Goal: Transaction & Acquisition: Book appointment/travel/reservation

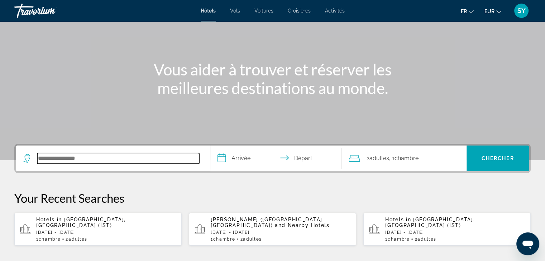
click at [124, 159] on input "Search hotel destination" at bounding box center [118, 158] width 162 height 11
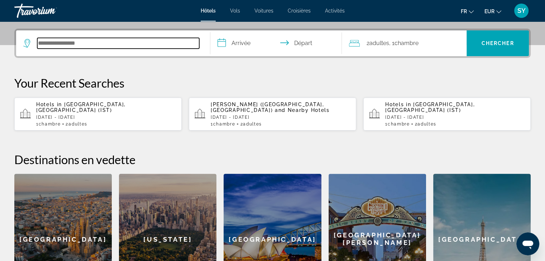
scroll to position [175, 0]
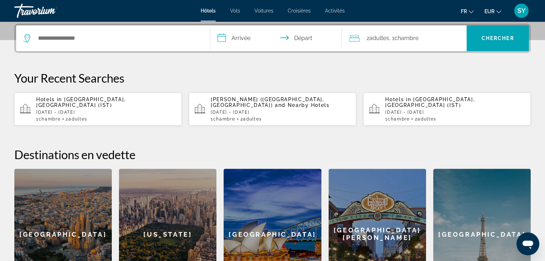
click at [122, 110] on p "[DATE] - [DATE]" at bounding box center [106, 112] width 140 height 5
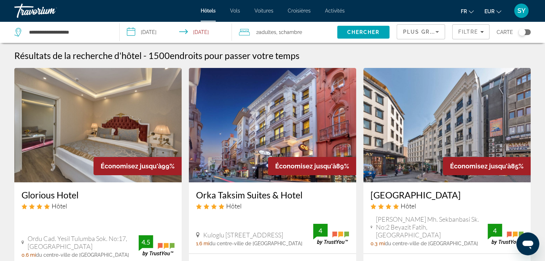
click at [434, 32] on icon "Sort by" at bounding box center [437, 32] width 9 height 9
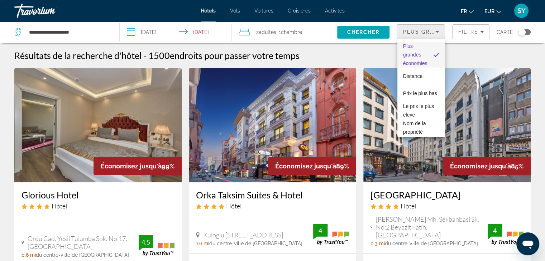
click at [464, 31] on div at bounding box center [272, 130] width 545 height 261
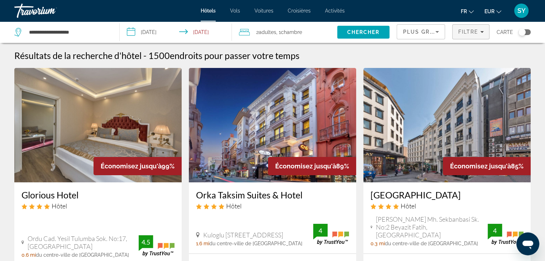
click at [486, 33] on span "Filters" at bounding box center [470, 31] width 37 height 17
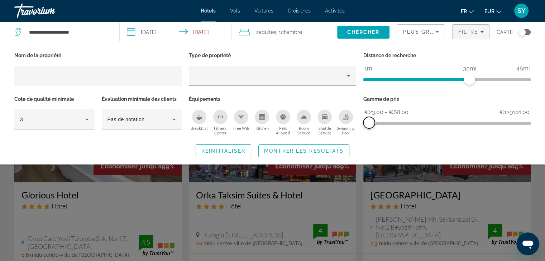
drag, startPoint x: 525, startPoint y: 119, endPoint x: 369, endPoint y: 122, distance: 156.2
click at [369, 122] on span "ngx-slider-max" at bounding box center [368, 122] width 11 height 11
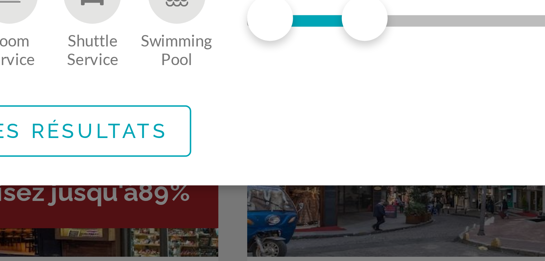
drag, startPoint x: 378, startPoint y: 123, endPoint x: 387, endPoint y: 152, distance: 30.1
click at [387, 152] on div "Nom de la propriété Type de propriété Distance de recherche 1mi 46mi 30mi Cote …" at bounding box center [272, 104] width 545 height 107
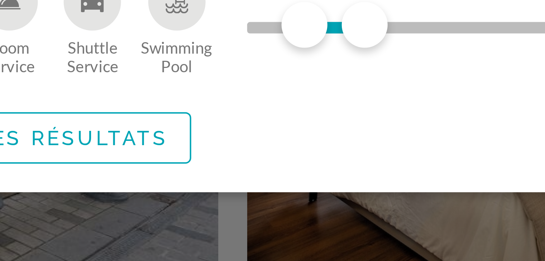
drag, startPoint x: 387, startPoint y: 152, endPoint x: 375, endPoint y: 132, distance: 23.0
click at [382, 146] on div "Réinitialiser Montrer les résultats" at bounding box center [272, 151] width 516 height 13
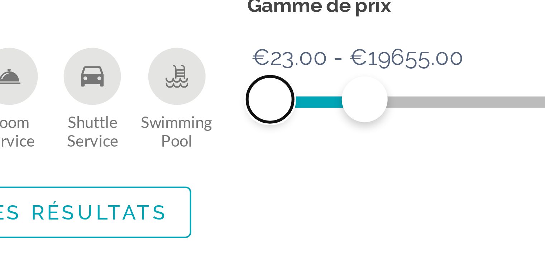
drag, startPoint x: 375, startPoint y: 121, endPoint x: 368, endPoint y: 122, distance: 7.2
click at [368, 122] on span "ngx-slider" at bounding box center [368, 122] width 11 height 11
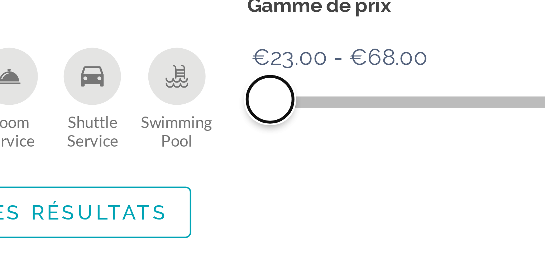
drag, startPoint x: 391, startPoint y: 123, endPoint x: 369, endPoint y: 126, distance: 22.5
click at [369, 126] on span "ngx-slider-max" at bounding box center [368, 122] width 11 height 11
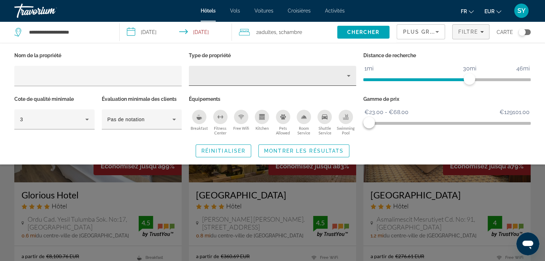
click at [274, 72] on div "Property type" at bounding box center [270, 76] width 152 height 9
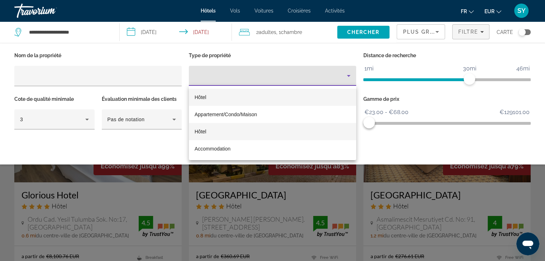
click at [208, 128] on mat-option "Hôtel" at bounding box center [272, 131] width 167 height 17
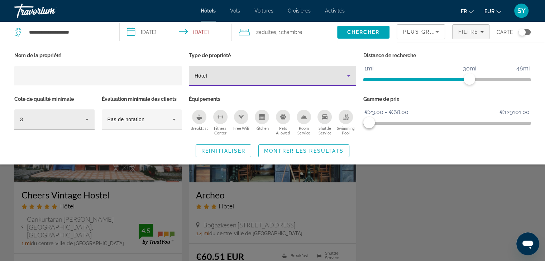
click at [79, 122] on div "3" at bounding box center [52, 119] width 65 height 9
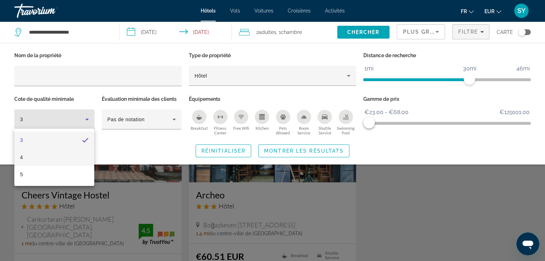
click at [64, 155] on mat-option "4" at bounding box center [54, 157] width 80 height 17
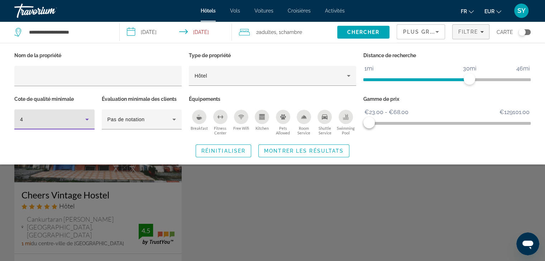
click at [199, 118] on icon "Breakfast" at bounding box center [199, 118] width 5 height 3
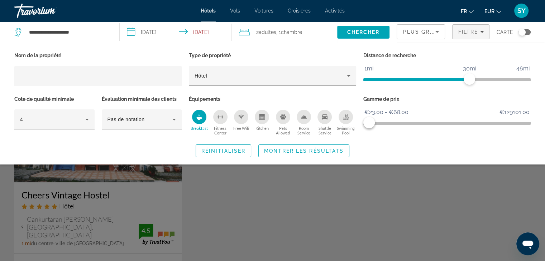
click at [221, 122] on div "Fitness Center" at bounding box center [220, 117] width 14 height 14
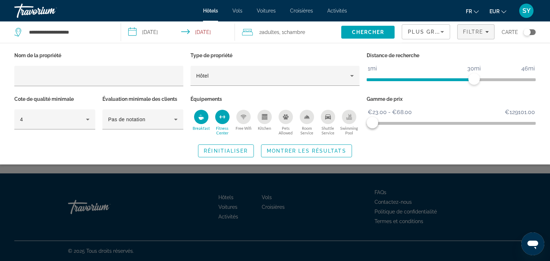
click at [347, 122] on div "Swimming Pool" at bounding box center [349, 117] width 14 height 14
click at [295, 153] on span "Montrer les résultats" at bounding box center [307, 151] width 80 height 6
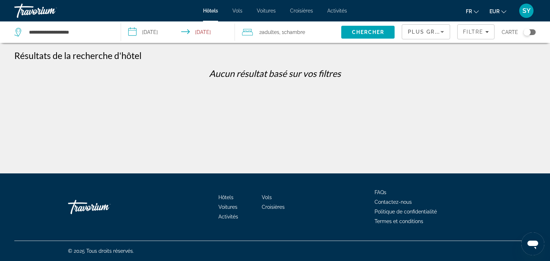
click at [433, 37] on div "Plus grandes économies" at bounding box center [426, 35] width 36 height 20
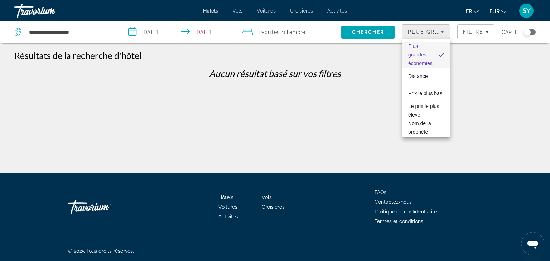
click at [480, 33] on div at bounding box center [275, 130] width 550 height 261
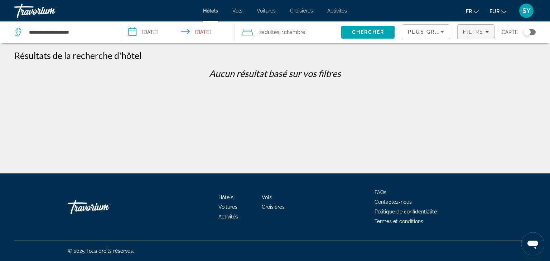
click at [484, 35] on span "Filters" at bounding box center [476, 31] width 37 height 17
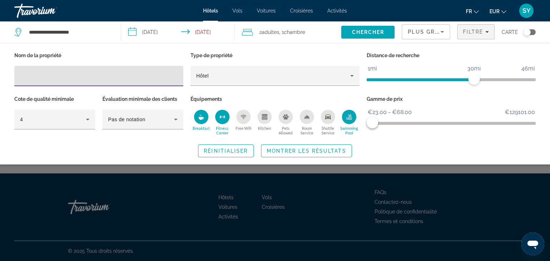
click at [201, 117] on icon "Breakfast" at bounding box center [200, 118] width 5 height 3
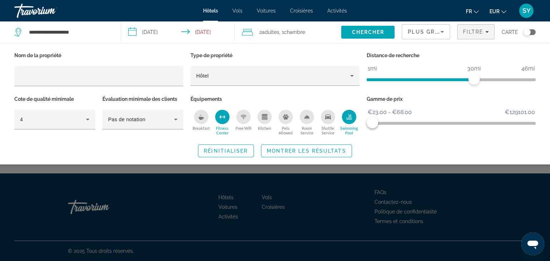
click at [223, 122] on div "Fitness Center" at bounding box center [222, 117] width 14 height 14
click at [349, 124] on div "Swimming Pool" at bounding box center [349, 117] width 14 height 14
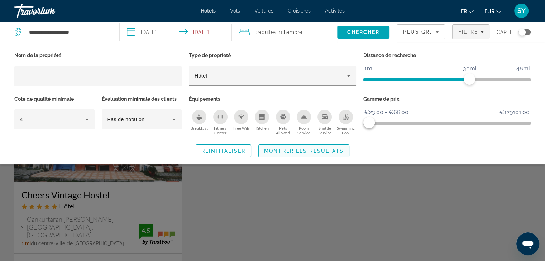
click at [303, 153] on span "Search widget" at bounding box center [304, 151] width 90 height 17
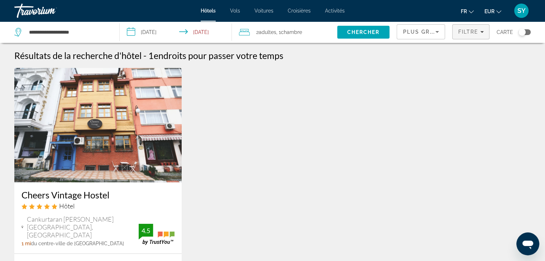
click at [473, 24] on span "Filters" at bounding box center [470, 31] width 37 height 17
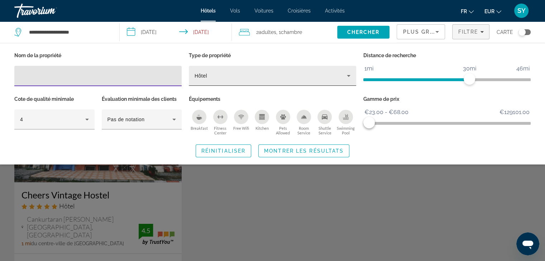
click at [242, 73] on div "Hôtel" at bounding box center [270, 76] width 152 height 9
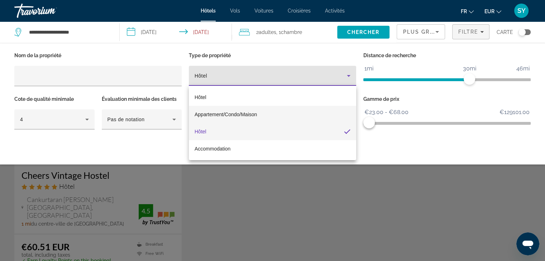
scroll to position [27, 0]
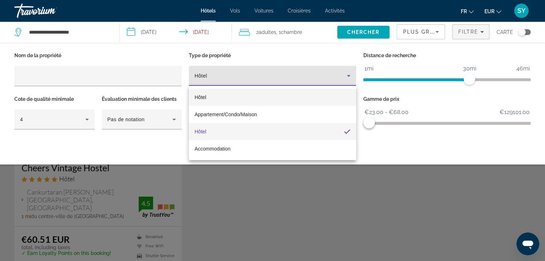
click at [224, 97] on mat-option "Hôtel" at bounding box center [272, 97] width 167 height 17
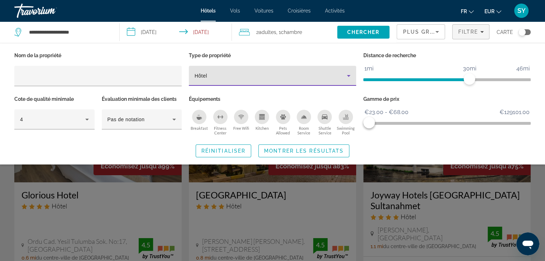
click at [205, 116] on div "Breakfast" at bounding box center [199, 117] width 14 height 14
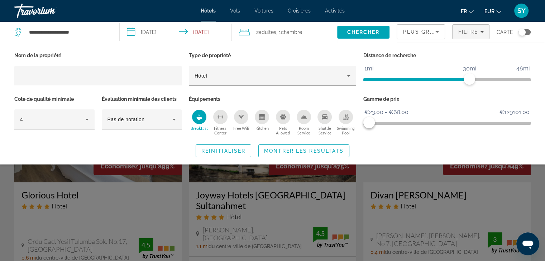
click at [219, 117] on icon "Fitness Center" at bounding box center [220, 117] width 6 height 6
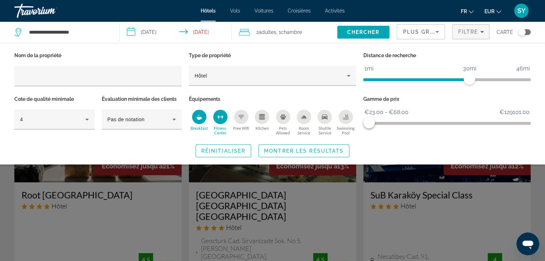
click at [348, 119] on icon "Swimming Pool" at bounding box center [346, 119] width 6 height 1
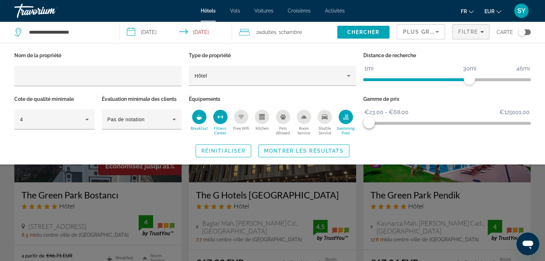
click at [282, 152] on span "Montrer les résultats" at bounding box center [304, 151] width 80 height 6
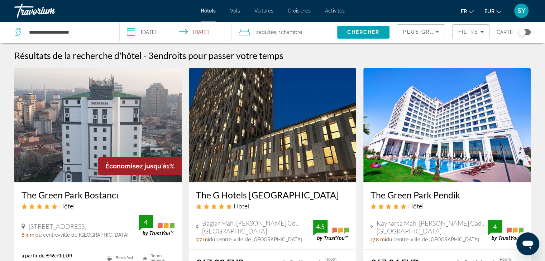
click at [440, 36] on icon "Sort by" at bounding box center [437, 32] width 9 height 9
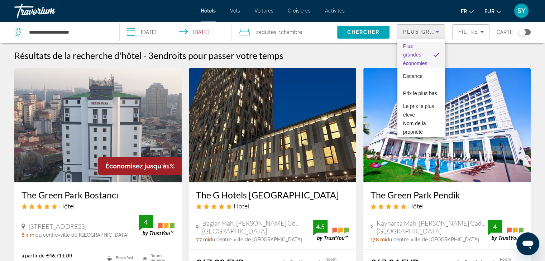
click at [458, 32] on div at bounding box center [272, 130] width 545 height 261
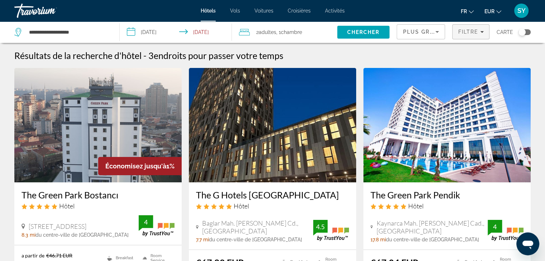
click at [478, 32] on span "Filtre" at bounding box center [468, 32] width 20 height 6
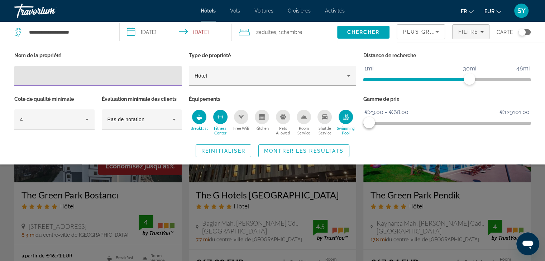
click at [221, 124] on button "Fitness Center" at bounding box center [220, 123] width 21 height 26
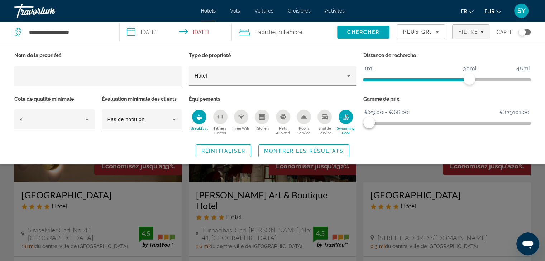
click at [198, 121] on div "Breakfast" at bounding box center [199, 117] width 14 height 14
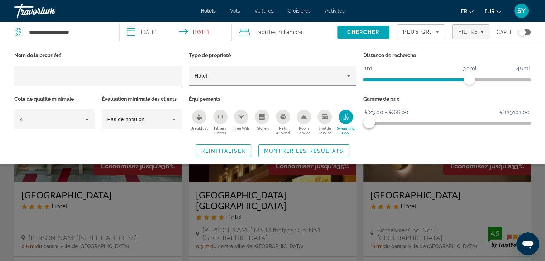
click at [344, 122] on div "Swimming Pool" at bounding box center [345, 117] width 14 height 14
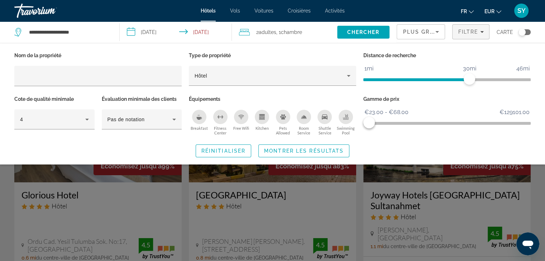
click at [540, 175] on div "Search widget" at bounding box center [272, 184] width 545 height 154
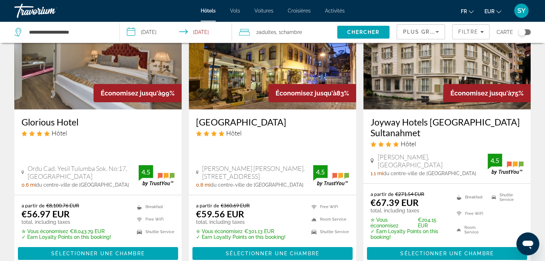
scroll to position [74, 0]
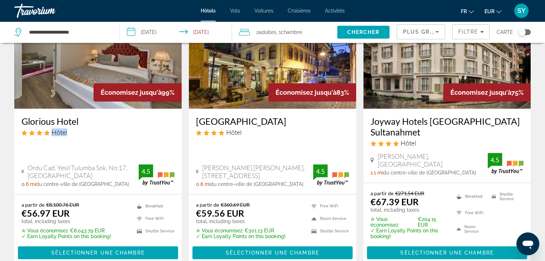
drag, startPoint x: 8, startPoint y: 132, endPoint x: 97, endPoint y: 127, distance: 89.7
click at [191, 131] on div "[GEOGRAPHIC_DATA] Hôtel [PERSON_NAME] [PERSON_NAME]. No:13 15 Sultanahmet, [GEO…" at bounding box center [272, 152] width 167 height 86
drag, startPoint x: 189, startPoint y: 119, endPoint x: 251, endPoint y: 115, distance: 61.4
click at [251, 115] on div "[GEOGRAPHIC_DATA] Hôtel [PERSON_NAME] [PERSON_NAME]. No:13 15 Sultanahmet, [GEO…" at bounding box center [272, 152] width 167 height 86
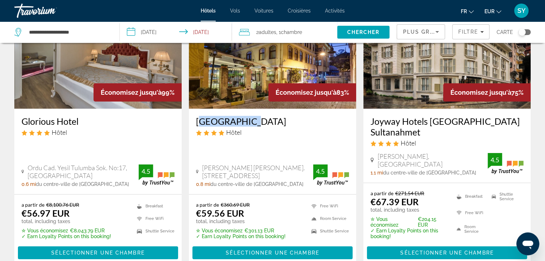
copy h3 "[GEOGRAPHIC_DATA]"
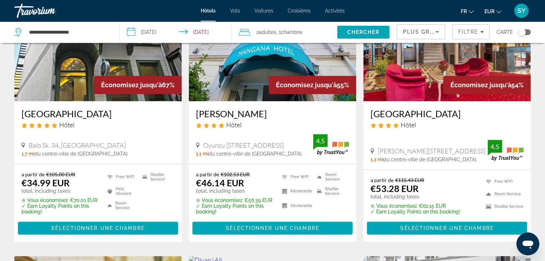
scroll to position [369, 0]
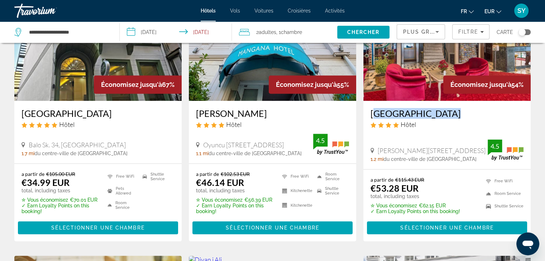
drag, startPoint x: 367, startPoint y: 101, endPoint x: 455, endPoint y: 92, distance: 87.8
click at [455, 101] on div "[PERSON_NAME][GEOGRAPHIC_DATA] Hôtel [PERSON_NAME][STREET_ADDRESS] 1.2 mi du ce…" at bounding box center [446, 135] width 167 height 68
copy h3 "[GEOGRAPHIC_DATA]"
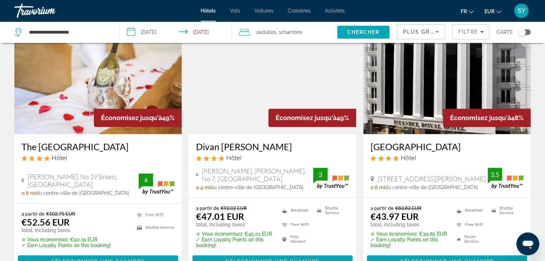
scroll to position [605, 0]
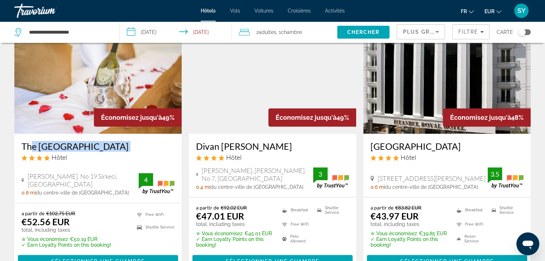
drag, startPoint x: 13, startPoint y: 142, endPoint x: 25, endPoint y: 140, distance: 11.7
click at [25, 140] on app-hotels-search-item "Économisez jusqu'à 49% The [GEOGRAPHIC_DATA] Hôtel [PERSON_NAME]. No 19 Sirkeci…" at bounding box center [98, 147] width 174 height 256
copy div "he [GEOGRAPHIC_DATA]"
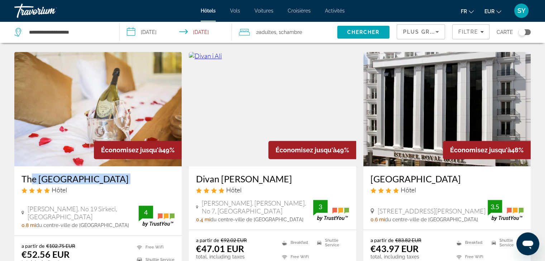
scroll to position [572, 0]
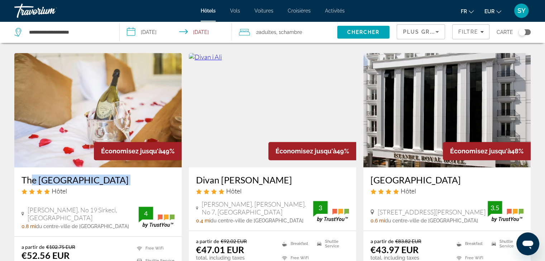
drag, startPoint x: 369, startPoint y: 169, endPoint x: 455, endPoint y: 171, distance: 86.0
click at [455, 171] on div "[GEOGRAPHIC_DATA] Hôtel [STREET_ADDRESS] 0.6 mi du centre-ville de [GEOGRAPHIC_…" at bounding box center [446, 199] width 167 height 63
copy h3 "[GEOGRAPHIC_DATA]"
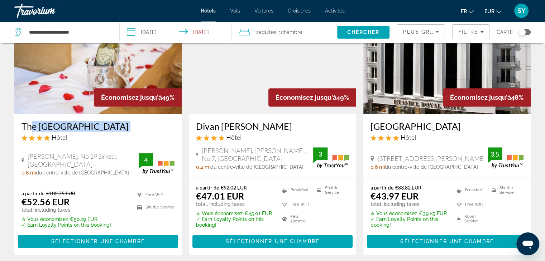
scroll to position [625, 0]
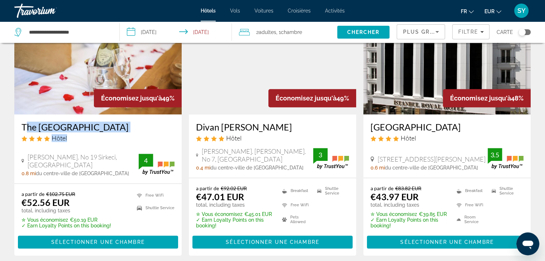
drag, startPoint x: 11, startPoint y: 114, endPoint x: 149, endPoint y: 122, distance: 138.5
click at [149, 122] on app-hotels-search-item "Économisez jusqu'à 49% The Constantine Hotel Hôtel Alemdar Cd. No 19 Sirkeci, I…" at bounding box center [98, 128] width 174 height 256
copy div "The Constantine Hotel Hôtel"
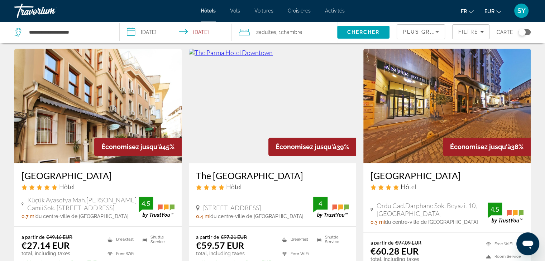
scroll to position [846, 0]
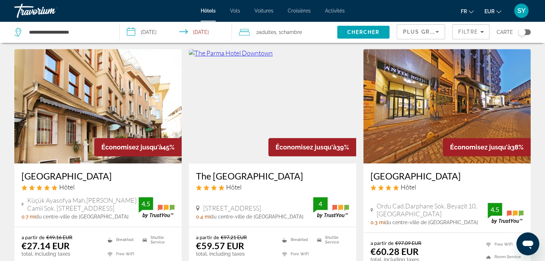
drag, startPoint x: 357, startPoint y: 164, endPoint x: 329, endPoint y: 145, distance: 34.0
click at [329, 145] on app-hotels-search-item "Économisez jusqu'à 39% The Parma Hotel Downtown Hôtel Gencturk Cad No 43, Istan…" at bounding box center [272, 177] width 174 height 256
click at [365, 164] on div "Antik Hotel Istanbul Hôtel Ordu Cad.Darphane Sok. Beyazit 10, Istanbul 0.3 mi d…" at bounding box center [446, 198] width 167 height 69
drag, startPoint x: 368, startPoint y: 166, endPoint x: 461, endPoint y: 160, distance: 93.7
click at [461, 164] on div "Antik Hotel Istanbul Hôtel Ordu Cad.Darphane Sok. Beyazit 10, Istanbul 0.3 mi d…" at bounding box center [446, 198] width 167 height 69
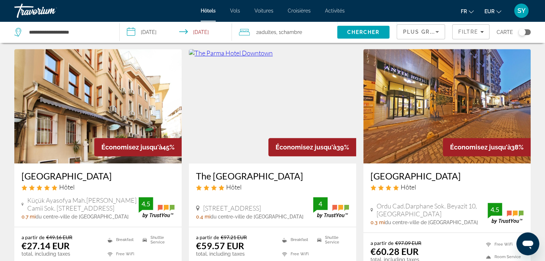
copy h3 "Antik Hotel Istanbul"
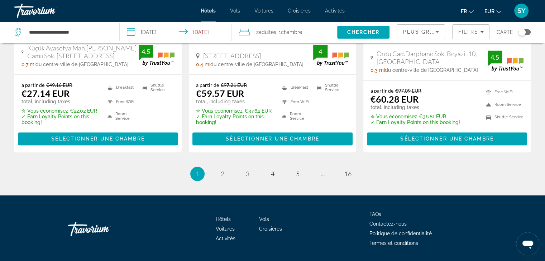
scroll to position [1009, 0]
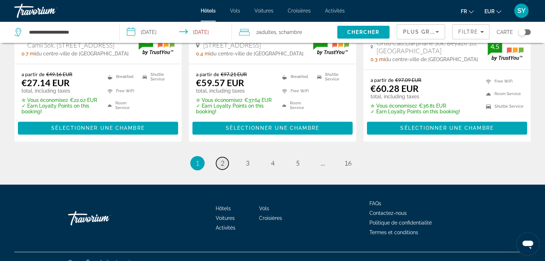
click at [219, 157] on link "page 2" at bounding box center [222, 163] width 13 height 13
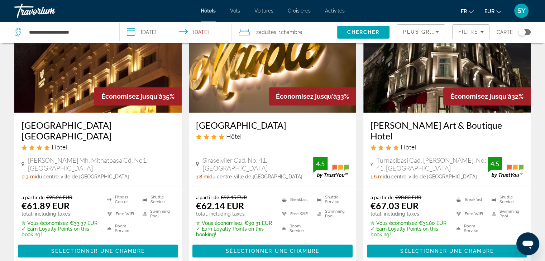
scroll to position [337, 0]
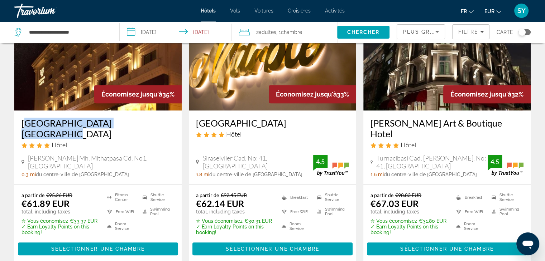
drag, startPoint x: 15, startPoint y: 128, endPoint x: 150, endPoint y: 128, distance: 135.0
click at [150, 128] on div "Victory Hotel & Spa Istanbul Hôtel Mimar Kemalettin Mh. Mithatpasa Cd. No1, Ist…" at bounding box center [97, 148] width 167 height 74
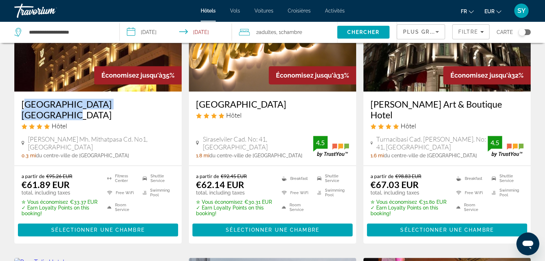
scroll to position [338, 0]
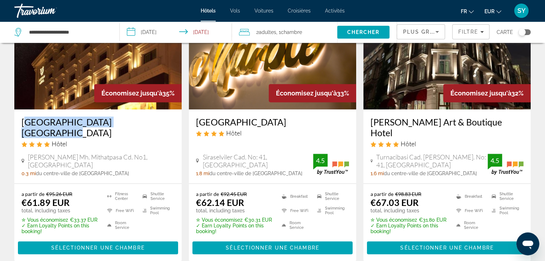
click at [119, 128] on h3 "Victory Hotel & Spa Istanbul" at bounding box center [97, 127] width 153 height 21
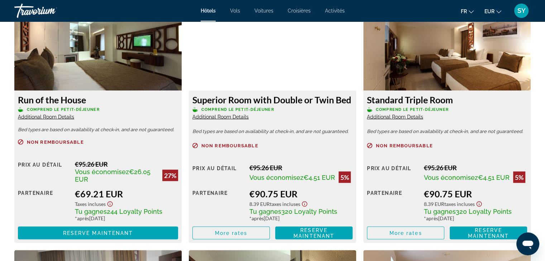
scroll to position [1278, 0]
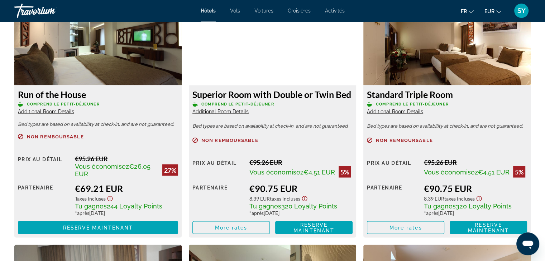
click at [64, 110] on span "Additional Room Details" at bounding box center [46, 112] width 56 height 6
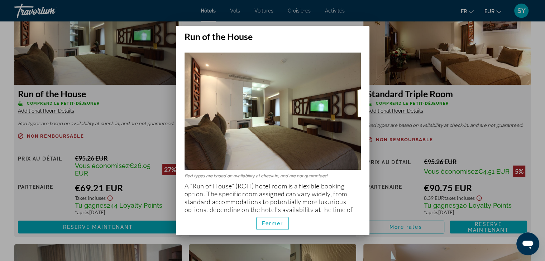
scroll to position [13, 0]
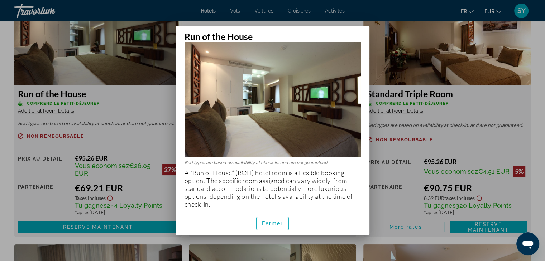
click at [0, 135] on div at bounding box center [272, 130] width 545 height 261
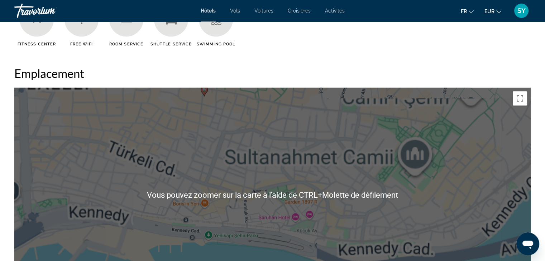
scroll to position [613, 0]
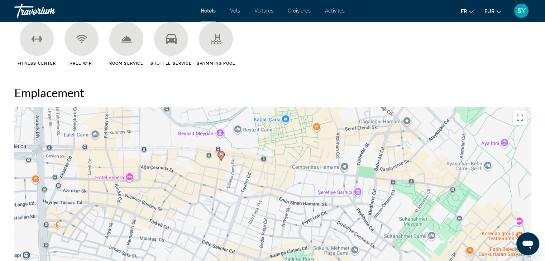
drag, startPoint x: 234, startPoint y: 159, endPoint x: 253, endPoint y: 212, distance: 56.8
click at [253, 212] on div "Pour activer le glissement avec le clavier, appuyez sur Alt+Entrée. Une fois ce…" at bounding box center [272, 214] width 516 height 215
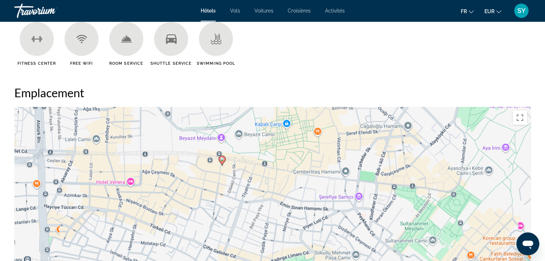
drag, startPoint x: 211, startPoint y: 163, endPoint x: 214, endPoint y: 172, distance: 10.0
click at [214, 172] on div "Pour activer le glissement avec le clavier, appuyez sur Alt+Entrée. Une fois ce…" at bounding box center [272, 214] width 516 height 215
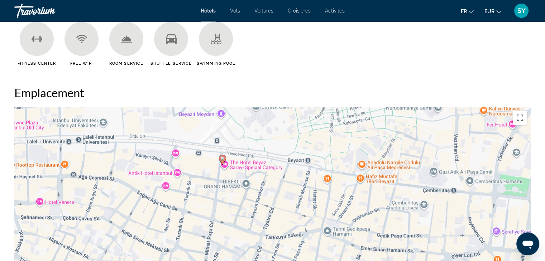
drag, startPoint x: 245, startPoint y: 182, endPoint x: 245, endPoint y: 198, distance: 16.1
click at [245, 198] on div "Pour activer le glissement avec le clavier, appuyez sur Alt+Entrée. Une fois ce…" at bounding box center [272, 214] width 516 height 215
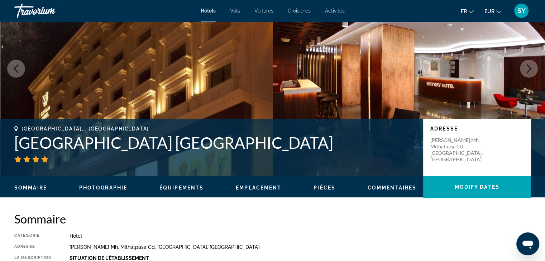
scroll to position [67, 0]
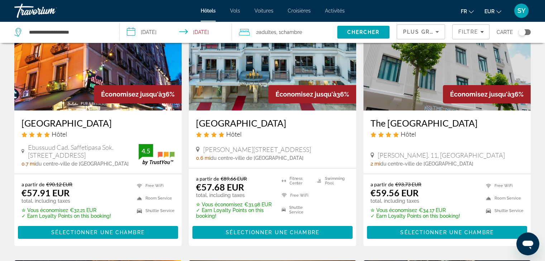
scroll to position [77, 0]
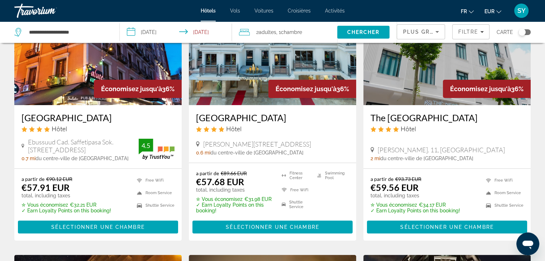
click at [222, 117] on h3 "Freya Hotel" at bounding box center [272, 117] width 153 height 11
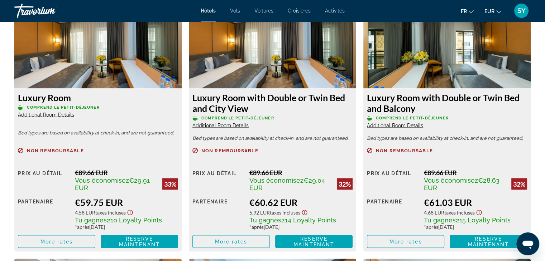
scroll to position [1277, 0]
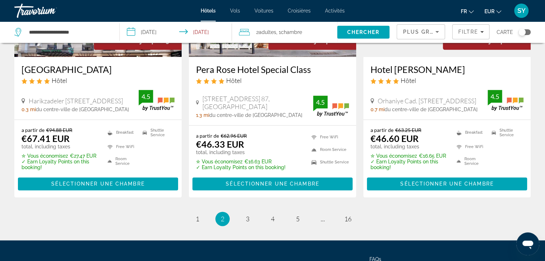
scroll to position [1004, 0]
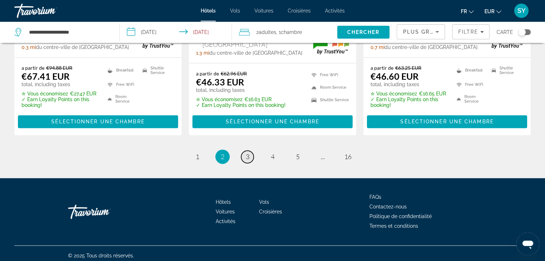
click at [248, 153] on span "3" at bounding box center [248, 157] width 4 height 8
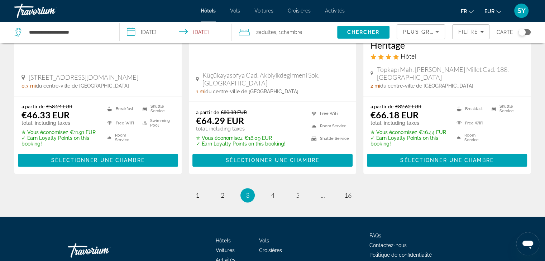
scroll to position [1018, 0]
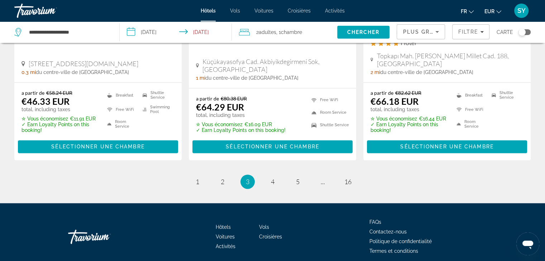
click at [232, 175] on ul "3 / 16 page 1 page 2 You're on page 3 page 4 page 5 page ... page 16" at bounding box center [272, 182] width 516 height 14
click at [225, 176] on link "page 2" at bounding box center [222, 182] width 13 height 13
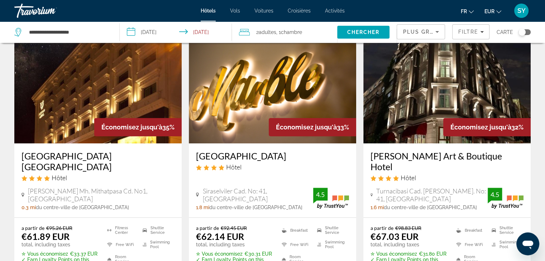
scroll to position [302, 0]
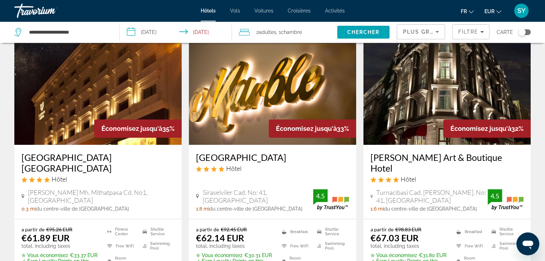
click at [236, 161] on h3 "Marble Hotel" at bounding box center [272, 157] width 153 height 11
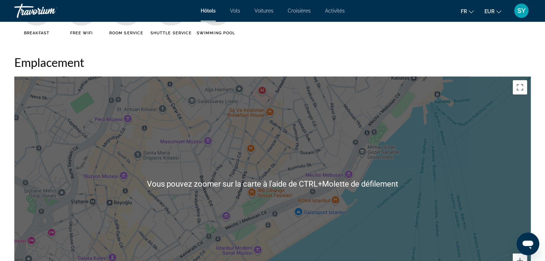
scroll to position [622, 0]
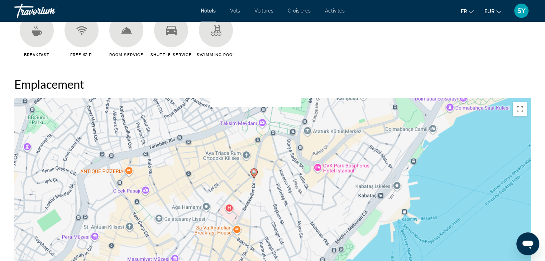
drag, startPoint x: 260, startPoint y: 135, endPoint x: 221, endPoint y: 230, distance: 102.6
click at [221, 230] on div "Pour activer le glissement avec le clavier, appuyez sur Alt+Entrée. Une fois ce…" at bounding box center [272, 205] width 516 height 215
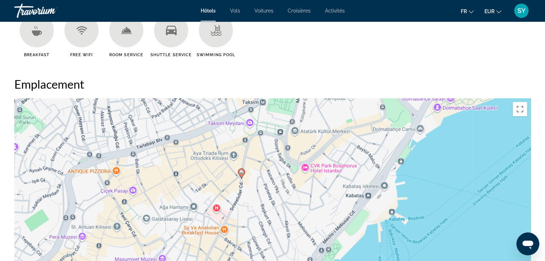
drag, startPoint x: 268, startPoint y: 166, endPoint x: 245, endPoint y: 188, distance: 31.9
click at [245, 188] on div "Pour activer le glissement avec le clavier, appuyez sur Alt+Entrée. Une fois ce…" at bounding box center [272, 205] width 516 height 215
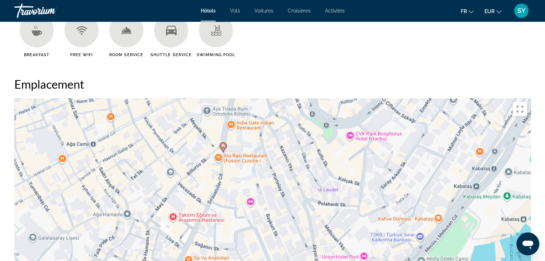
drag, startPoint x: 212, startPoint y: 196, endPoint x: 224, endPoint y: 182, distance: 18.0
click at [224, 182] on div "Pour activer le glissement avec le clavier, appuyez sur Alt+Entrée. Une fois ce…" at bounding box center [272, 205] width 516 height 215
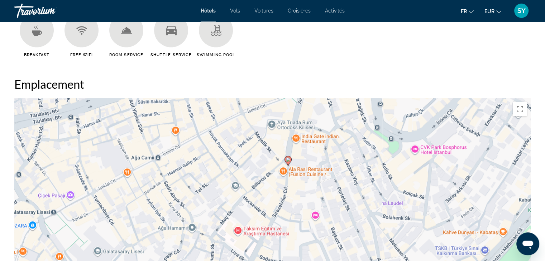
drag, startPoint x: 236, startPoint y: 150, endPoint x: 229, endPoint y: 165, distance: 16.2
click at [229, 165] on div "Pour activer le glissement avec le clavier, appuyez sur Alt+Entrée. Une fois ce…" at bounding box center [272, 205] width 516 height 215
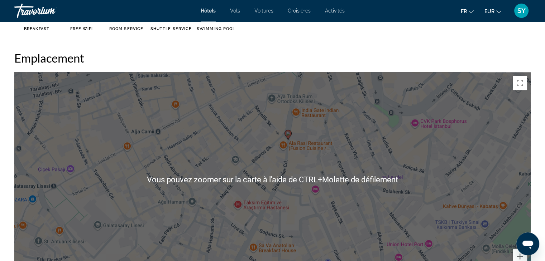
scroll to position [648, 0]
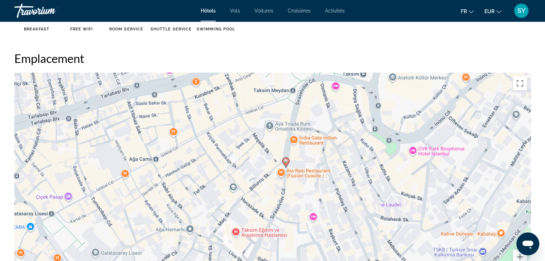
drag, startPoint x: 304, startPoint y: 150, endPoint x: 292, endPoint y: 182, distance: 33.3
click at [292, 182] on div "Pour activer le glissement avec le clavier, appuyez sur Alt+Entrée. Une fois ce…" at bounding box center [272, 180] width 516 height 215
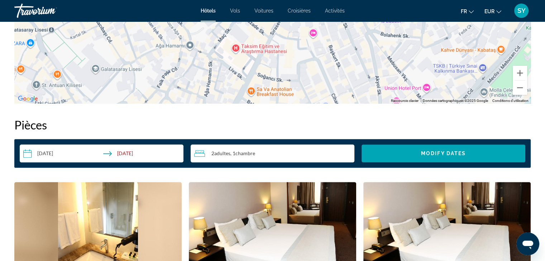
scroll to position [819, 0]
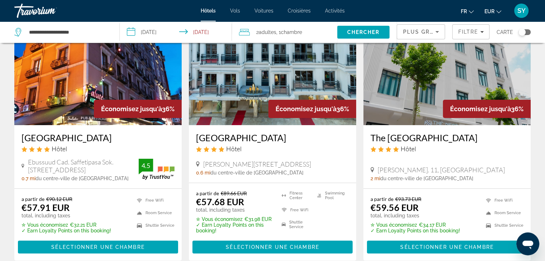
scroll to position [86, 0]
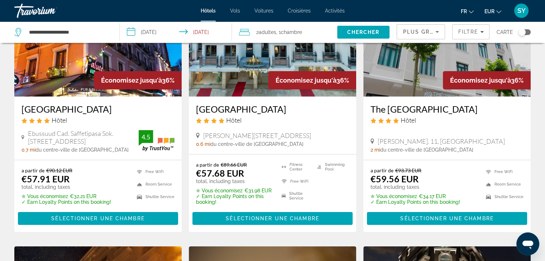
click at [416, 112] on h3 "The Nest Hotel" at bounding box center [446, 109] width 153 height 11
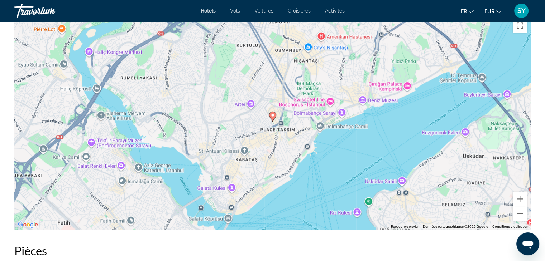
scroll to position [704, 0]
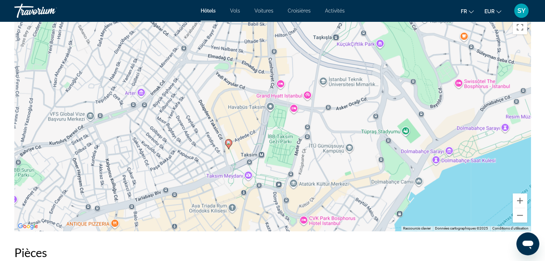
drag, startPoint x: 229, startPoint y: 128, endPoint x: 265, endPoint y: 117, distance: 38.4
click at [265, 117] on div "Pour activer le glissement avec le clavier, appuyez sur Alt+Entrée. Une fois ce…" at bounding box center [272, 123] width 516 height 215
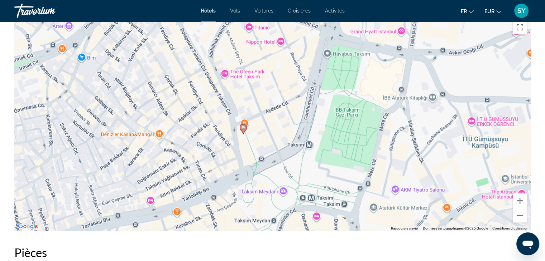
drag, startPoint x: 226, startPoint y: 156, endPoint x: 228, endPoint y: 132, distance: 24.1
click at [228, 132] on div "Pour activer le glissement avec le clavier, appuyez sur Alt+Entrée. Une fois ce…" at bounding box center [272, 123] width 516 height 215
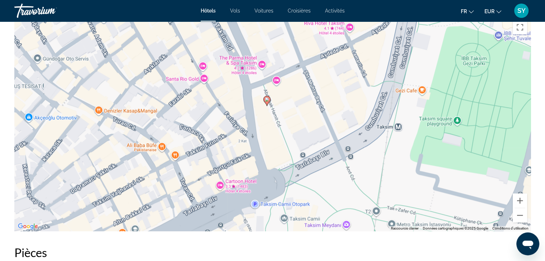
drag, startPoint x: 242, startPoint y: 171, endPoint x: 245, endPoint y: 137, distance: 33.8
click at [245, 137] on div "Pour activer le glissement avec le clavier, appuyez sur Alt+Entrée. Une fois ce…" at bounding box center [272, 123] width 516 height 215
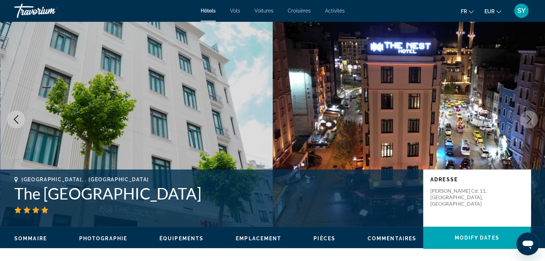
scroll to position [0, 0]
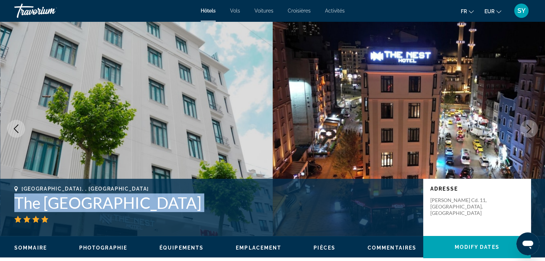
drag, startPoint x: 115, startPoint y: 220, endPoint x: 12, endPoint y: 203, distance: 103.8
click at [12, 203] on div "Istanbul, , Turkey The Nest Hotel Adresse Abdülhak Hamit Cd. 11, Istanbul 34437…" at bounding box center [272, 207] width 545 height 43
copy div "The Nest Hotel"
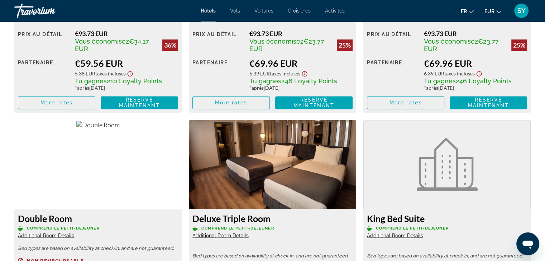
scroll to position [1123, 0]
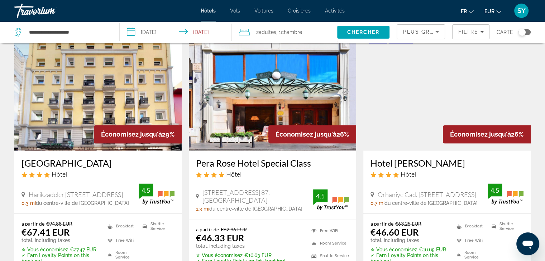
scroll to position [851, 0]
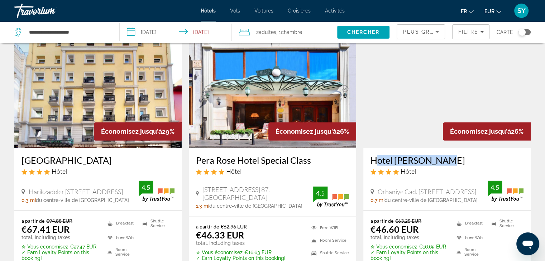
drag, startPoint x: 364, startPoint y: 157, endPoint x: 433, endPoint y: 155, distance: 69.1
click at [433, 155] on div "Hotel Ipek Palas Hôtel Orhaniye Cad. No:9 Sirkecii Fatih, Istanbul 0.7 mi du ce…" at bounding box center [446, 179] width 167 height 63
copy h3 "Hotel Ipek Palas"
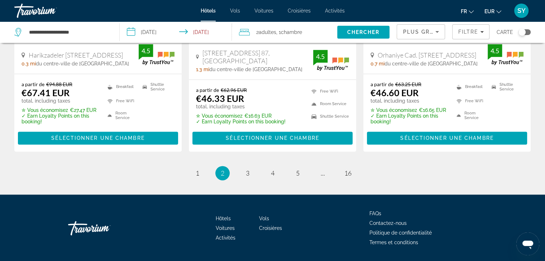
scroll to position [1004, 0]
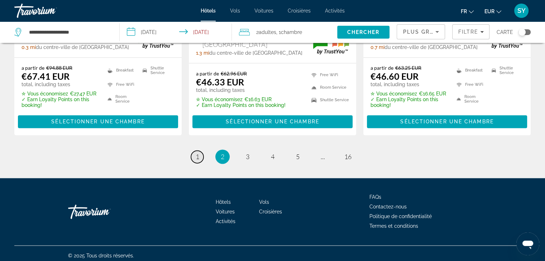
click at [200, 152] on link "page 1" at bounding box center [197, 157] width 13 height 13
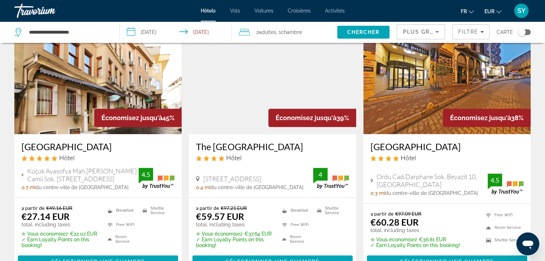
scroll to position [876, 0]
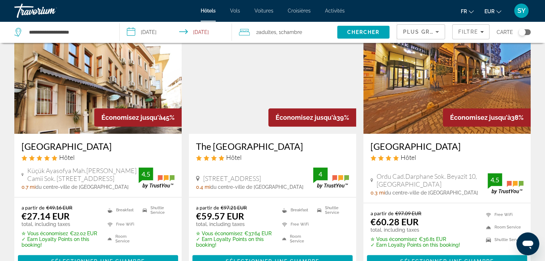
click at [266, 154] on div "Hôtel" at bounding box center [272, 158] width 153 height 8
click at [270, 141] on h3 "The Parma Hotel Downtown" at bounding box center [272, 146] width 153 height 11
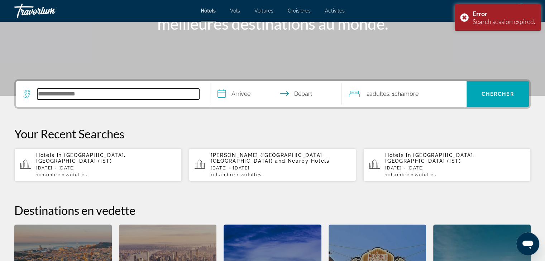
click at [114, 91] on input "Search hotel destination" at bounding box center [118, 94] width 162 height 11
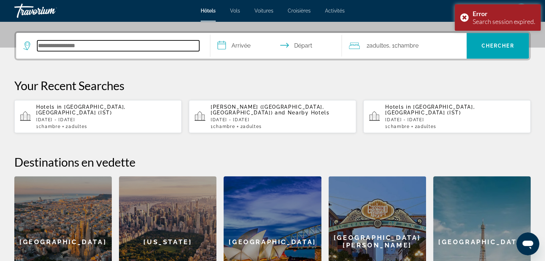
scroll to position [175, 0]
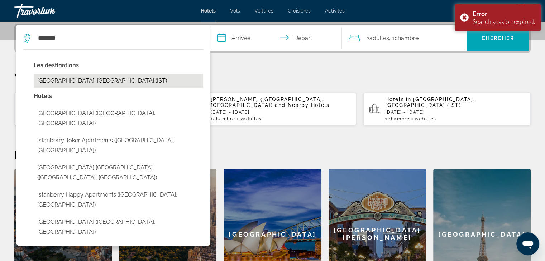
click at [84, 74] on button "Istanbul, Turkey (IST)" at bounding box center [118, 81] width 169 height 14
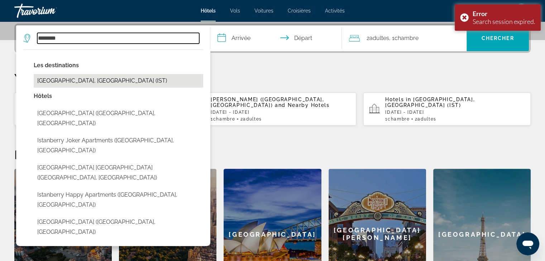
type input "**********"
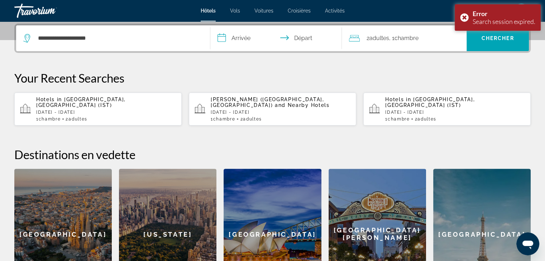
click at [235, 41] on input "**********" at bounding box center [277, 39] width 135 height 28
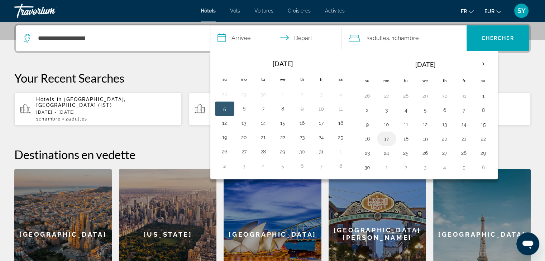
click at [384, 139] on button "17" at bounding box center [386, 139] width 11 height 10
click at [401, 138] on button "18" at bounding box center [405, 139] width 11 height 10
type input "**********"
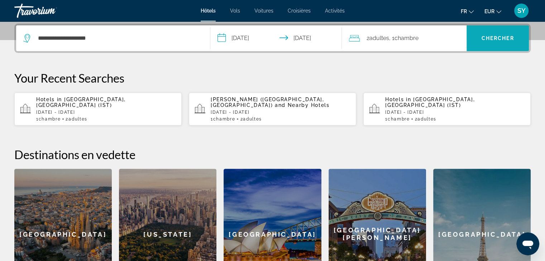
click at [497, 42] on span "Search" at bounding box center [497, 38] width 62 height 17
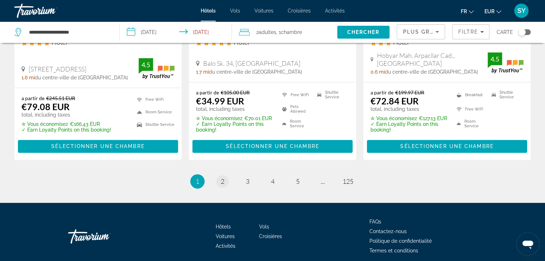
scroll to position [1023, 0]
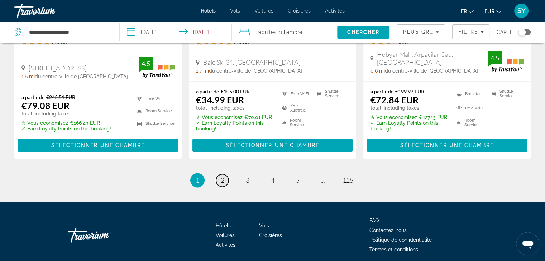
click at [217, 174] on link "page 2" at bounding box center [222, 180] width 13 height 13
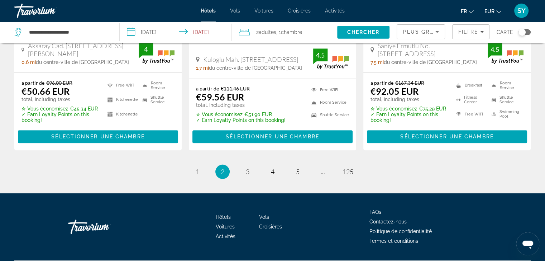
scroll to position [988, 0]
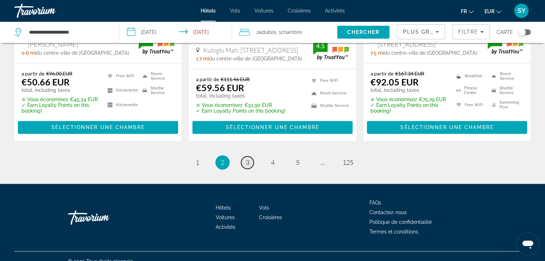
click at [249, 159] on span "3" at bounding box center [248, 163] width 4 height 8
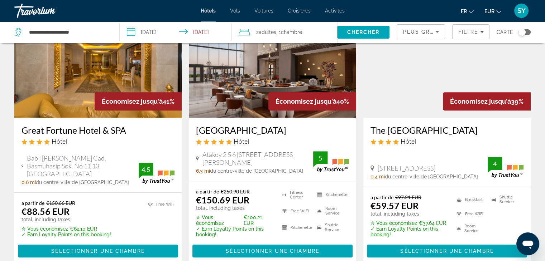
scroll to position [619, 0]
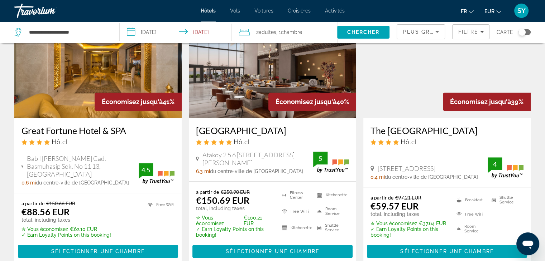
click at [383, 125] on h3 "The Parma Hotel Downtown" at bounding box center [446, 130] width 153 height 11
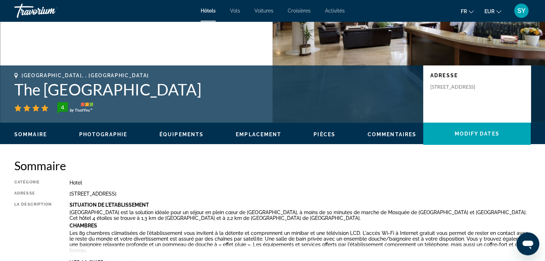
scroll to position [102, 0]
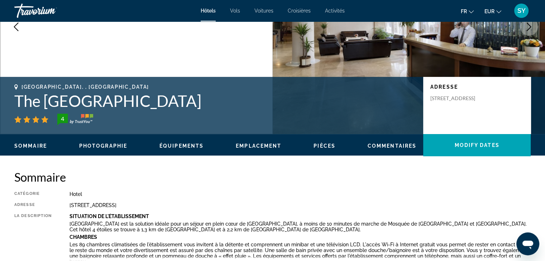
click at [116, 95] on h1 "The Parma Hotel Downtown" at bounding box center [215, 101] width 402 height 19
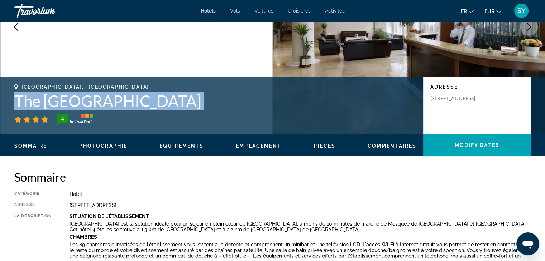
click at [116, 95] on h1 "The Parma Hotel Downtown" at bounding box center [215, 101] width 402 height 19
copy div "The Parma Hotel Downtown"
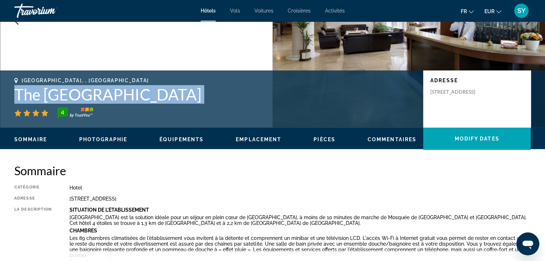
scroll to position [129, 0]
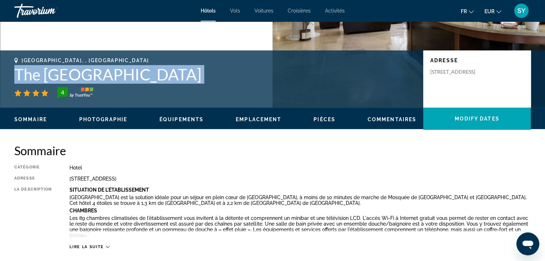
click at [258, 67] on h1 "The Parma Hotel Downtown" at bounding box center [215, 74] width 402 height 19
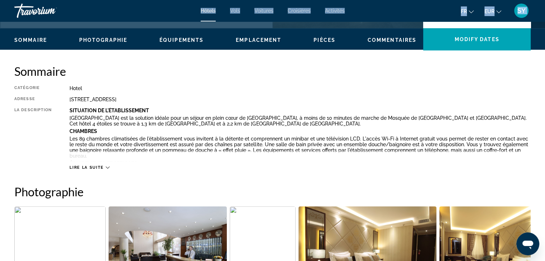
drag, startPoint x: 210, startPoint y: 3, endPoint x: 209, endPoint y: -27, distance: 29.8
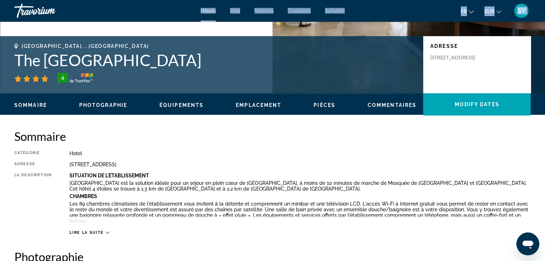
click at [248, 151] on div "Hotel" at bounding box center [299, 154] width 461 height 6
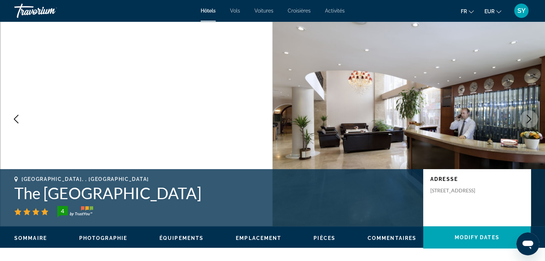
scroll to position [0, 0]
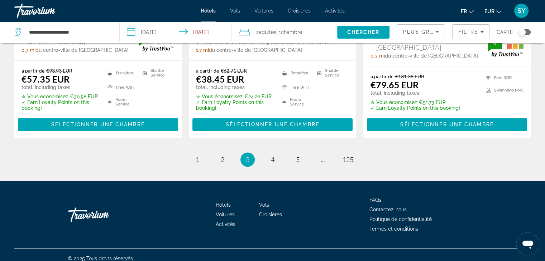
scroll to position [1032, 0]
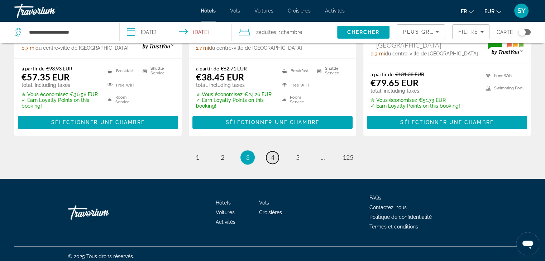
click at [271, 154] on span "4" at bounding box center [273, 158] width 4 height 8
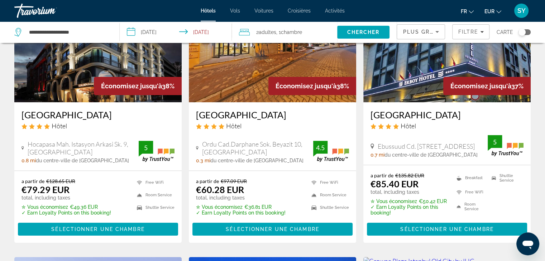
scroll to position [36, 0]
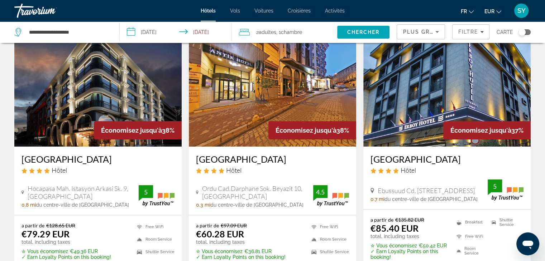
drag, startPoint x: 18, startPoint y: 161, endPoint x: 148, endPoint y: 162, distance: 129.7
click at [148, 162] on div "Golden Horn Bosphorus Hotel Hôtel Hocapasa Mah. Istasyon Arkasi Sk. 9, Istanbul…" at bounding box center [97, 181] width 167 height 68
click at [107, 157] on h3 "Golden Horn Bosphorus Hotel" at bounding box center [97, 159] width 153 height 11
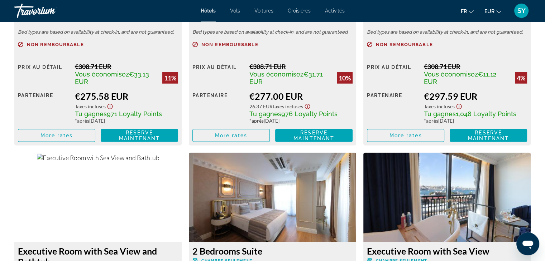
scroll to position [1840, 0]
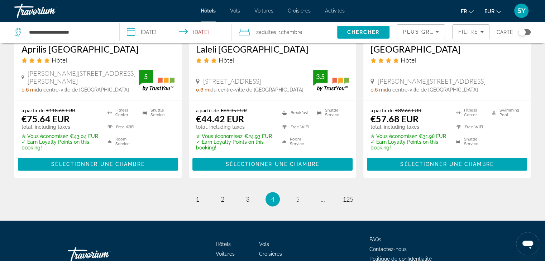
scroll to position [966, 0]
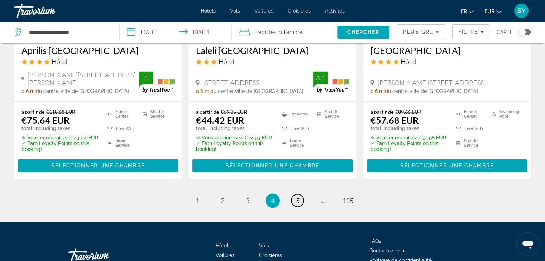
click at [297, 197] on span "5" at bounding box center [298, 201] width 4 height 8
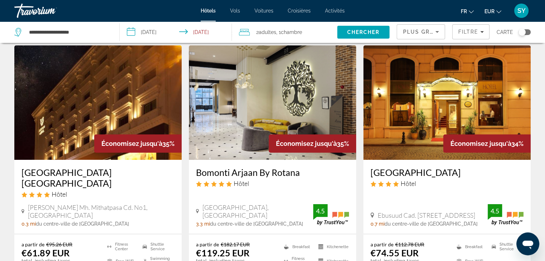
scroll to position [22, 0]
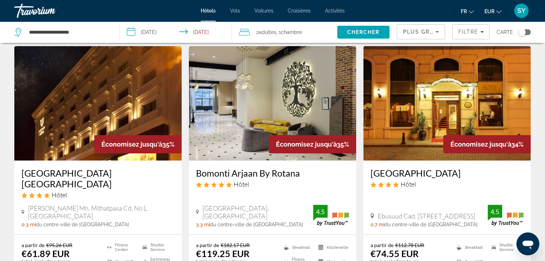
click at [395, 175] on h3 "Golden Horn Hotel" at bounding box center [446, 173] width 153 height 11
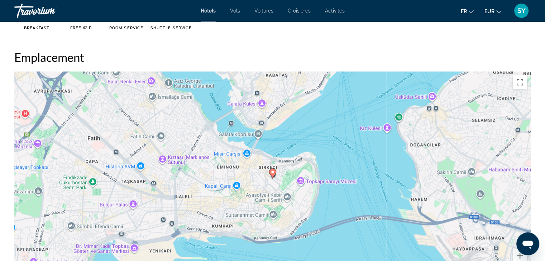
scroll to position [649, 0]
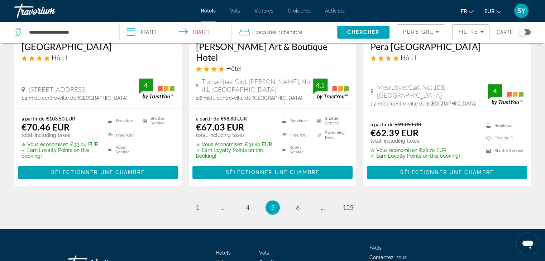
scroll to position [1011, 0]
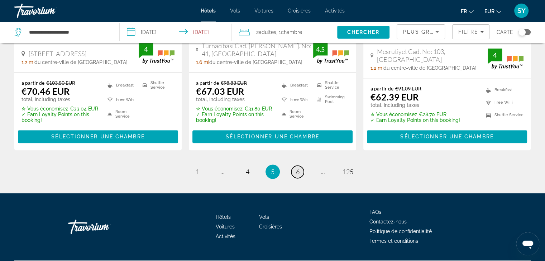
click at [296, 168] on span "6" at bounding box center [298, 172] width 4 height 8
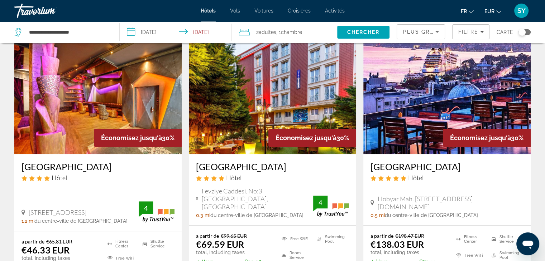
scroll to position [298, 0]
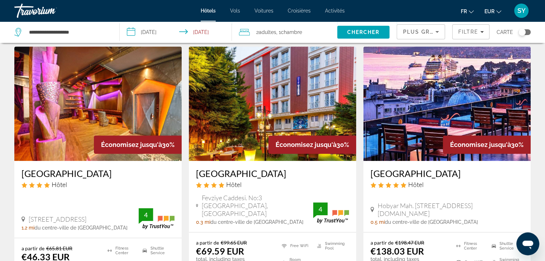
click at [73, 175] on h3 "Tulip City Hotel" at bounding box center [97, 173] width 153 height 11
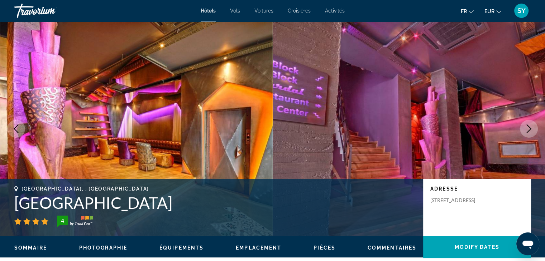
click at [524, 131] on icon "Next image" at bounding box center [528, 129] width 9 height 9
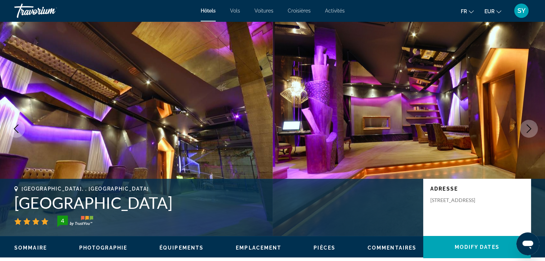
click at [524, 131] on icon "Next image" at bounding box center [528, 129] width 9 height 9
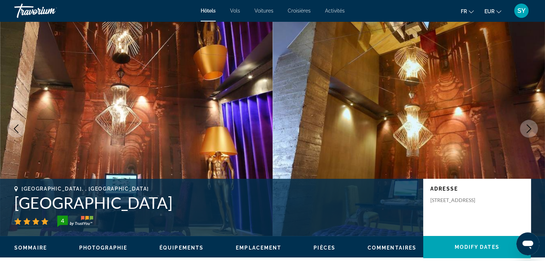
click at [524, 131] on icon "Next image" at bounding box center [528, 129] width 9 height 9
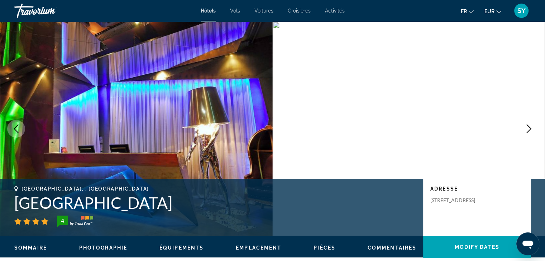
click at [524, 131] on icon "Next image" at bounding box center [528, 129] width 9 height 9
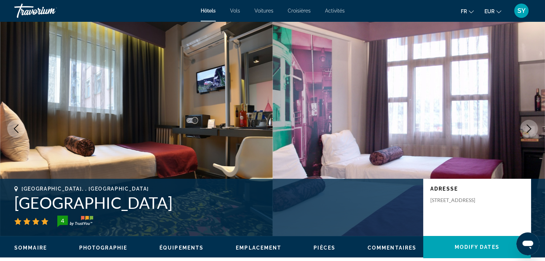
click at [89, 204] on h1 "Tulip City Hotel" at bounding box center [215, 203] width 402 height 19
click at [91, 202] on h1 "Tulip City Hotel" at bounding box center [215, 203] width 402 height 19
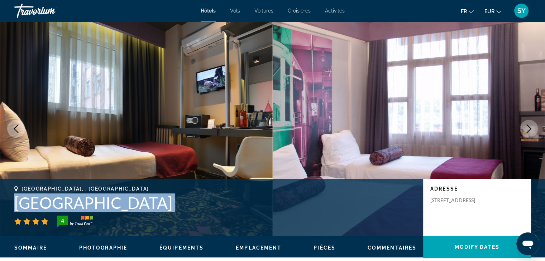
click at [91, 202] on h1 "Tulip City Hotel" at bounding box center [215, 203] width 402 height 19
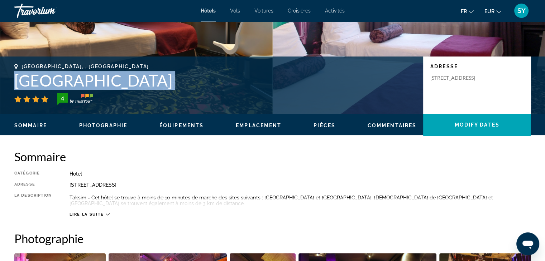
scroll to position [125, 0]
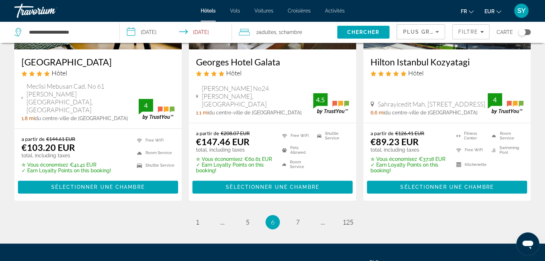
scroll to position [1010, 0]
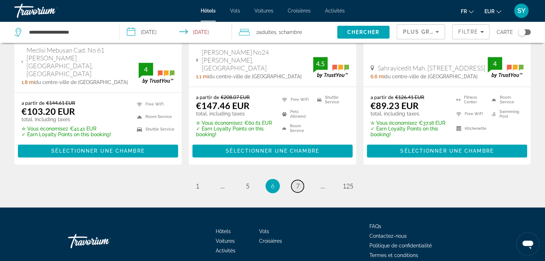
click at [298, 182] on span "7" at bounding box center [298, 186] width 4 height 8
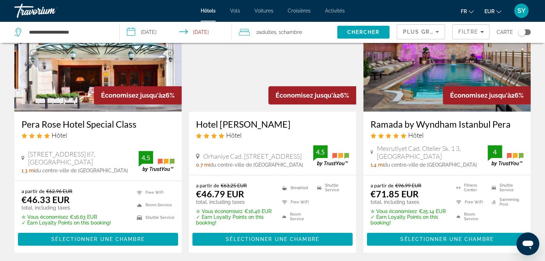
scroll to position [610, 0]
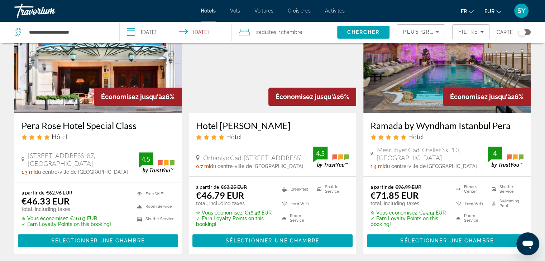
click at [437, 126] on h3 "Ramada by Wyndham Istanbul Pera" at bounding box center [446, 125] width 153 height 11
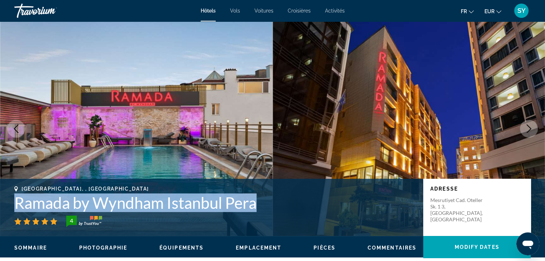
drag, startPoint x: 9, startPoint y: 199, endPoint x: 265, endPoint y: 202, distance: 256.8
click at [265, 202] on div "Istanbul, , Turkey Ramada by Wyndham Istanbul Pera 4 Adresse Mesrutiyet Cad. Ot…" at bounding box center [272, 207] width 545 height 43
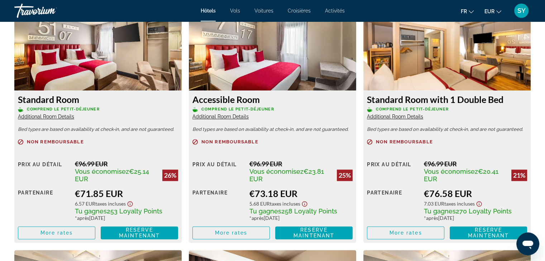
scroll to position [1013, 0]
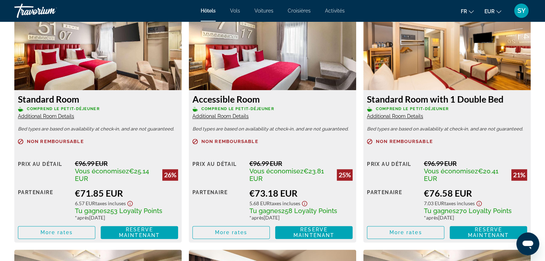
click at [225, 101] on h3 "Accessible Room" at bounding box center [272, 99] width 160 height 11
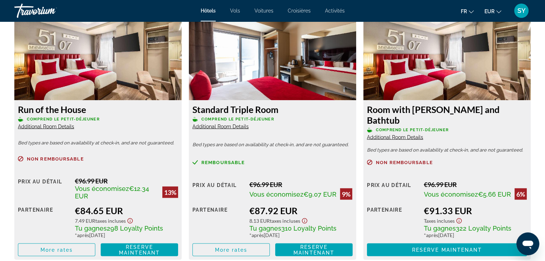
scroll to position [1253, 0]
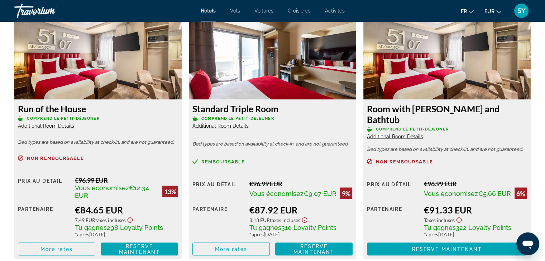
click at [65, 127] on span "Additional Room Details" at bounding box center [46, 126] width 56 height 6
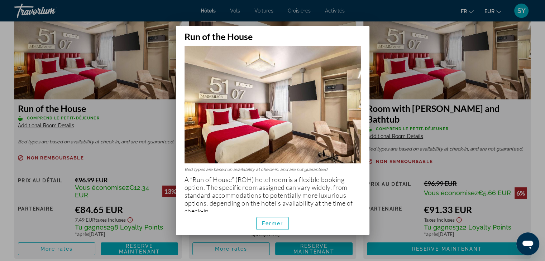
scroll to position [13, 0]
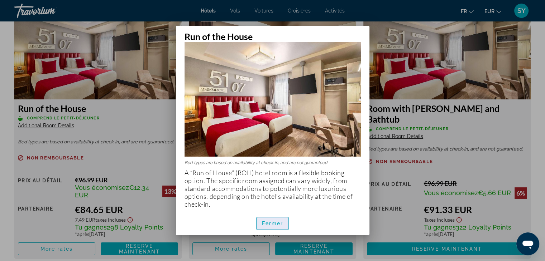
click at [274, 221] on span "Fermer" at bounding box center [272, 224] width 21 height 6
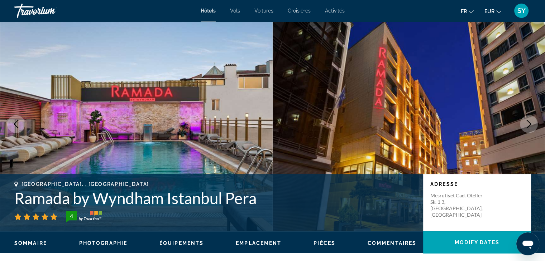
scroll to position [23, 0]
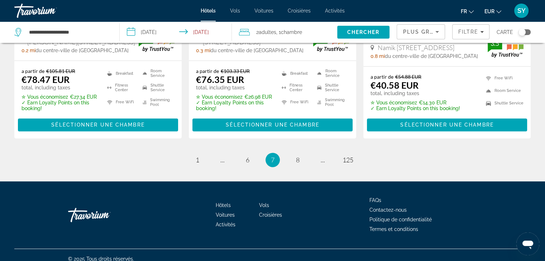
scroll to position [1015, 0]
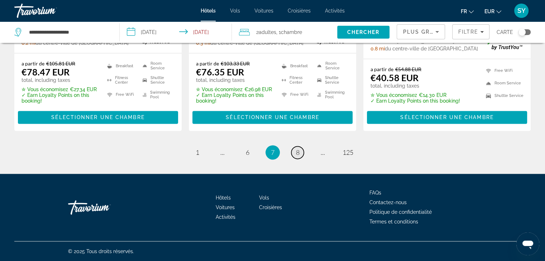
click at [296, 148] on link "page 8" at bounding box center [297, 152] width 13 height 13
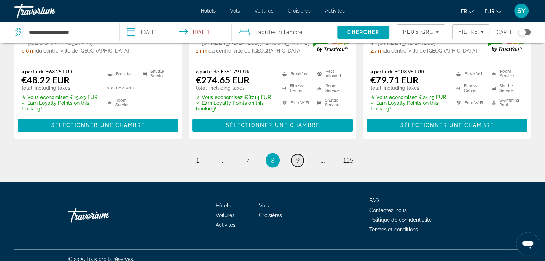
scroll to position [1006, 0]
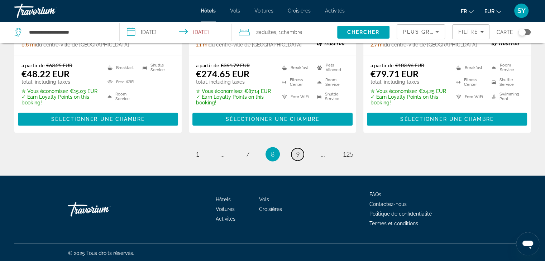
click at [296, 151] on span "9" at bounding box center [298, 154] width 4 height 8
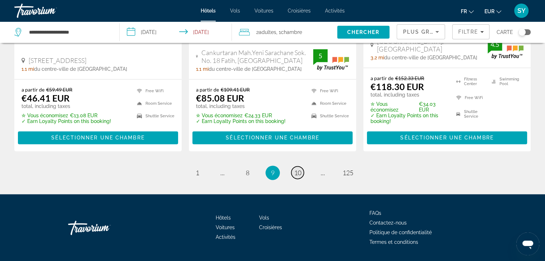
scroll to position [1020, 0]
click at [299, 169] on span "10" at bounding box center [297, 173] width 7 height 8
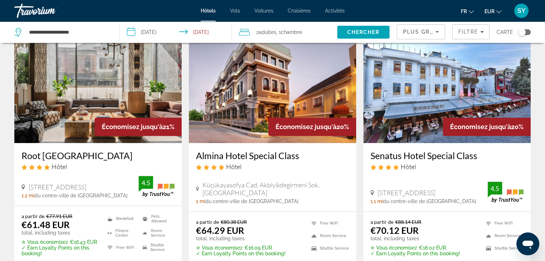
scroll to position [585, 0]
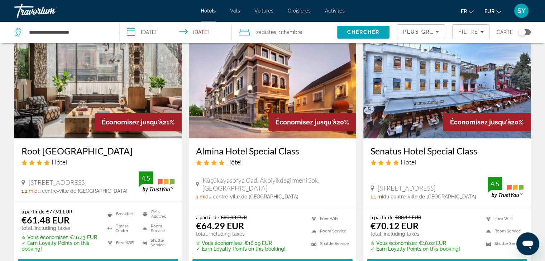
click at [57, 153] on h3 "Root Karaköy" at bounding box center [97, 151] width 153 height 11
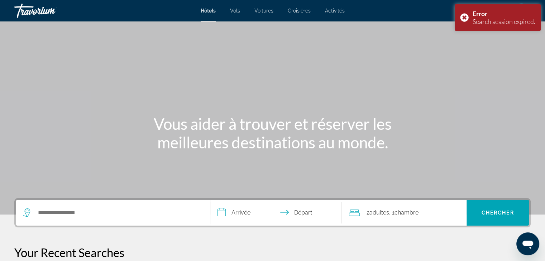
scroll to position [2, 0]
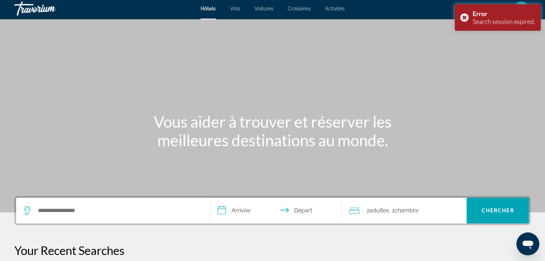
click at [107, 204] on div "Search widget" at bounding box center [112, 211] width 179 height 26
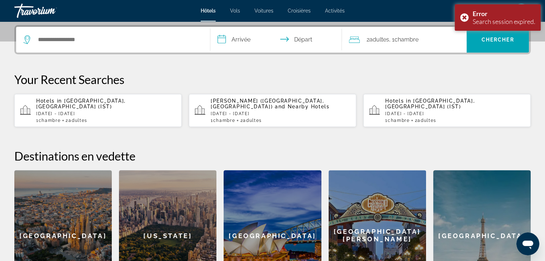
scroll to position [175, 0]
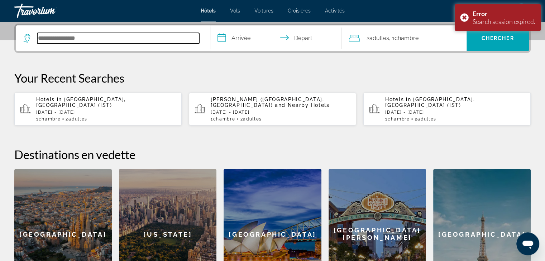
click at [106, 40] on input "Search hotel destination" at bounding box center [118, 38] width 162 height 11
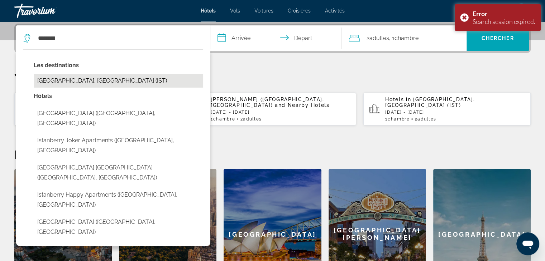
click at [95, 79] on button "Istanbul, Turkey (IST)" at bounding box center [118, 81] width 169 height 14
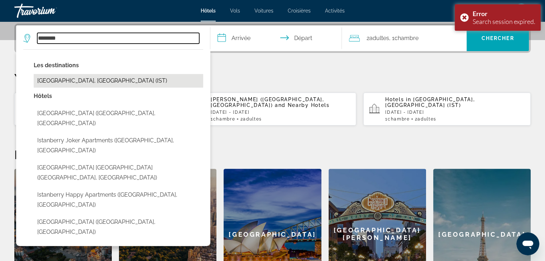
type input "**********"
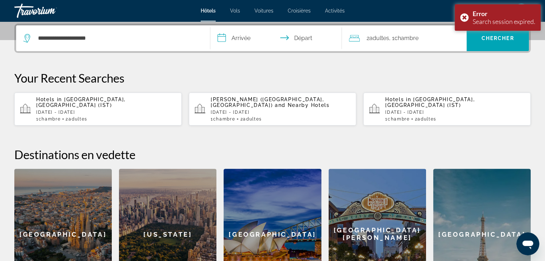
click at [246, 33] on input "**********" at bounding box center [277, 39] width 135 height 28
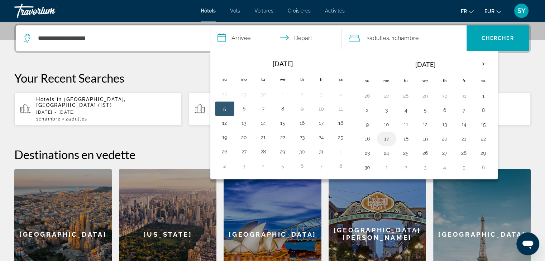
click at [389, 136] on button "17" at bounding box center [386, 139] width 11 height 10
click at [407, 140] on button "18" at bounding box center [405, 139] width 11 height 10
type input "**********"
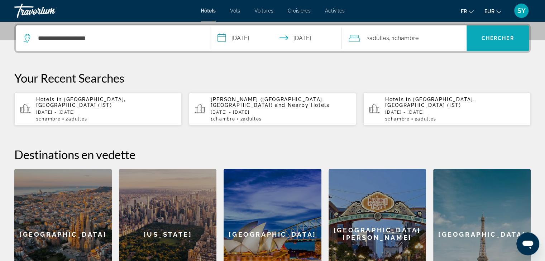
click at [482, 43] on span "Search" at bounding box center [497, 38] width 62 height 17
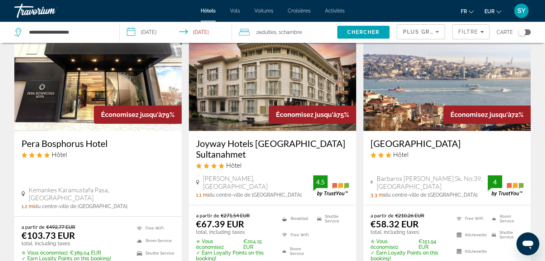
scroll to position [625, 0]
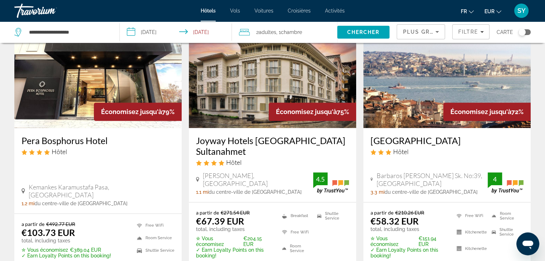
click at [407, 135] on h3 "Cheya Beşiktaş Hotel" at bounding box center [446, 140] width 153 height 11
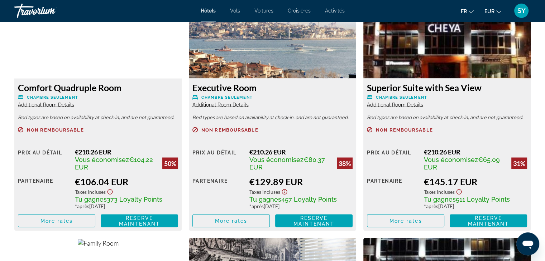
scroll to position [1296, 0]
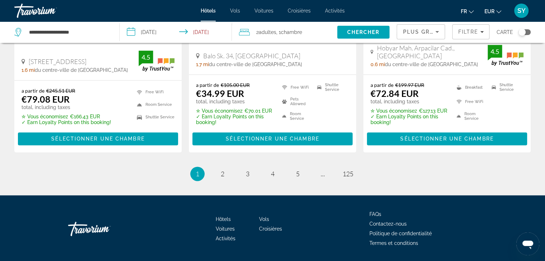
scroll to position [1032, 0]
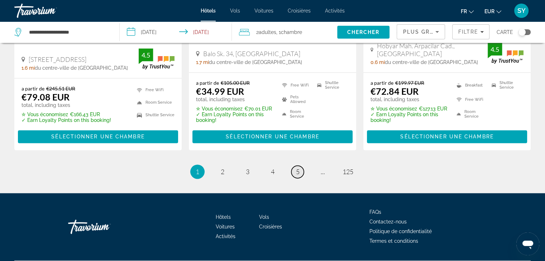
click at [297, 168] on span "5" at bounding box center [298, 172] width 4 height 8
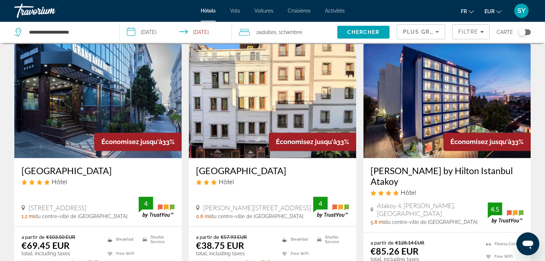
scroll to position [586, 0]
click at [462, 28] on span "Filters" at bounding box center [470, 31] width 37 height 17
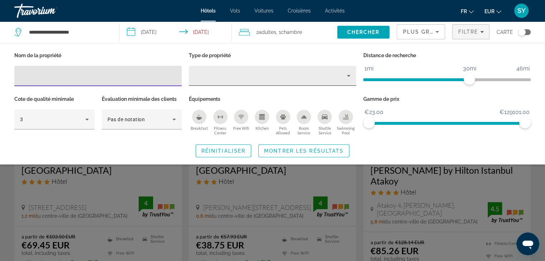
click at [285, 82] on div "Hotel Filters" at bounding box center [272, 76] width 156 height 20
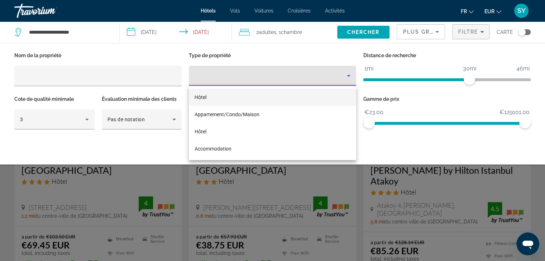
click at [153, 116] on div at bounding box center [272, 130] width 545 height 261
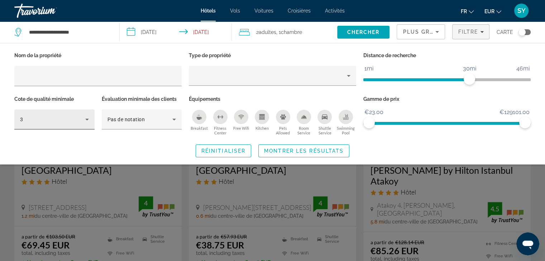
click at [77, 117] on div "3" at bounding box center [52, 119] width 65 height 9
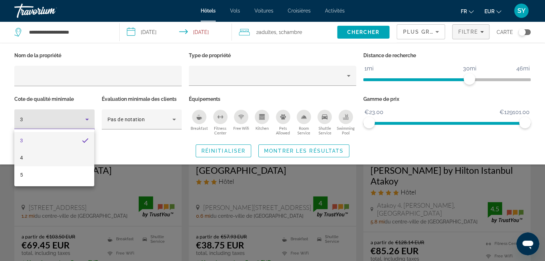
click at [77, 156] on mat-option "4" at bounding box center [54, 157] width 80 height 17
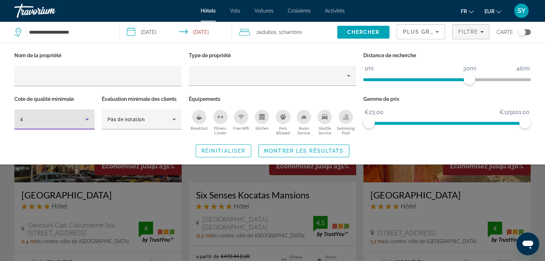
click at [326, 155] on span "Search widget" at bounding box center [304, 151] width 90 height 17
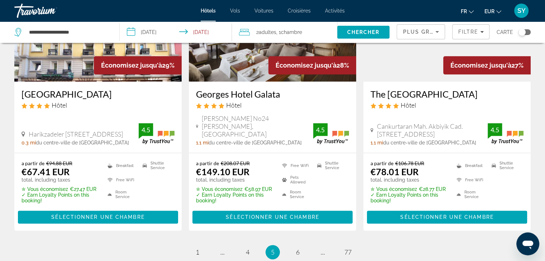
scroll to position [971, 0]
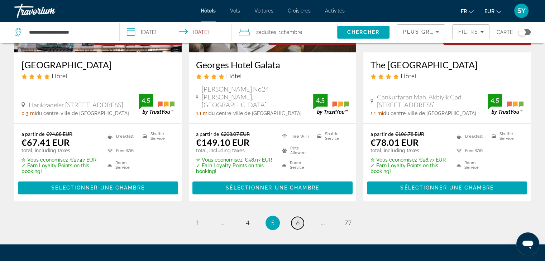
click at [302, 217] on link "page 6" at bounding box center [297, 223] width 13 height 13
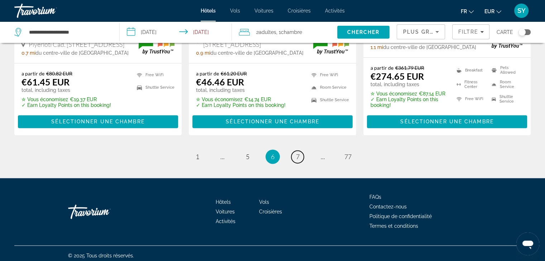
scroll to position [1034, 0]
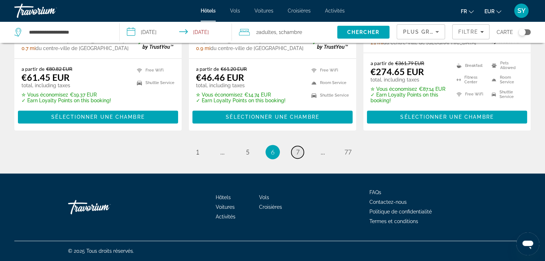
click at [299, 149] on link "page 7" at bounding box center [297, 152] width 13 height 13
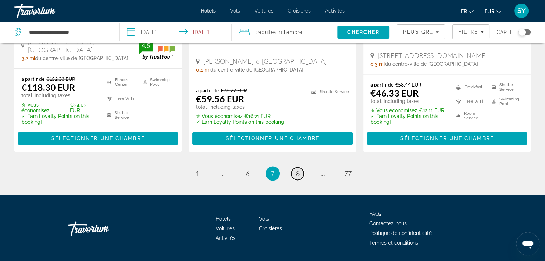
scroll to position [1015, 0]
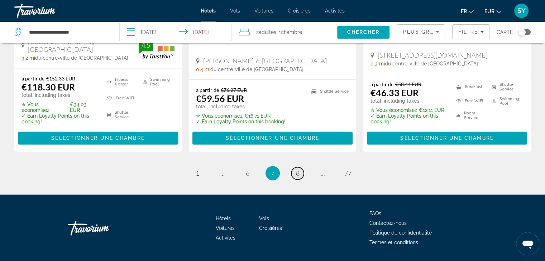
click at [299, 167] on link "page 8" at bounding box center [297, 173] width 13 height 13
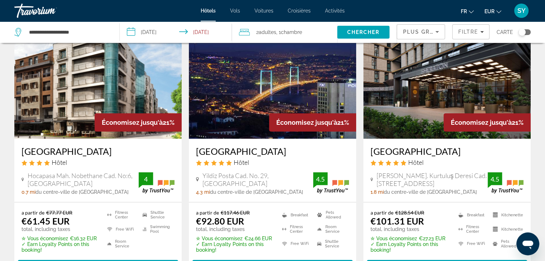
scroll to position [36, 0]
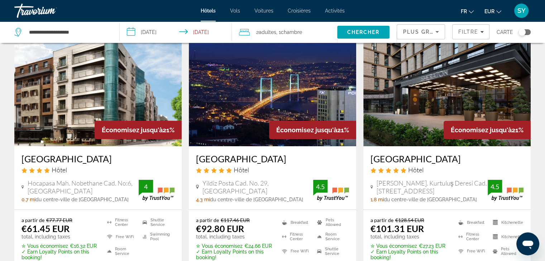
click at [245, 160] on h3 "Point Hotel Barbaros" at bounding box center [272, 159] width 153 height 11
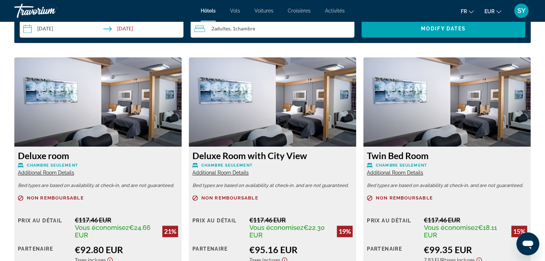
scroll to position [944, 0]
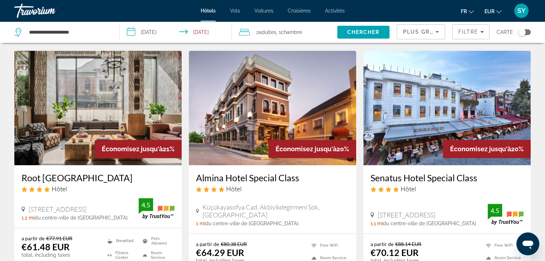
scroll to position [287, 0]
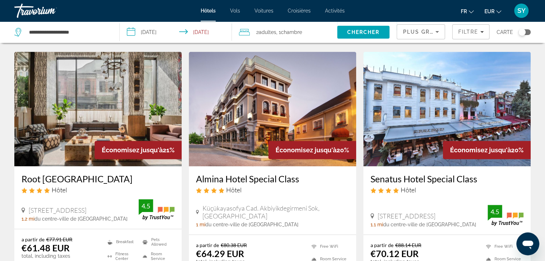
click at [122, 150] on span "Économisez jusqu'à" at bounding box center [132, 150] width 61 height 8
click at [66, 184] on h3 "Root Karaköy" at bounding box center [97, 179] width 153 height 11
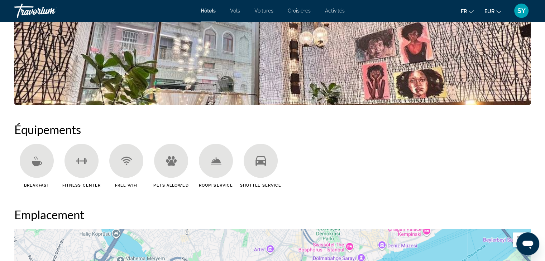
scroll to position [486, 0]
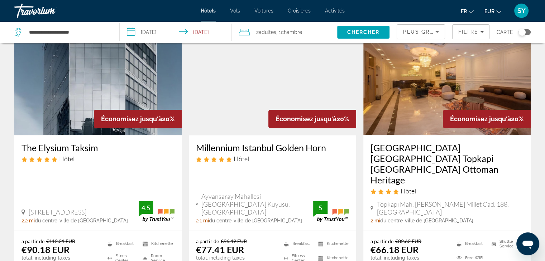
scroll to position [858, 0]
click at [298, 140] on div "Millennium Istanbul Golden Horn Hôtel Ayvansaray Mahallesi Ayvansaray Kuyusu, I…" at bounding box center [272, 183] width 167 height 96
click at [298, 148] on h3 "Millennium Istanbul Golden Horn" at bounding box center [272, 147] width 153 height 11
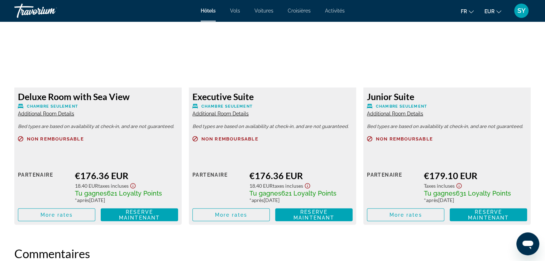
scroll to position [1985, 0]
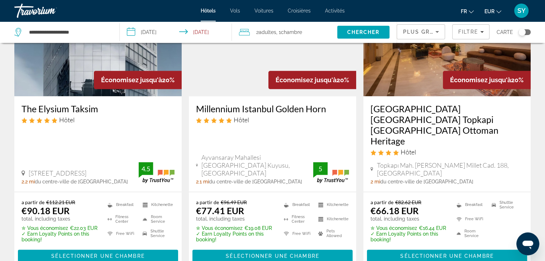
scroll to position [1012, 0]
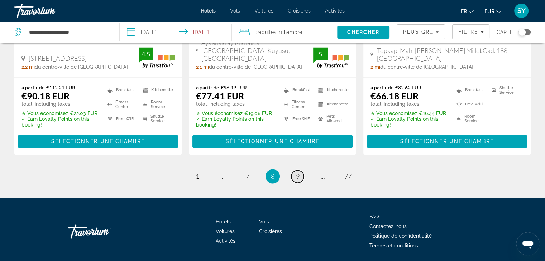
click at [299, 173] on span "9" at bounding box center [298, 177] width 4 height 8
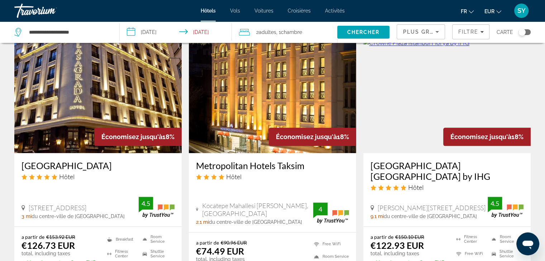
scroll to position [872, 0]
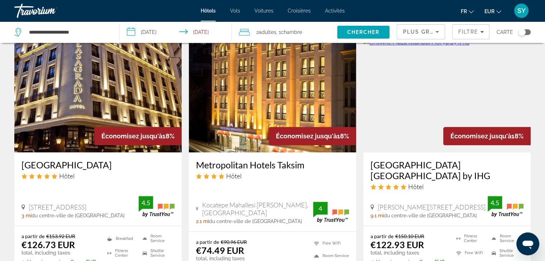
click at [314, 160] on h3 "Metropolitan Hotels Taksim" at bounding box center [272, 165] width 153 height 11
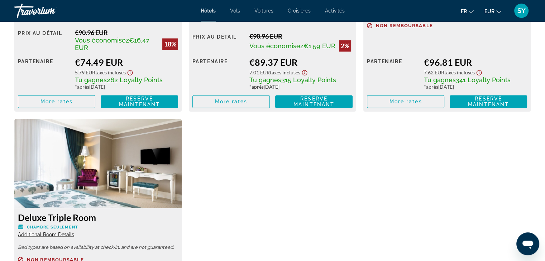
scroll to position [1149, 0]
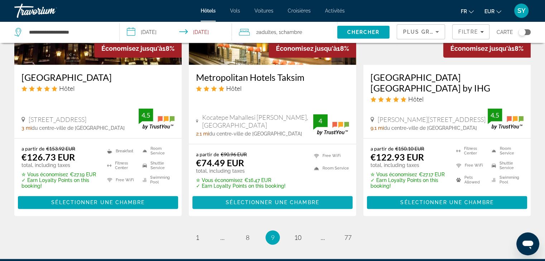
scroll to position [961, 0]
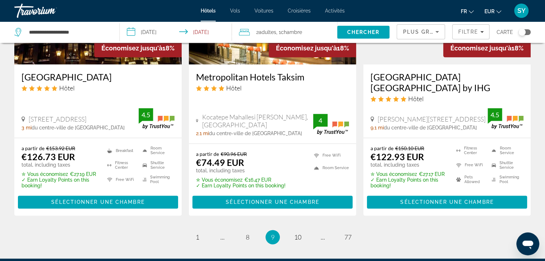
click at [297, 230] on li "page 10" at bounding box center [297, 237] width 14 height 14
click at [297, 234] on span "10" at bounding box center [297, 238] width 7 height 8
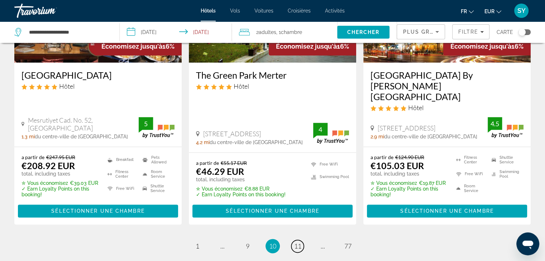
scroll to position [953, 0]
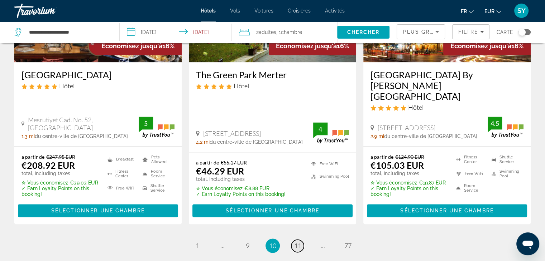
click at [300, 242] on span "11" at bounding box center [297, 246] width 7 height 8
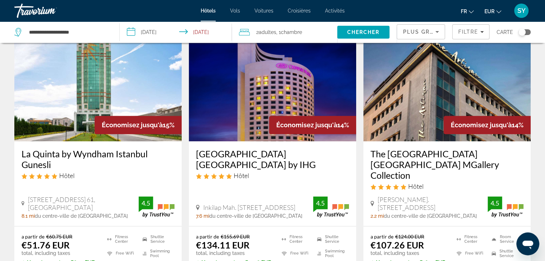
scroll to position [884, 0]
click at [88, 149] on h3 "La Quinta by Wyndham Istanbul Gunesli" at bounding box center [97, 159] width 153 height 21
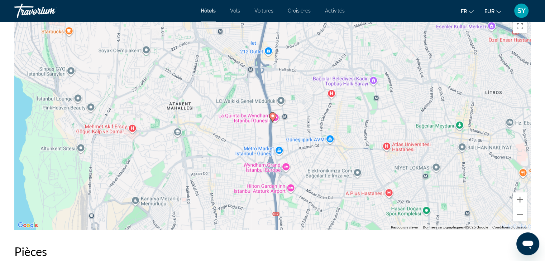
scroll to position [707, 0]
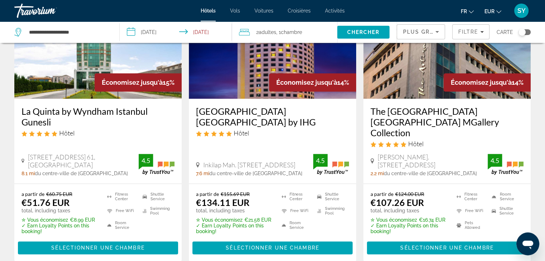
scroll to position [1037, 0]
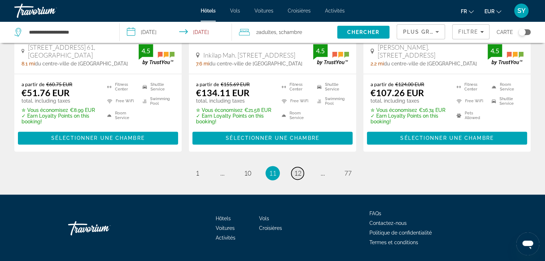
click at [295, 169] on span "12" at bounding box center [297, 173] width 7 height 8
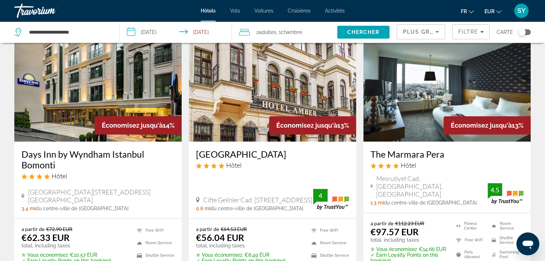
scroll to position [321, 0]
click at [393, 154] on h3 "The Marmara Pera" at bounding box center [446, 154] width 153 height 11
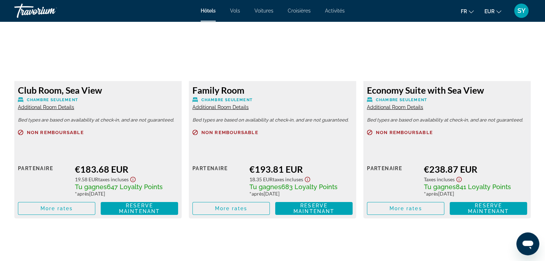
scroll to position [2249, 0]
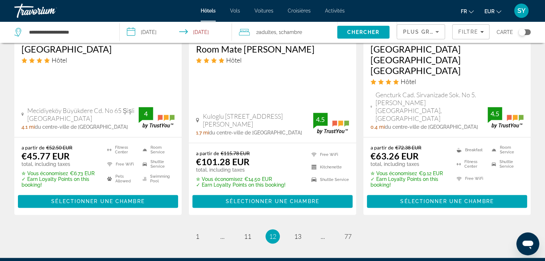
scroll to position [978, 0]
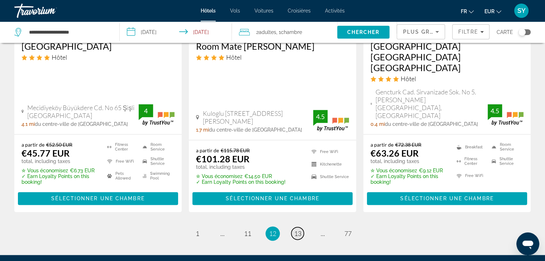
click at [300, 230] on span "13" at bounding box center [297, 234] width 7 height 8
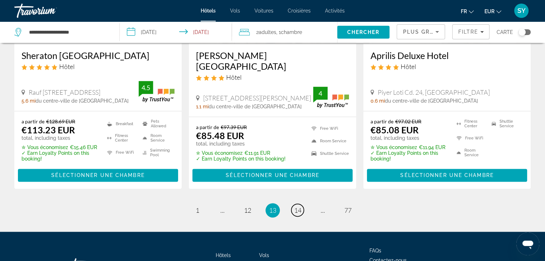
scroll to position [1015, 0]
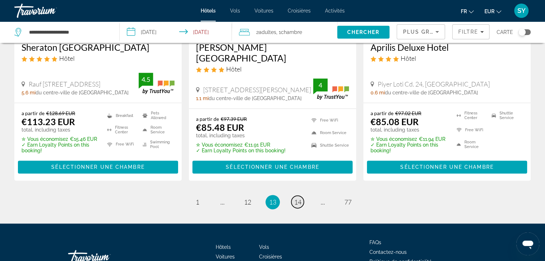
click at [300, 198] on span "14" at bounding box center [297, 202] width 7 height 8
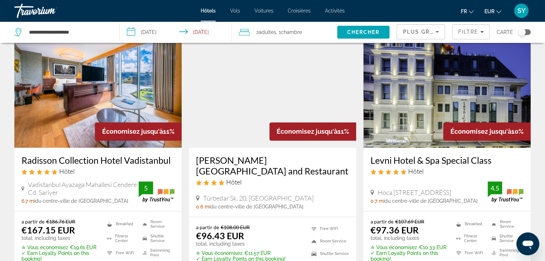
scroll to position [938, 0]
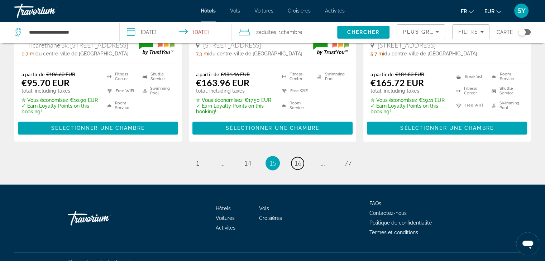
scroll to position [1004, 0]
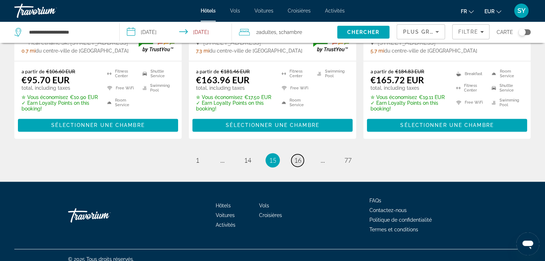
click at [294, 157] on span "16" at bounding box center [297, 161] width 7 height 8
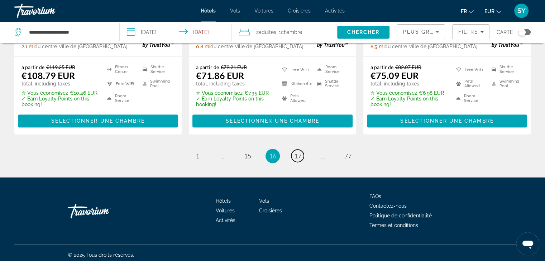
scroll to position [1026, 0]
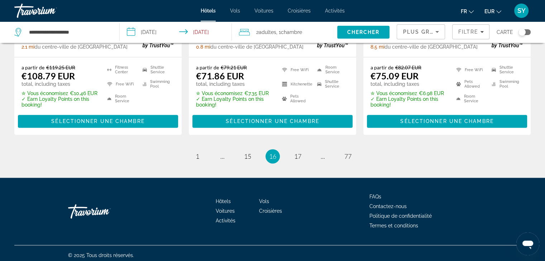
click at [299, 160] on span "17" at bounding box center [297, 157] width 7 height 8
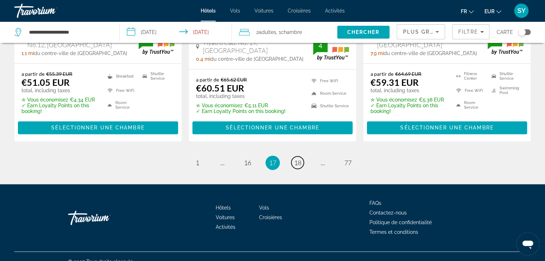
scroll to position [1014, 0]
click at [301, 157] on li "page 18" at bounding box center [297, 163] width 14 height 14
click at [301, 164] on span "18" at bounding box center [297, 163] width 7 height 8
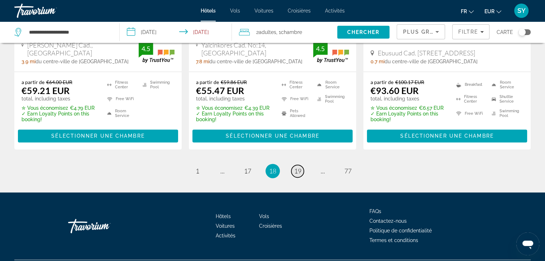
scroll to position [1025, 0]
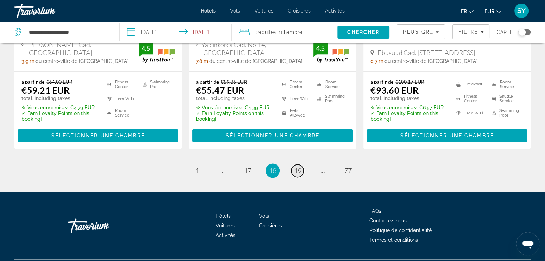
click at [297, 167] on span "19" at bounding box center [297, 171] width 7 height 8
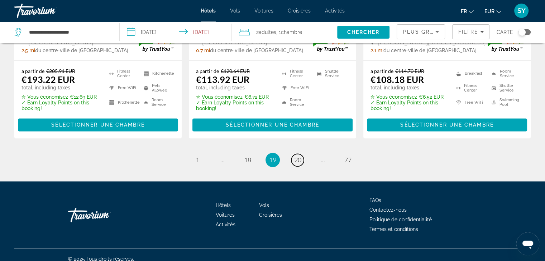
scroll to position [1026, 0]
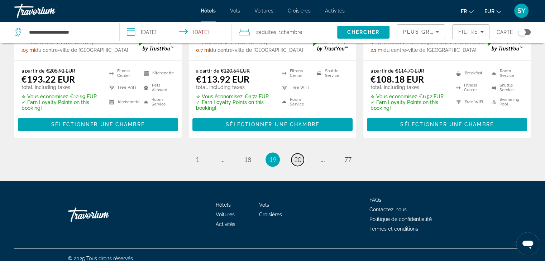
click at [300, 156] on span "20" at bounding box center [297, 160] width 7 height 8
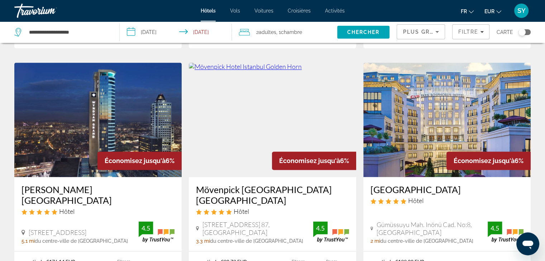
scroll to position [857, 0]
click at [299, 184] on h3 "Mövenpick Hotel Istanbul Golden Horn" at bounding box center [272, 194] width 153 height 21
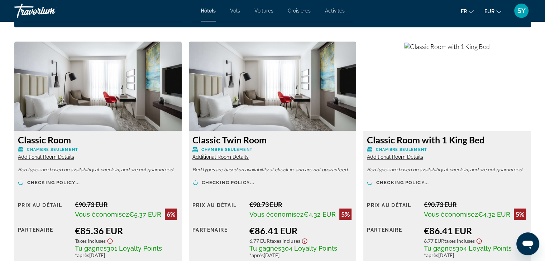
scroll to position [991, 0]
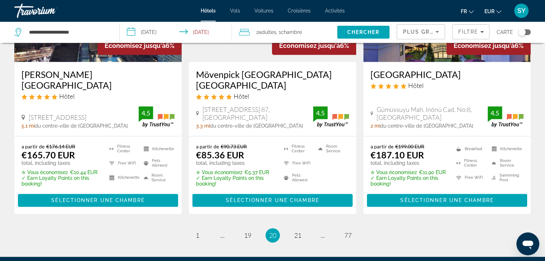
scroll to position [987, 0]
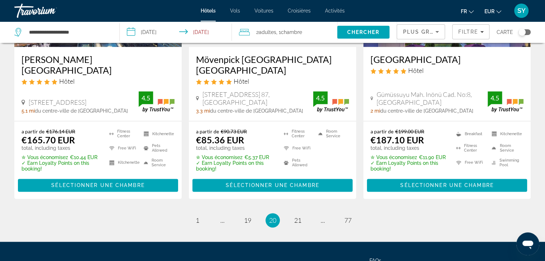
click at [305, 213] on ul "20 / 77 page 1 page ... page 19 You're on page 20 page 21 page ... page 77" at bounding box center [272, 220] width 516 height 14
click at [298, 217] on span "21" at bounding box center [297, 221] width 7 height 8
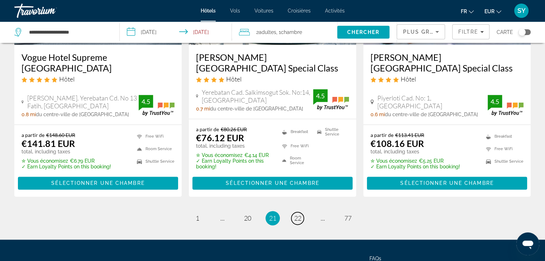
scroll to position [997, 0]
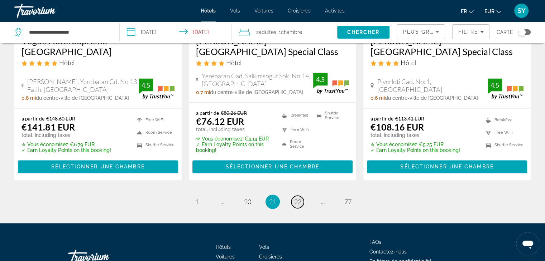
click at [299, 198] on span "22" at bounding box center [297, 202] width 7 height 8
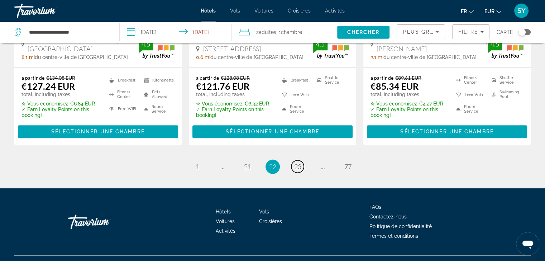
scroll to position [1036, 0]
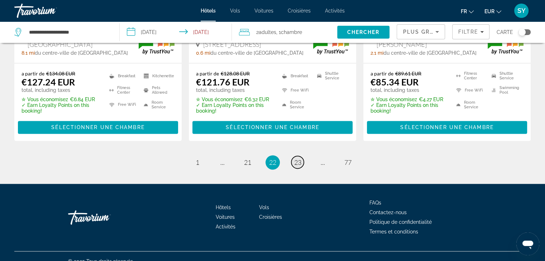
click at [296, 159] on span "23" at bounding box center [297, 163] width 7 height 8
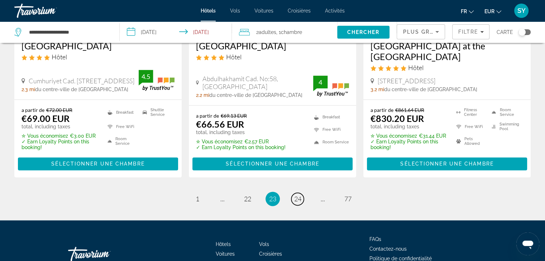
scroll to position [1001, 0]
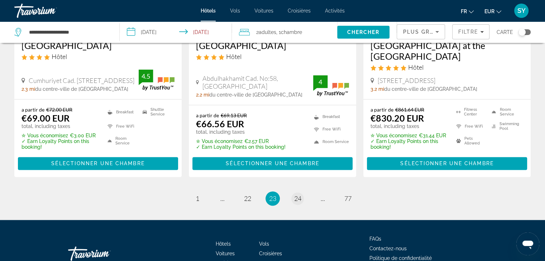
drag, startPoint x: 294, startPoint y: 197, endPoint x: 297, endPoint y: 182, distance: 15.3
click at [297, 193] on link "page 24" at bounding box center [297, 199] width 13 height 13
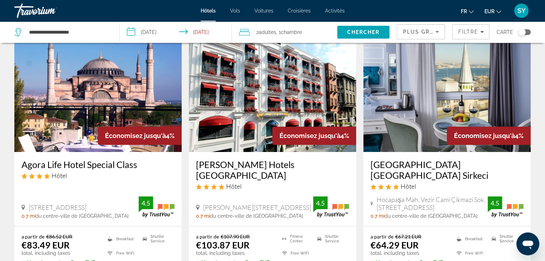
scroll to position [302, 0]
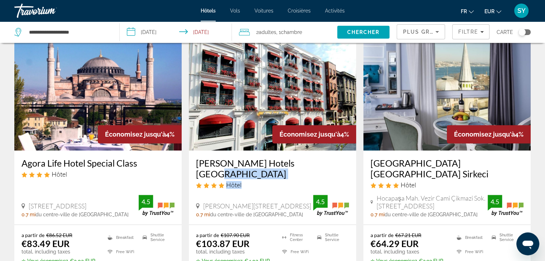
click at [298, 159] on div "Dosso Dossi Hotels Old City Hôtel" at bounding box center [272, 176] width 153 height 37
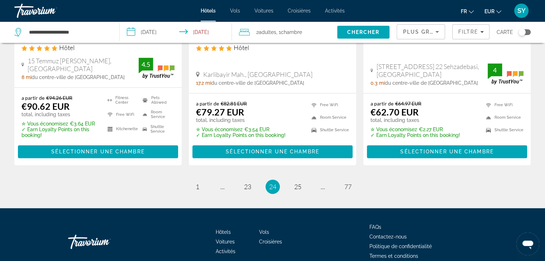
scroll to position [993, 0]
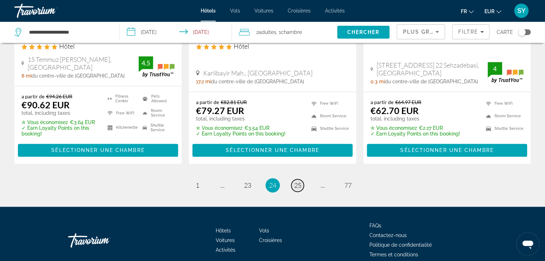
click at [295, 182] on span "25" at bounding box center [297, 186] width 7 height 8
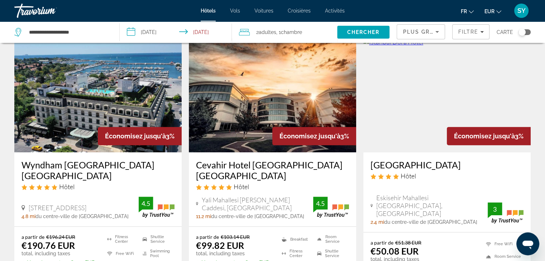
scroll to position [308, 0]
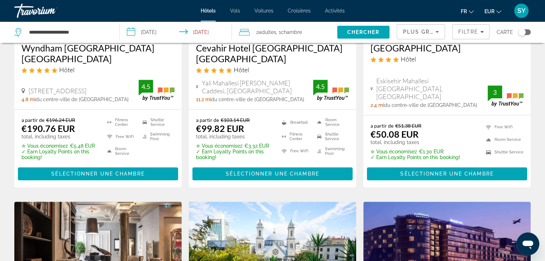
click at [295, 165] on span "Main content" at bounding box center [272, 173] width 160 height 17
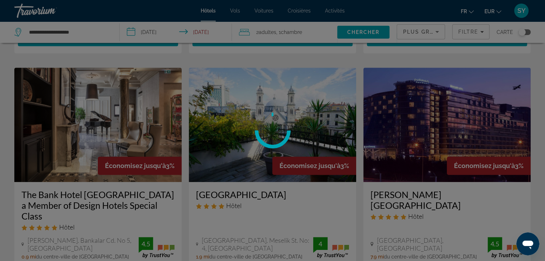
scroll to position [560, 0]
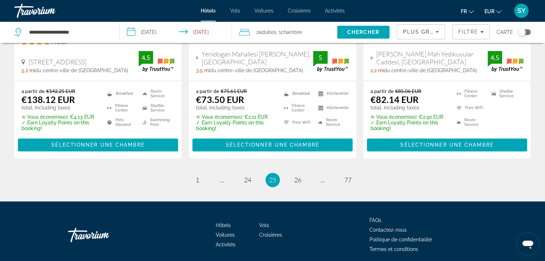
scroll to position [1036, 0]
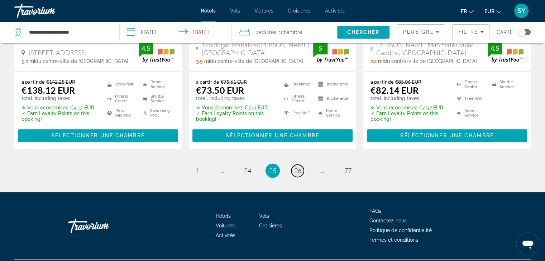
click at [295, 167] on span "26" at bounding box center [297, 171] width 7 height 8
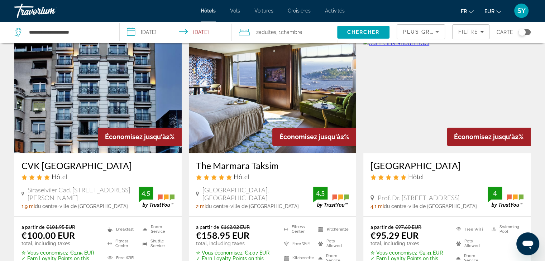
scroll to position [867, 0]
click at [393, 163] on h3 "Surmeli Istanbul Hotel" at bounding box center [446, 165] width 153 height 11
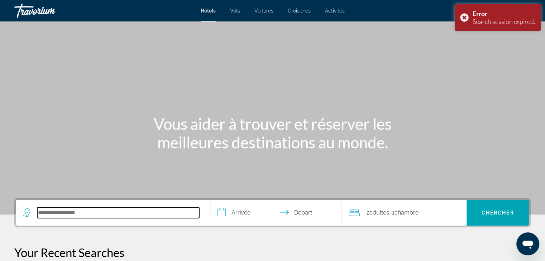
click at [126, 209] on input "Search hotel destination" at bounding box center [118, 213] width 162 height 11
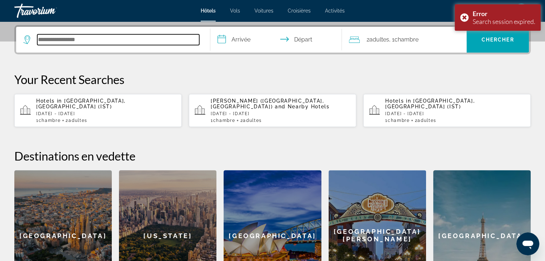
scroll to position [175, 0]
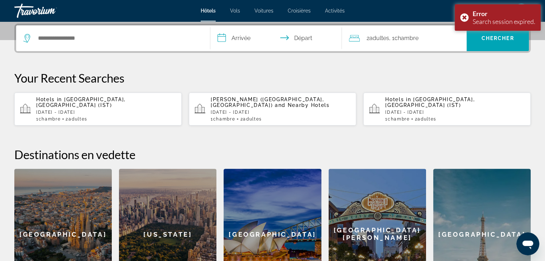
click at [118, 118] on app-hotels-recent-search "Hotels in Istanbul, Turkey (IST) Mon, 17 Nov - Tue, 18 Nov 1 Chambre pièces 2 A…" at bounding box center [97, 109] width 167 height 33
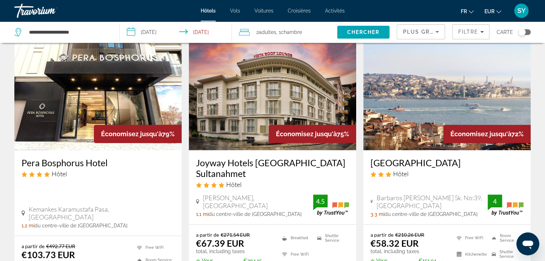
scroll to position [604, 0]
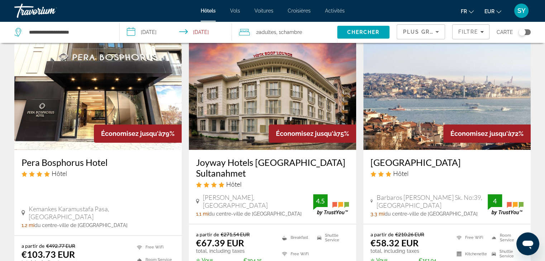
click at [104, 158] on h3 "Pera Bosphorus Hotel" at bounding box center [97, 162] width 153 height 11
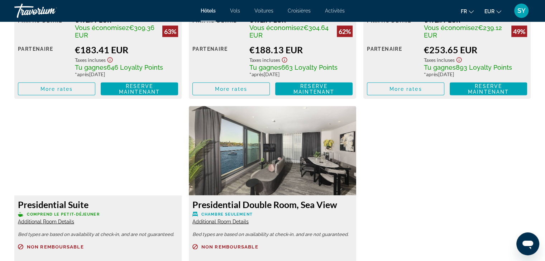
scroll to position [1408, 0]
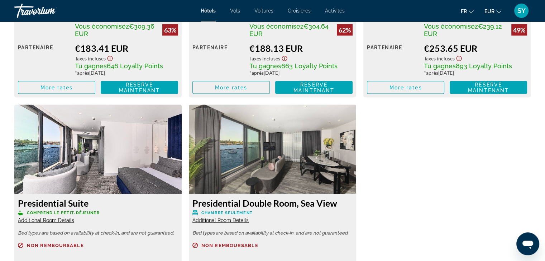
drag, startPoint x: 0, startPoint y: 38, endPoint x: 24, endPoint y: 0, distance: 45.1
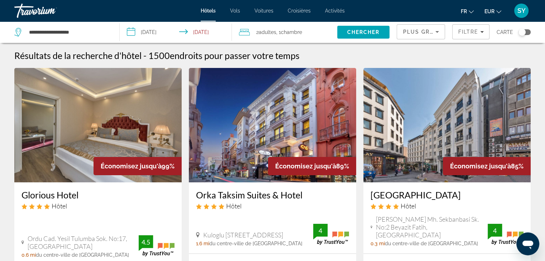
click at [158, 26] on input "**********" at bounding box center [177, 33] width 115 height 24
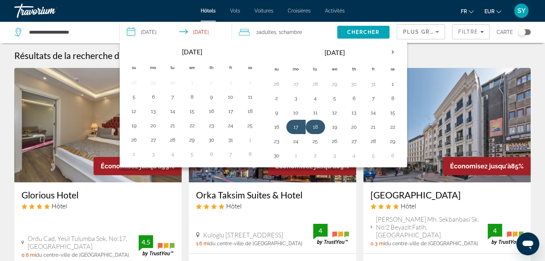
click at [315, 126] on button "18" at bounding box center [314, 127] width 11 height 10
click at [337, 129] on button "19" at bounding box center [334, 127] width 11 height 10
type input "**********"
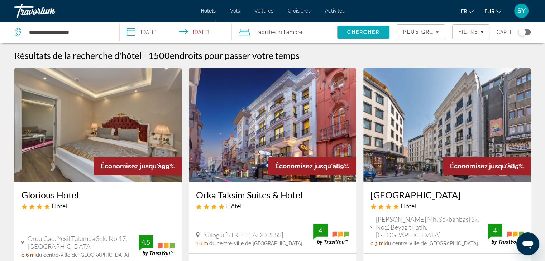
click at [372, 30] on span "Chercher" at bounding box center [363, 32] width 33 height 6
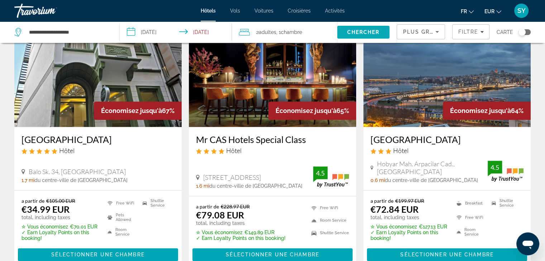
scroll to position [920, 0]
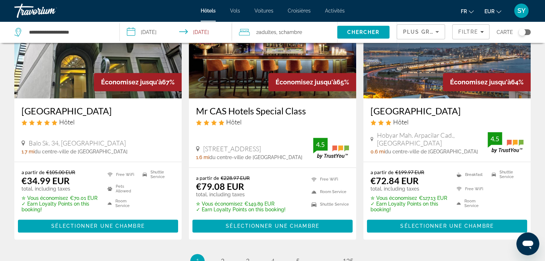
click at [259, 106] on h3 "Mr CAS Hotels Special Class" at bounding box center [272, 111] width 153 height 11
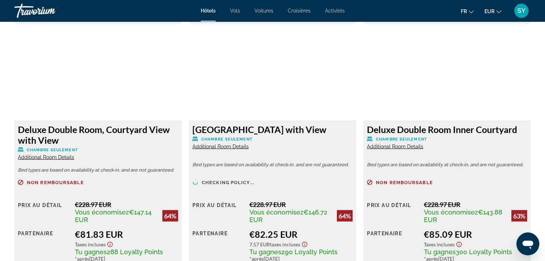
scroll to position [1244, 0]
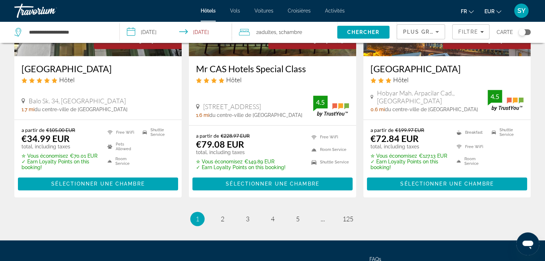
scroll to position [1018, 0]
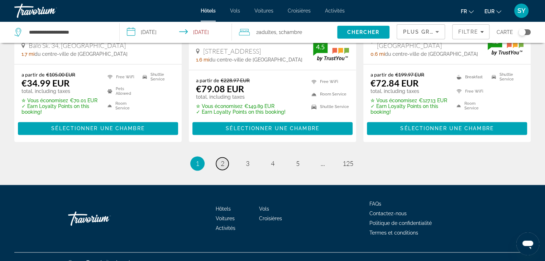
click at [221, 160] on span "2" at bounding box center [223, 164] width 4 height 8
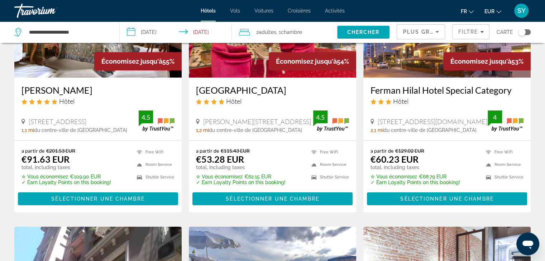
scroll to position [106, 0]
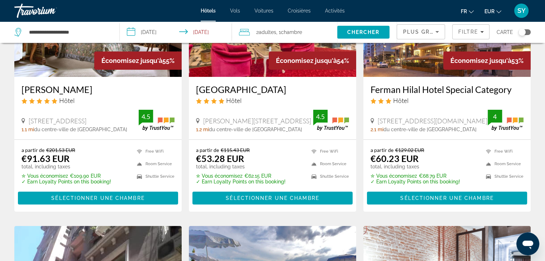
click at [67, 88] on h3 "Daru Sultan Galata" at bounding box center [97, 89] width 153 height 11
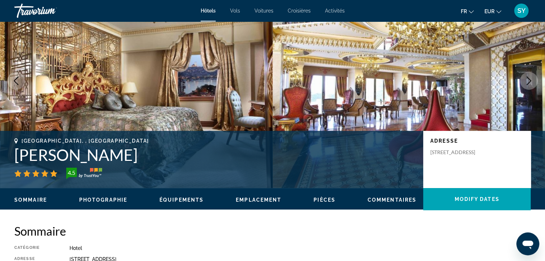
scroll to position [53, 0]
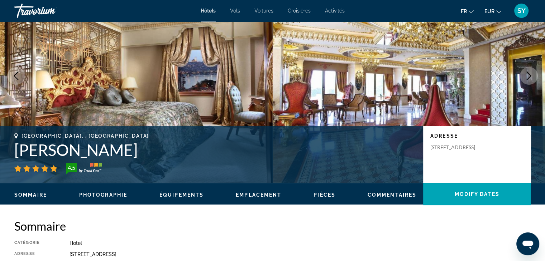
drag, startPoint x: 16, startPoint y: 152, endPoint x: 145, endPoint y: 151, distance: 128.6
click at [145, 151] on h1 "Daru Sultan Galata" at bounding box center [215, 150] width 402 height 19
copy h1 "Daru Sultan Galata"
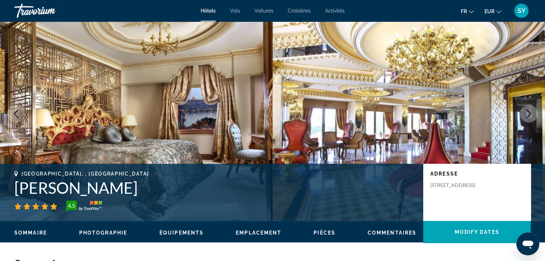
scroll to position [0, 0]
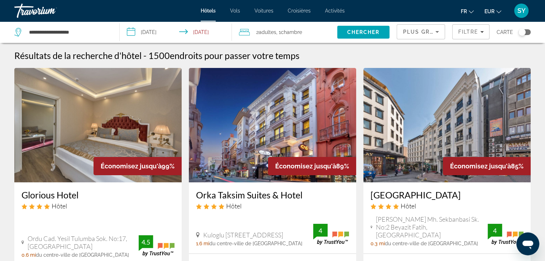
click at [446, 30] on div "Plus grandes économies Filtre Carte" at bounding box center [463, 31] width 134 height 21
click at [466, 32] on span "Filtre" at bounding box center [468, 32] width 20 height 6
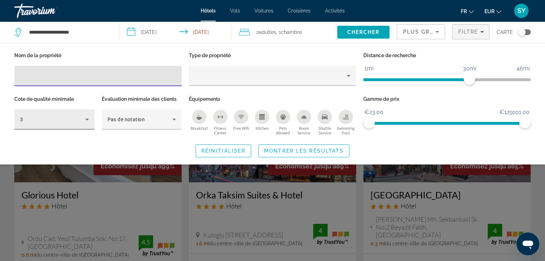
click at [88, 117] on icon "Hotel Filters" at bounding box center [87, 119] width 9 height 9
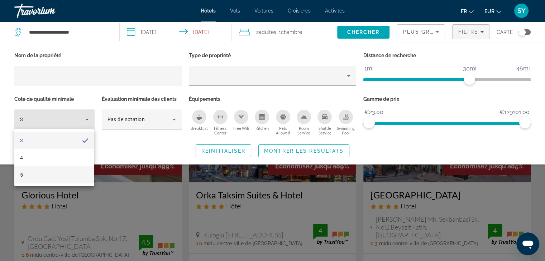
click at [71, 169] on mat-option "5" at bounding box center [54, 175] width 80 height 17
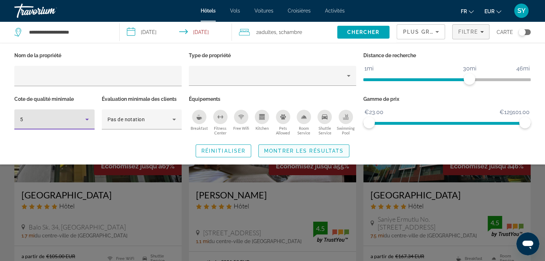
click at [294, 152] on span "Montrer les résultats" at bounding box center [304, 151] width 80 height 6
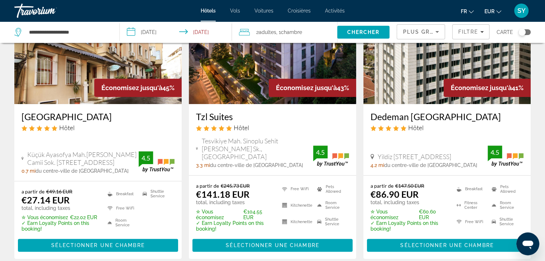
scroll to position [350, 0]
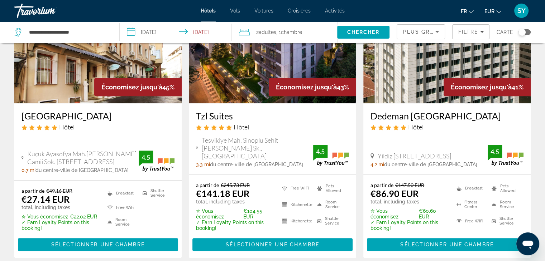
click at [428, 114] on h3 "Dedeman Istanbul" at bounding box center [446, 116] width 153 height 11
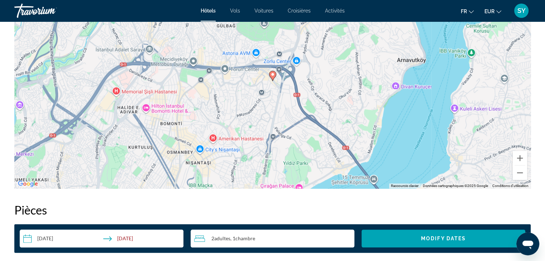
scroll to position [745, 0]
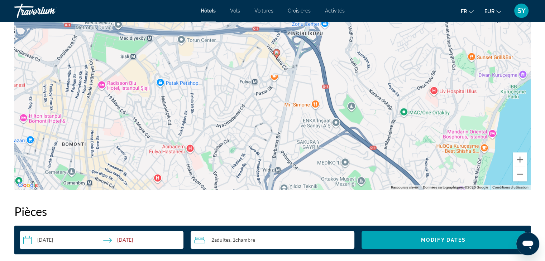
drag, startPoint x: 265, startPoint y: 81, endPoint x: 268, endPoint y: 74, distance: 6.9
click at [268, 74] on div "Pour activer le glissement avec le clavier, appuyez sur Alt+Entrée. Une fois ce…" at bounding box center [272, 82] width 516 height 215
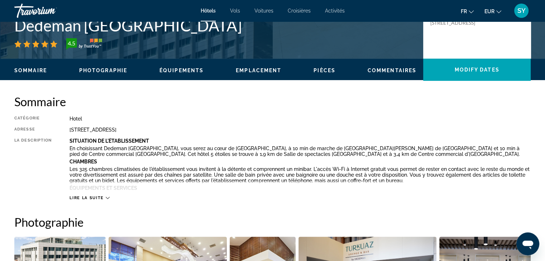
scroll to position [179, 0]
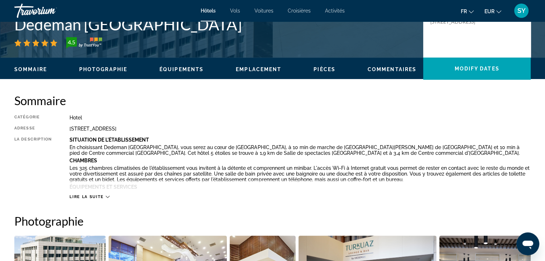
click at [102, 190] on div "Lire la suite" at bounding box center [299, 190] width 461 height 20
click at [102, 198] on span "Lire la suite" at bounding box center [86, 197] width 34 height 5
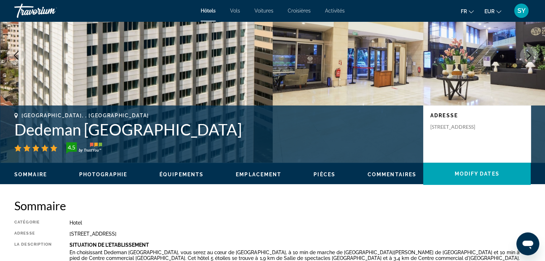
scroll to position [71, 0]
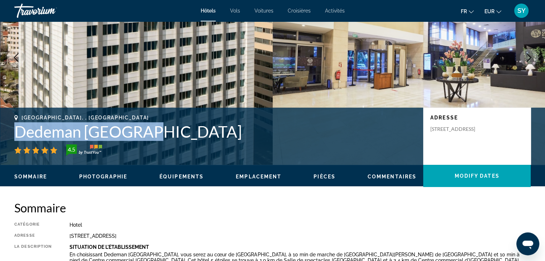
drag, startPoint x: 16, startPoint y: 134, endPoint x: 145, endPoint y: 135, distance: 129.3
click at [145, 135] on h1 "Dedeman [GEOGRAPHIC_DATA]" at bounding box center [215, 131] width 402 height 19
copy h1 "Dedeman [GEOGRAPHIC_DATA]"
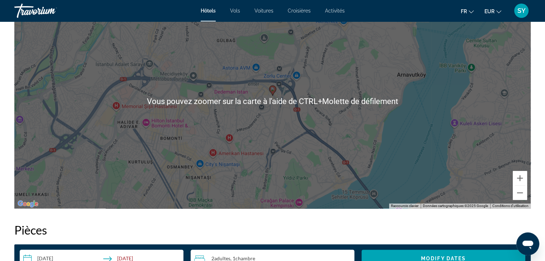
scroll to position [788, 0]
click at [282, 223] on h2 "Pièces" at bounding box center [272, 230] width 516 height 14
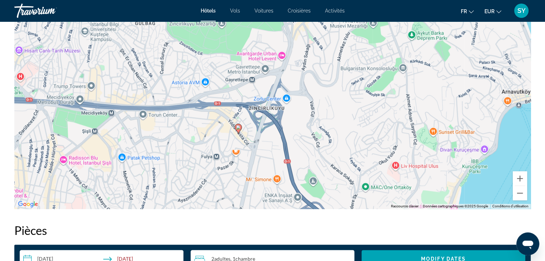
drag, startPoint x: 277, startPoint y: 94, endPoint x: 261, endPoint y: 178, distance: 85.6
click at [261, 178] on div "Pour activer le glissement avec le clavier, appuyez sur Alt+Entrée. Une fois ce…" at bounding box center [272, 101] width 516 height 215
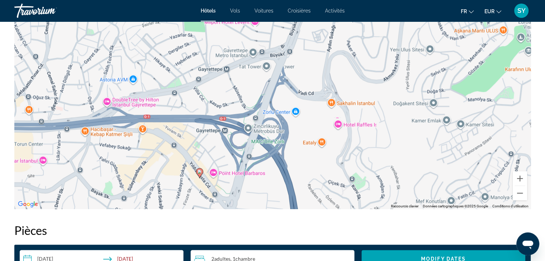
drag, startPoint x: 268, startPoint y: 100, endPoint x: 257, endPoint y: 136, distance: 37.5
click at [257, 136] on div "Pour activer le glissement avec le clavier, appuyez sur Alt+Entrée. Une fois ce…" at bounding box center [272, 101] width 516 height 215
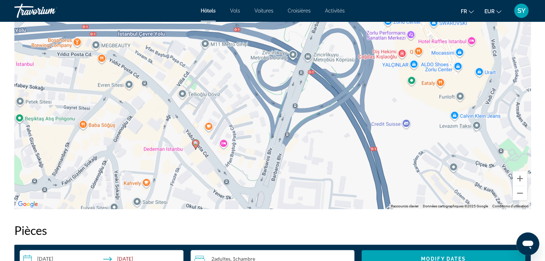
drag, startPoint x: 154, startPoint y: 148, endPoint x: 208, endPoint y: 34, distance: 126.1
click at [208, 34] on div "Pour activer le glissement avec le clavier, appuyez sur Alt+Entrée. Une fois ce…" at bounding box center [272, 101] width 516 height 215
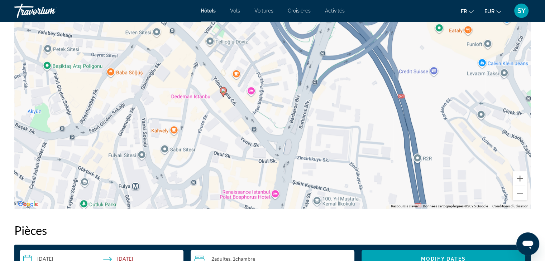
drag, startPoint x: 191, startPoint y: 110, endPoint x: 219, endPoint y: 54, distance: 62.8
click at [219, 54] on div "Pour activer le glissement avec le clavier, appuyez sur Alt+Entrée. Une fois ce…" at bounding box center [272, 101] width 516 height 215
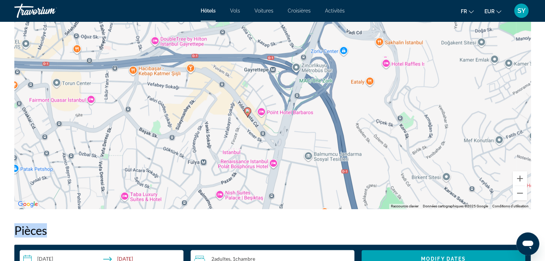
drag, startPoint x: 233, startPoint y: 226, endPoint x: 237, endPoint y: 197, distance: 28.9
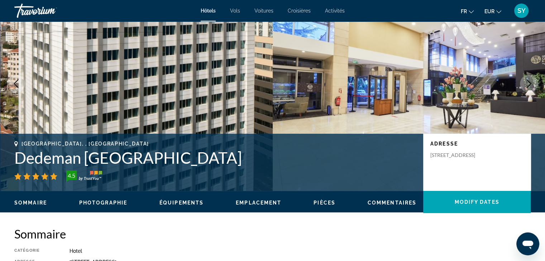
scroll to position [0, 0]
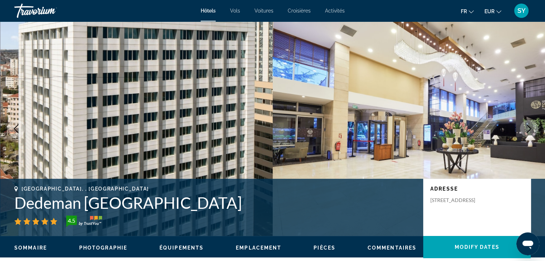
click at [89, 207] on h1 "Dedeman [GEOGRAPHIC_DATA]" at bounding box center [215, 203] width 402 height 19
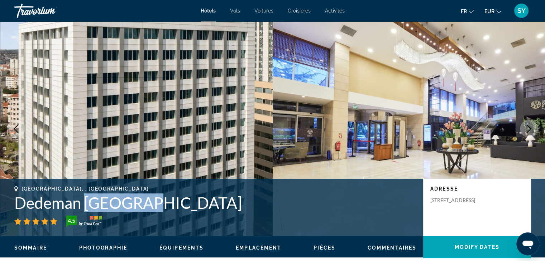
click at [89, 207] on h1 "Dedeman [GEOGRAPHIC_DATA]" at bounding box center [215, 203] width 402 height 19
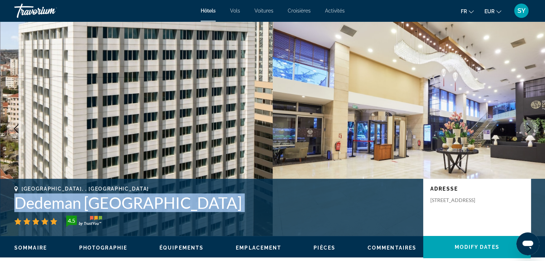
click at [89, 207] on h1 "Dedeman [GEOGRAPHIC_DATA]" at bounding box center [215, 203] width 402 height 19
copy div "Dedeman [GEOGRAPHIC_DATA]"
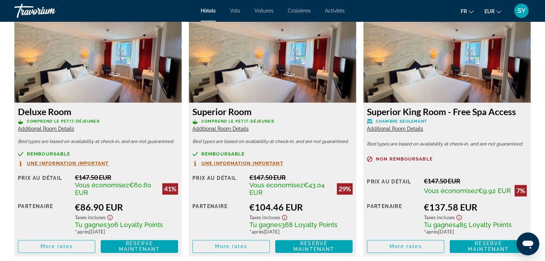
scroll to position [1057, 0]
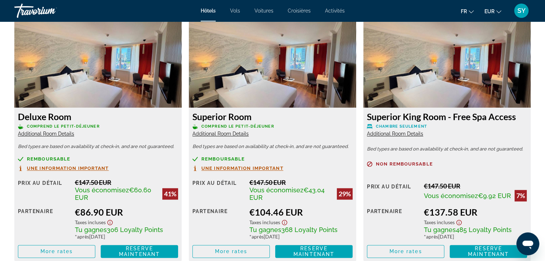
click at [66, 135] on span "Additional Room Details" at bounding box center [46, 134] width 56 height 6
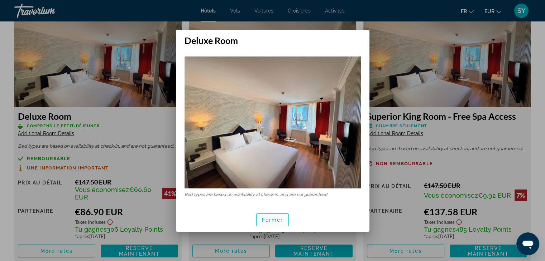
click at [263, 219] on span "Fermer" at bounding box center [272, 220] width 21 height 6
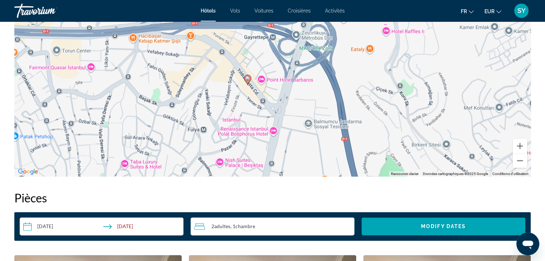
scroll to position [819, 0]
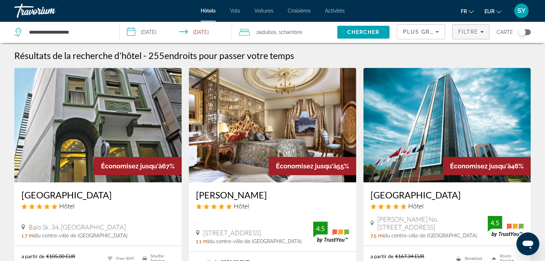
click at [483, 37] on span "Filters" at bounding box center [470, 31] width 37 height 17
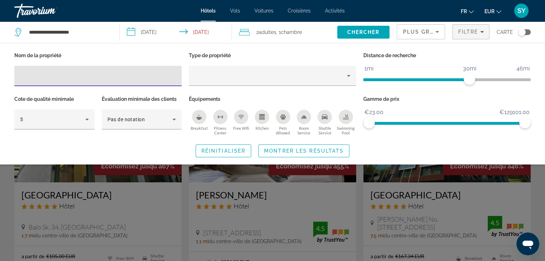
click at [261, 214] on div "Search widget" at bounding box center [272, 184] width 545 height 154
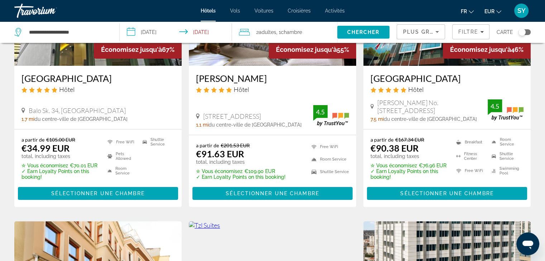
scroll to position [117, 0]
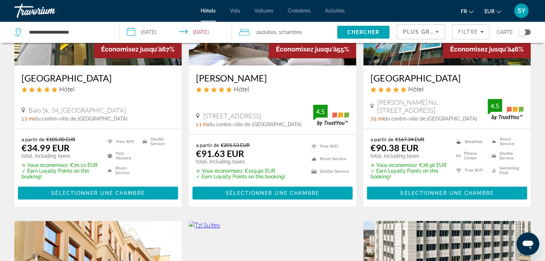
click at [432, 81] on h3 "[GEOGRAPHIC_DATA]" at bounding box center [446, 78] width 153 height 11
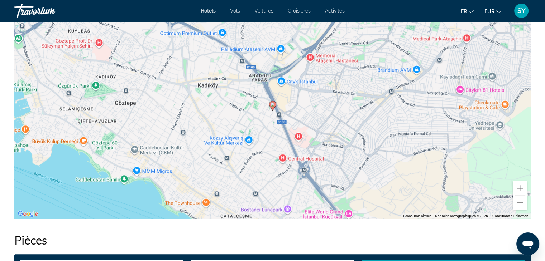
scroll to position [715, 0]
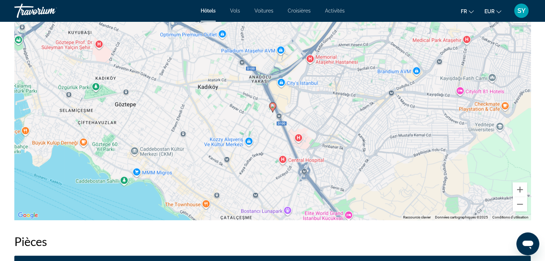
click at [207, 115] on div "Pour activer le glissement avec le clavier, appuyez sur Alt+Entrée. Une fois ce…" at bounding box center [272, 112] width 516 height 215
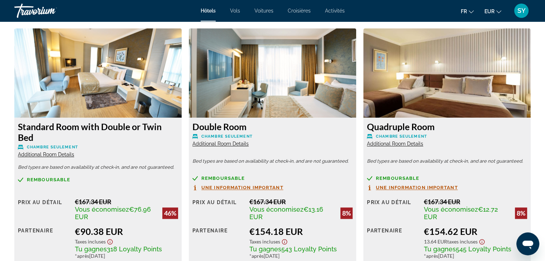
scroll to position [986, 0]
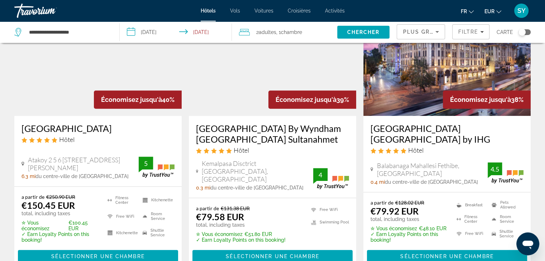
scroll to position [623, 0]
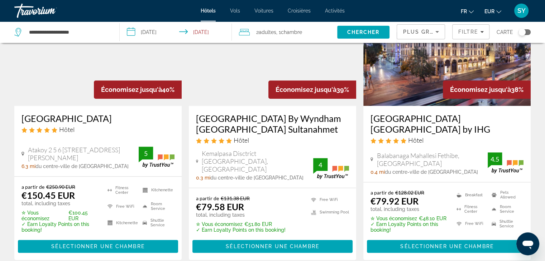
click at [239, 117] on h3 "[GEOGRAPHIC_DATA] By Wyndham [GEOGRAPHIC_DATA] Sultanahmet" at bounding box center [272, 123] width 153 height 21
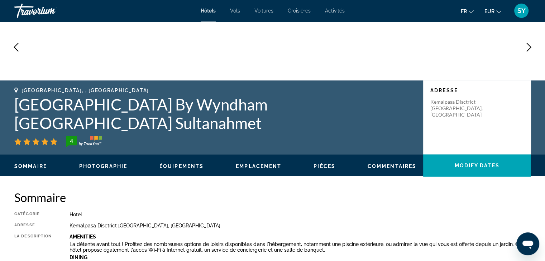
scroll to position [77, 0]
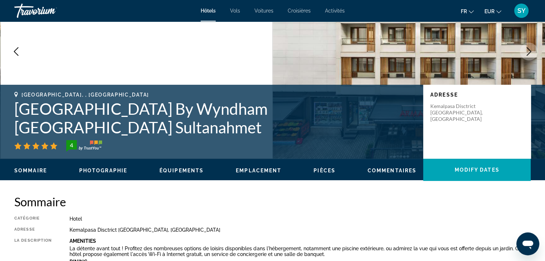
click at [231, 127] on h1 "[GEOGRAPHIC_DATA] By Wyndham [GEOGRAPHIC_DATA] Sultanahmet" at bounding box center [215, 118] width 402 height 37
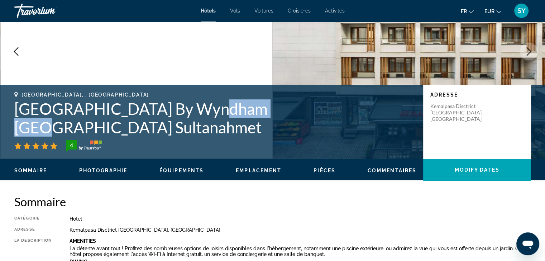
click at [231, 127] on h1 "[GEOGRAPHIC_DATA] By Wyndham [GEOGRAPHIC_DATA] Sultanahmet" at bounding box center [215, 118] width 402 height 37
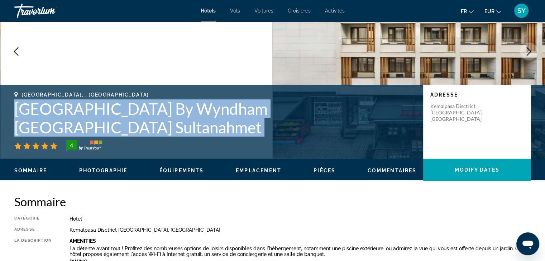
click at [231, 127] on h1 "[GEOGRAPHIC_DATA] By Wyndham [GEOGRAPHIC_DATA] Sultanahmet" at bounding box center [215, 118] width 402 height 37
copy div "[GEOGRAPHIC_DATA] By Wyndham [GEOGRAPHIC_DATA] Sultanahmet"
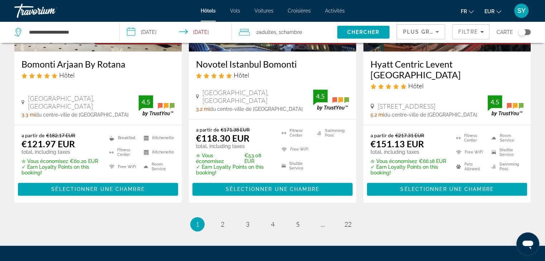
scroll to position [966, 0]
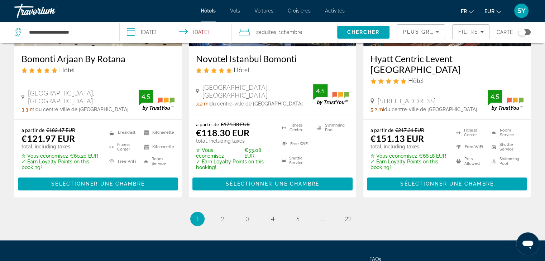
click at [229, 216] on ul "1 / 22 You're on page 1 page 2 page 3 page 4 page 5 page ... page 22" at bounding box center [272, 219] width 516 height 14
click at [223, 215] on span "2" at bounding box center [223, 219] width 4 height 8
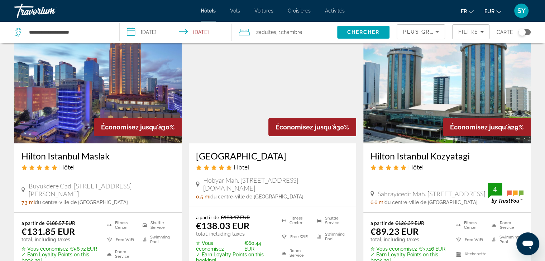
scroll to position [44, 0]
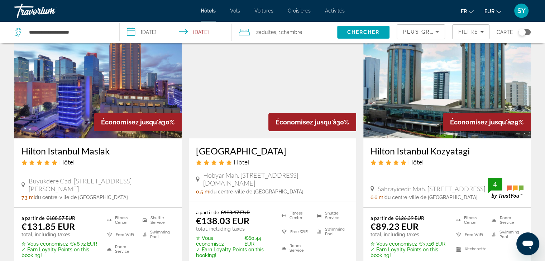
click at [446, 149] on h3 "Hilton Istanbul Kozyatagi" at bounding box center [446, 151] width 153 height 11
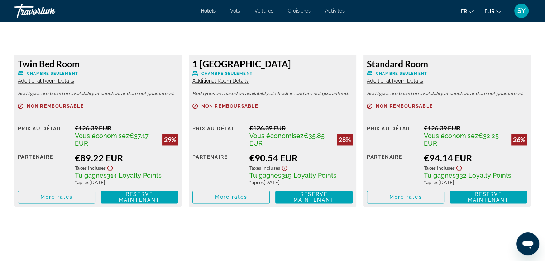
scroll to position [1049, 0]
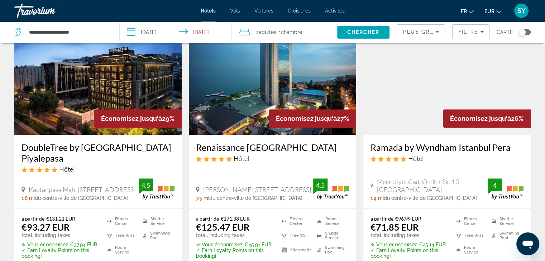
scroll to position [327, 0]
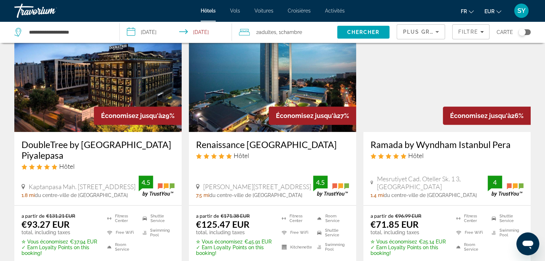
click at [113, 139] on h3 "DoubleTree by [GEOGRAPHIC_DATA] Piyalepasa" at bounding box center [97, 149] width 153 height 21
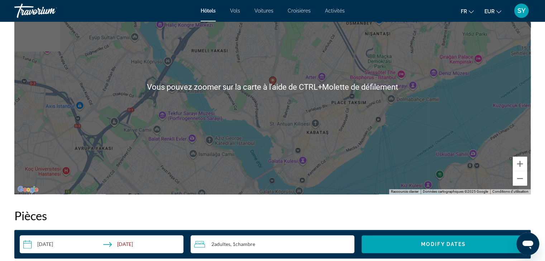
scroll to position [713, 0]
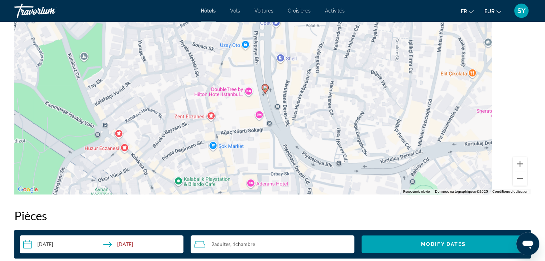
drag, startPoint x: 164, startPoint y: 91, endPoint x: 93, endPoint y: 130, distance: 80.2
click at [93, 130] on div "Pour activer le glissement avec le clavier, appuyez sur Alt+Entrée. Une fois ce…" at bounding box center [272, 87] width 516 height 215
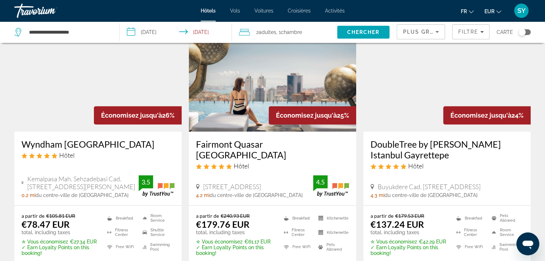
scroll to position [612, 0]
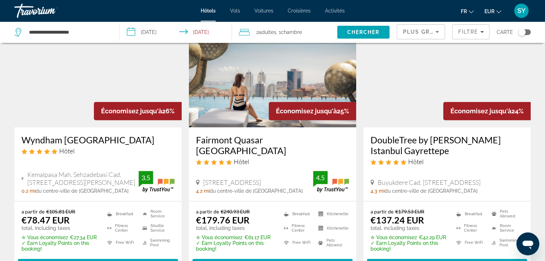
click at [98, 135] on h3 "Wyndham [GEOGRAPHIC_DATA]" at bounding box center [97, 140] width 153 height 11
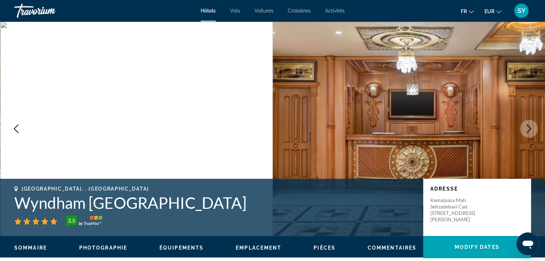
click at [177, 208] on h1 "Wyndham [GEOGRAPHIC_DATA]" at bounding box center [215, 203] width 402 height 19
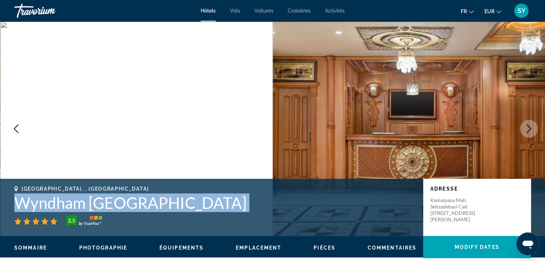
click at [177, 208] on h1 "Wyndham [GEOGRAPHIC_DATA]" at bounding box center [215, 203] width 402 height 19
copy div "Wyndham [GEOGRAPHIC_DATA]"
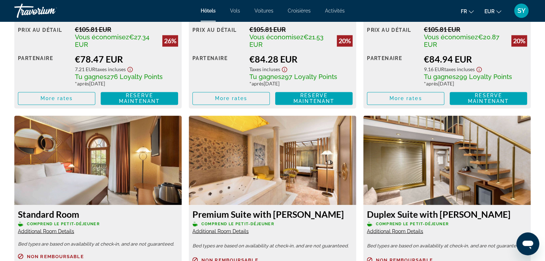
scroll to position [1246, 0]
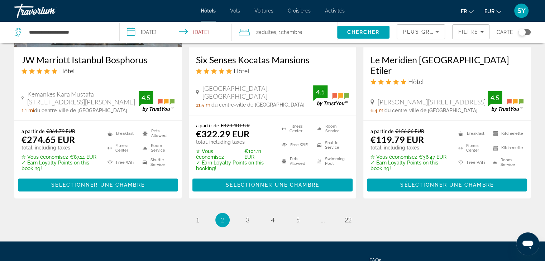
scroll to position [1031, 0]
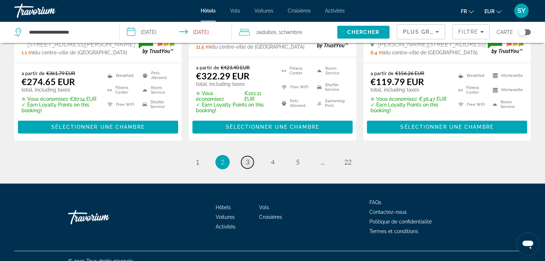
click at [241, 156] on link "page 3" at bounding box center [247, 162] width 13 height 13
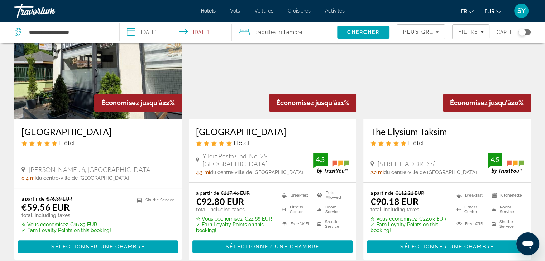
scroll to position [350, 0]
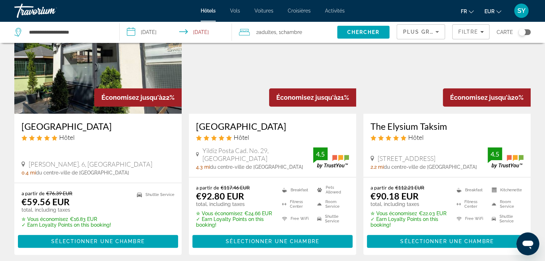
click at [385, 126] on h3 "The Elysium Taksim" at bounding box center [446, 126] width 153 height 11
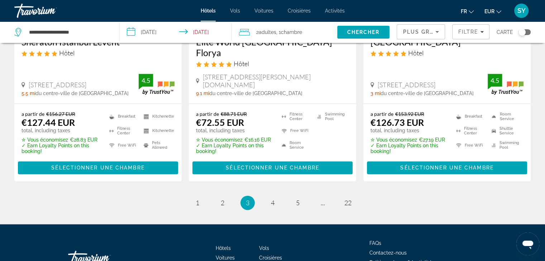
scroll to position [1002, 0]
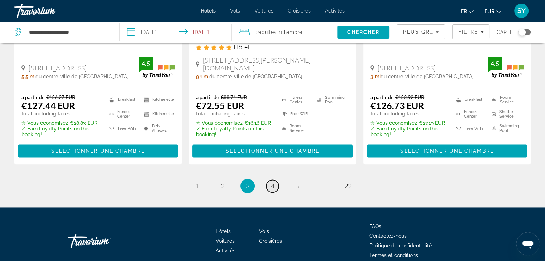
click at [275, 185] on link "page 4" at bounding box center [272, 186] width 13 height 13
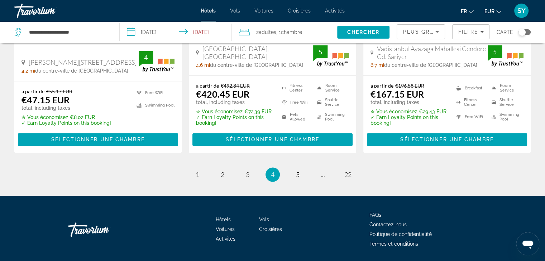
scroll to position [1008, 0]
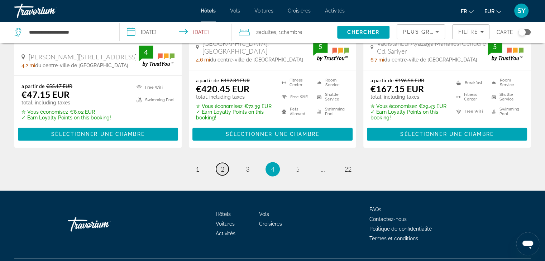
click at [225, 167] on link "page 2" at bounding box center [222, 169] width 13 height 13
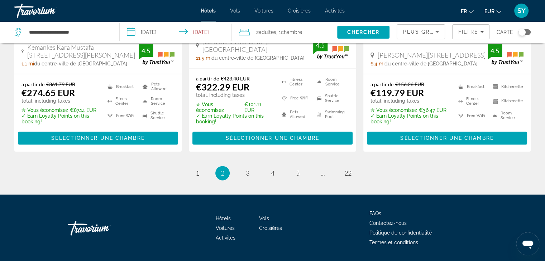
scroll to position [1031, 0]
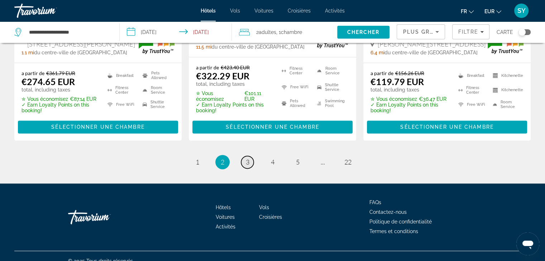
click at [246, 158] on span "3" at bounding box center [248, 162] width 4 height 8
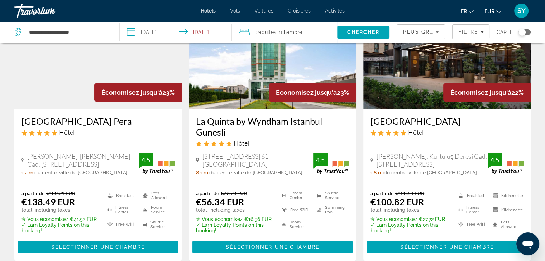
scroll to position [73, 0]
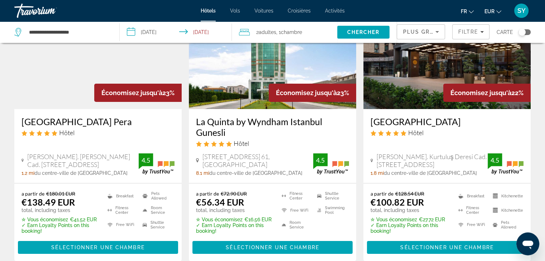
click at [248, 129] on h3 "La Quinta by Wyndham Istanbul Gunesli" at bounding box center [272, 126] width 153 height 21
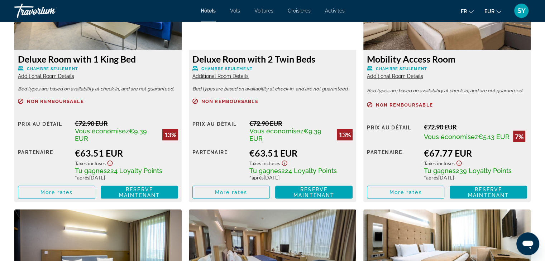
scroll to position [1303, 0]
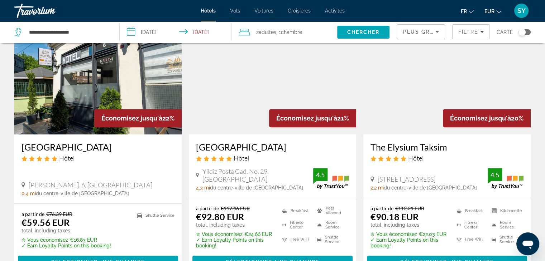
scroll to position [328, 0]
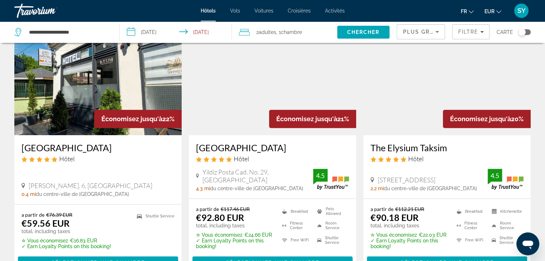
click at [200, 124] on img "Main content" at bounding box center [272, 78] width 167 height 115
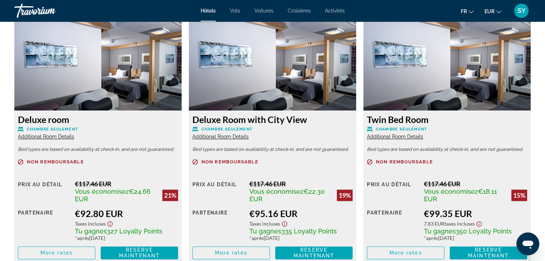
scroll to position [993, 0]
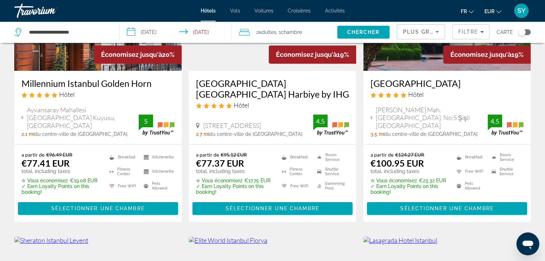
scroll to position [663, 0]
click at [126, 89] on h3 "Millennium Istanbul Golden Horn" at bounding box center [97, 83] width 153 height 11
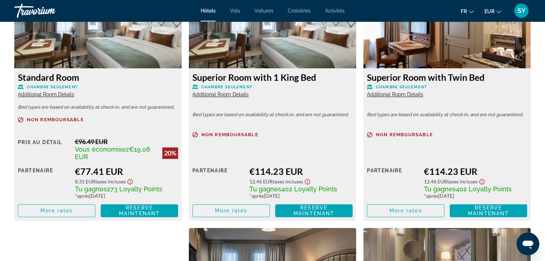
scroll to position [1035, 0]
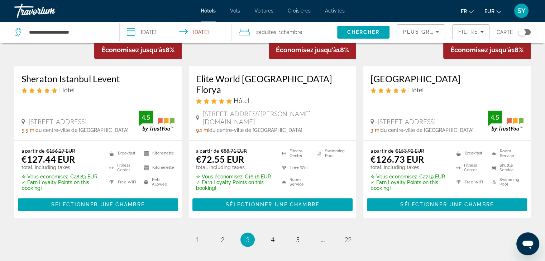
scroll to position [948, 0]
click at [268, 84] on h3 "Elite World [GEOGRAPHIC_DATA] Florya" at bounding box center [272, 83] width 153 height 21
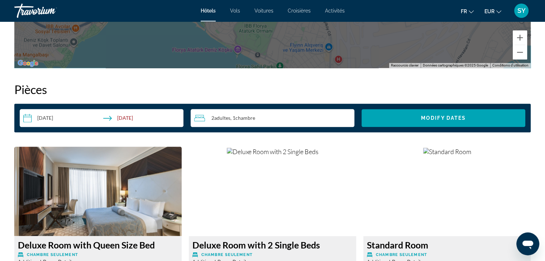
scroll to position [939, 0]
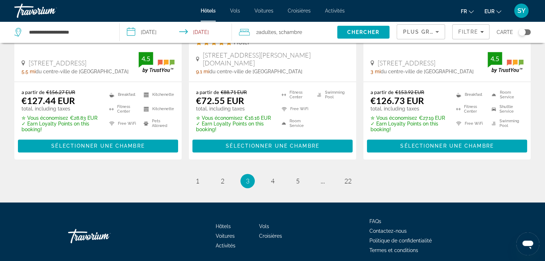
scroll to position [1034, 0]
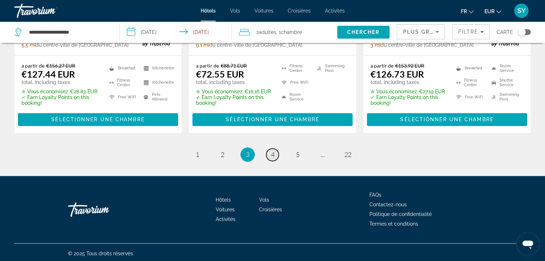
click at [273, 151] on span "4" at bounding box center [273, 155] width 4 height 8
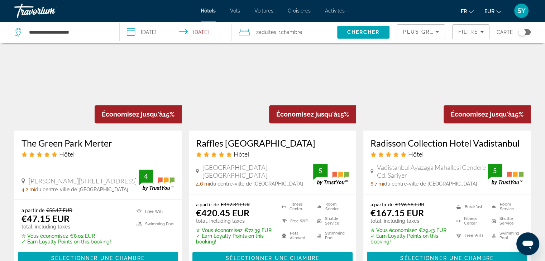
scroll to position [884, 0]
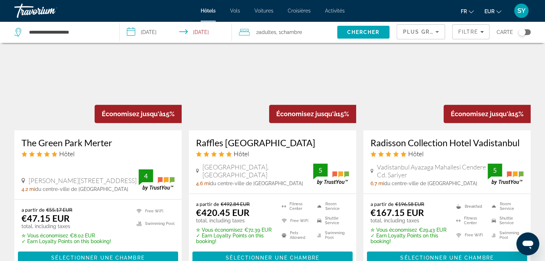
click at [102, 146] on h3 "The Green Park Merter" at bounding box center [97, 143] width 153 height 11
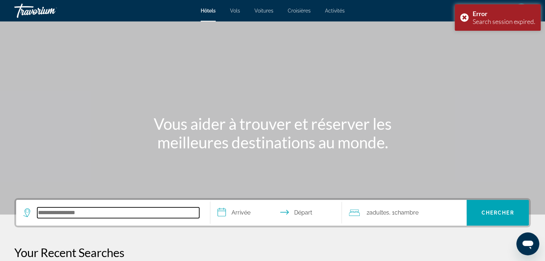
click at [106, 208] on input "Search hotel destination" at bounding box center [118, 213] width 162 height 11
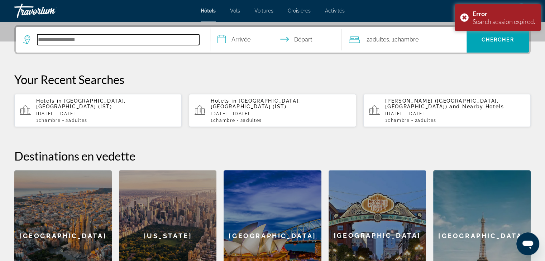
scroll to position [175, 0]
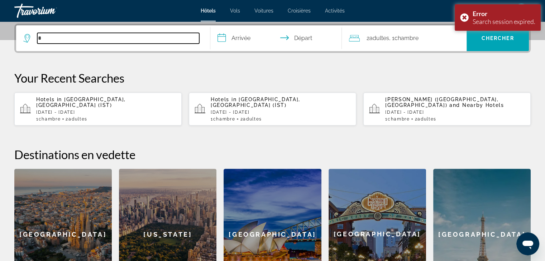
type input "*"
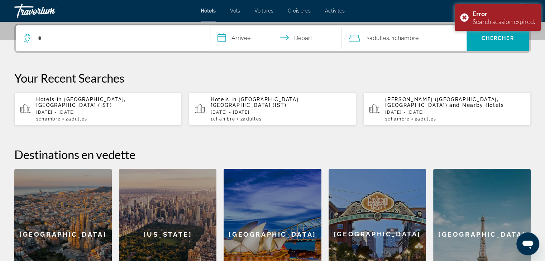
click at [303, 112] on div "Hotels in [GEOGRAPHIC_DATA], [GEOGRAPHIC_DATA] (IST) [DATE] - [DATE] 1 Chambre …" at bounding box center [281, 109] width 140 height 25
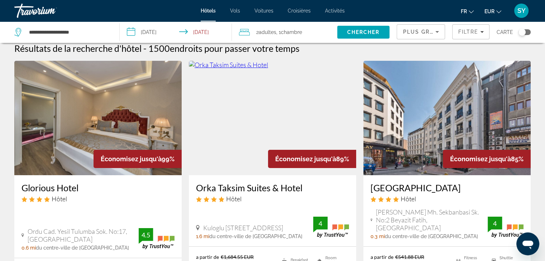
scroll to position [8, 0]
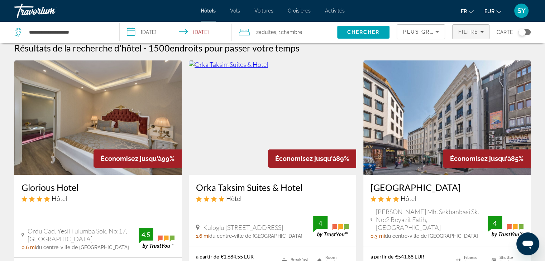
click at [460, 31] on span "Filtre" at bounding box center [468, 32] width 20 height 6
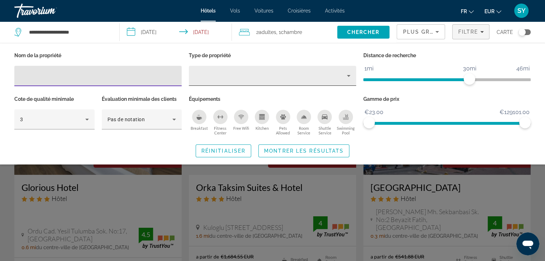
click at [248, 83] on div "Hotel Filters" at bounding box center [272, 76] width 156 height 20
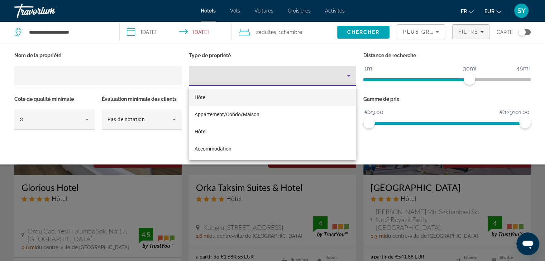
click at [66, 121] on div at bounding box center [272, 130] width 545 height 261
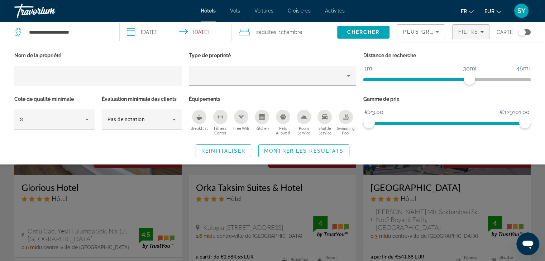
click at [66, 121] on div "3" at bounding box center [52, 119] width 65 height 9
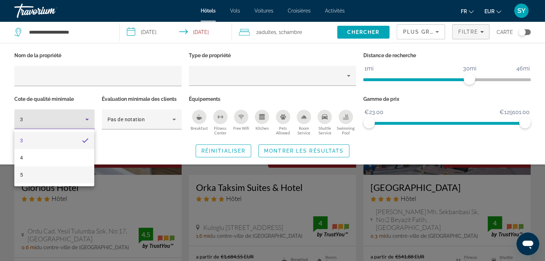
click at [73, 173] on mat-option "5" at bounding box center [54, 175] width 80 height 17
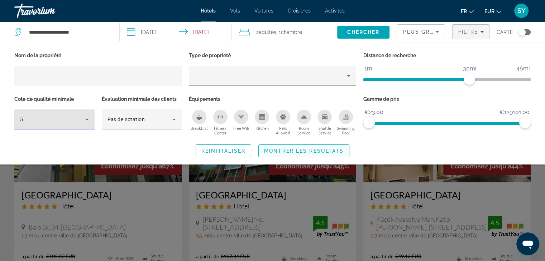
click at [327, 144] on span "Search widget" at bounding box center [304, 151] width 90 height 17
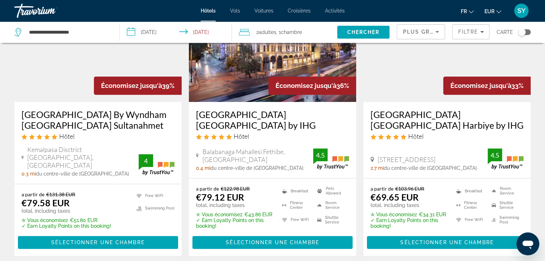
scroll to position [628, 0]
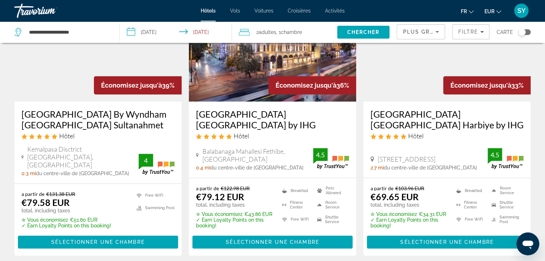
click at [276, 123] on h3 "[GEOGRAPHIC_DATA] [GEOGRAPHIC_DATA] by IHG" at bounding box center [272, 119] width 153 height 21
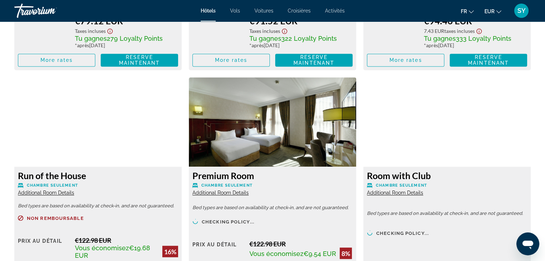
scroll to position [1161, 0]
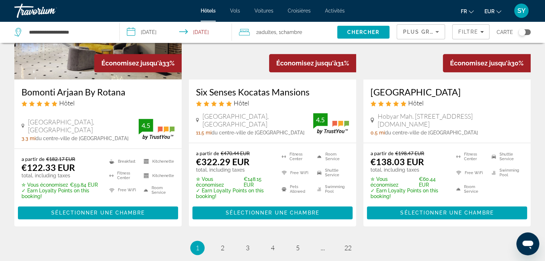
scroll to position [1032, 0]
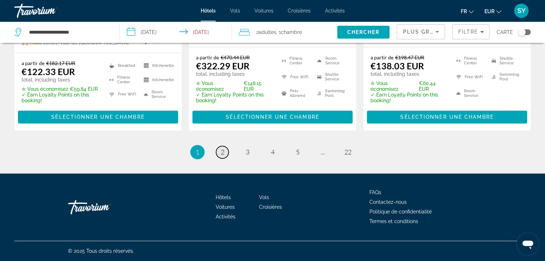
click at [221, 153] on span "2" at bounding box center [223, 152] width 4 height 8
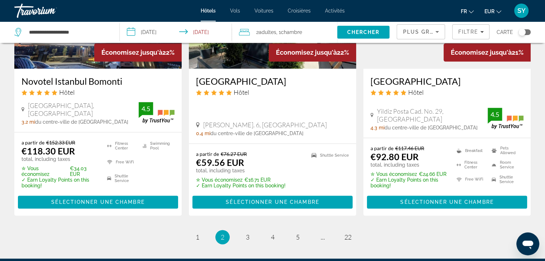
scroll to position [955, 0]
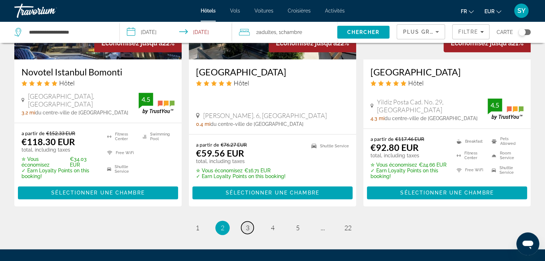
click at [245, 222] on link "page 3" at bounding box center [247, 228] width 13 height 13
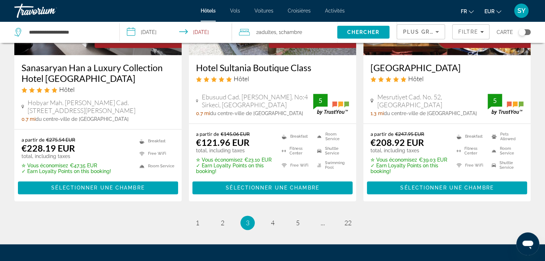
scroll to position [973, 0]
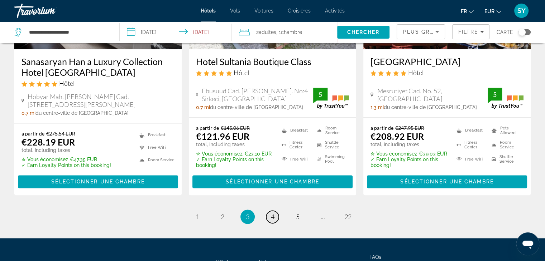
click at [269, 217] on link "page 4" at bounding box center [272, 217] width 13 height 13
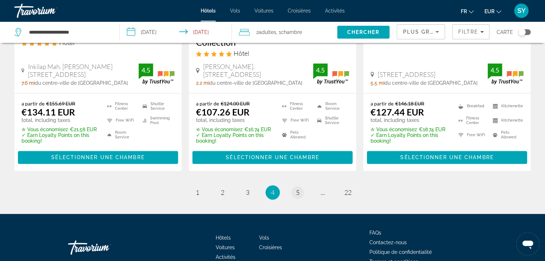
scroll to position [1015, 0]
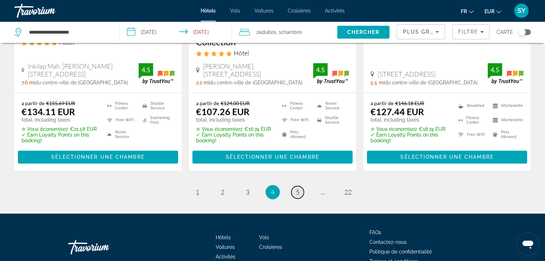
click at [301, 186] on link "page 5" at bounding box center [297, 192] width 13 height 13
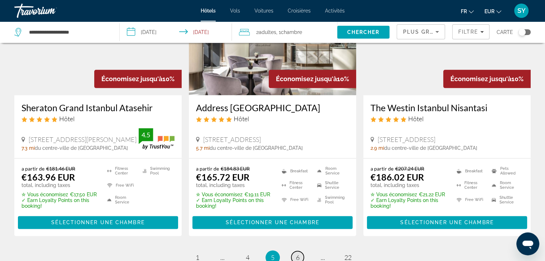
scroll to position [931, 0]
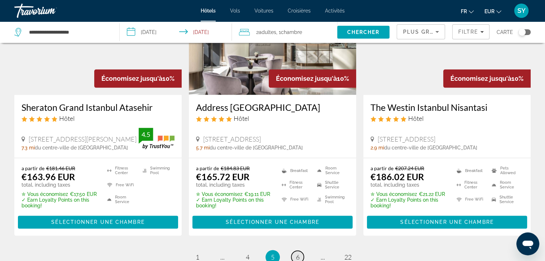
click at [299, 251] on link "page 6" at bounding box center [297, 257] width 13 height 13
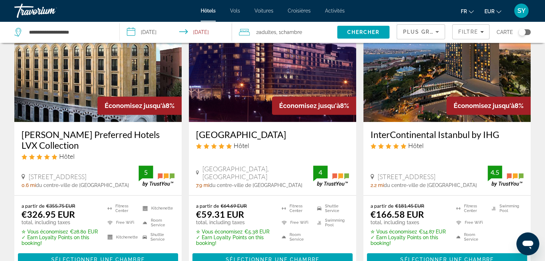
scroll to position [624, 0]
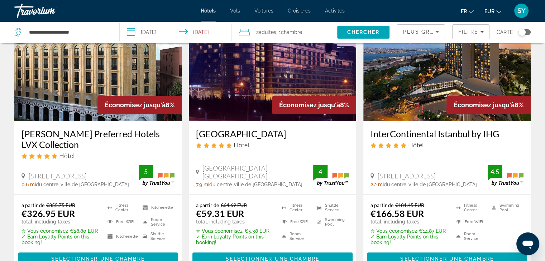
click at [268, 139] on h3 "Mercure Istanbul West Hotel & Convention Center" at bounding box center [272, 134] width 153 height 11
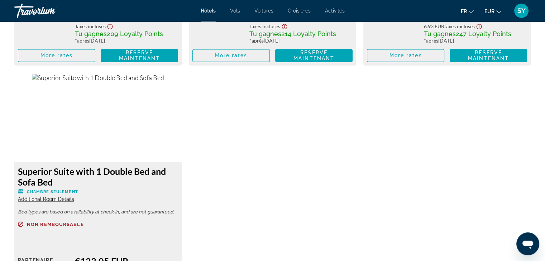
scroll to position [1187, 0]
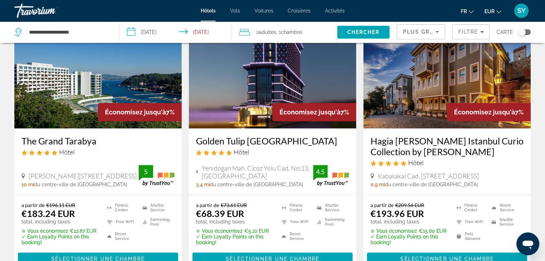
scroll to position [897, 0]
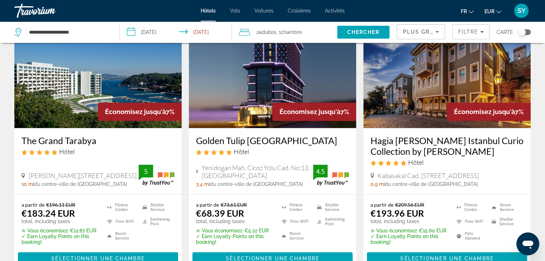
click at [236, 145] on h3 "Golden Tulip Istanbul Bayrampasa" at bounding box center [272, 140] width 153 height 11
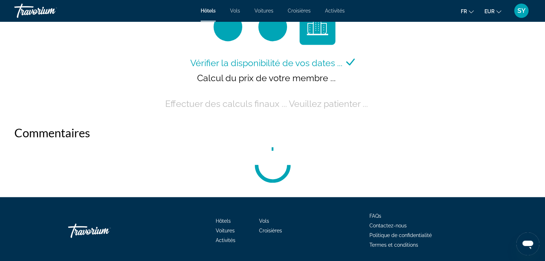
scroll to position [1006, 0]
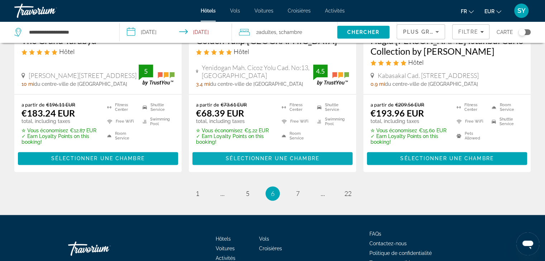
scroll to position [1001, 0]
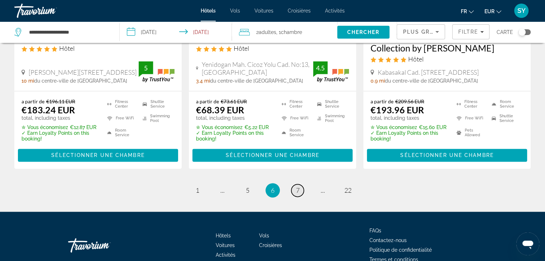
click at [296, 189] on span "7" at bounding box center [298, 191] width 4 height 8
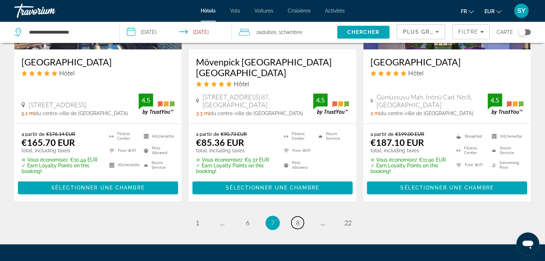
scroll to position [991, 0]
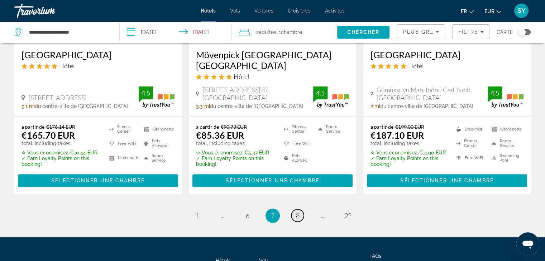
click at [301, 210] on link "page 8" at bounding box center [297, 216] width 13 height 13
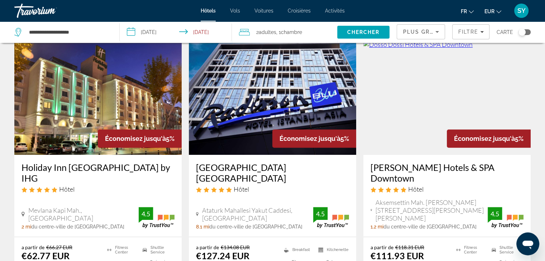
scroll to position [308, 0]
click at [111, 162] on h3 "Holiday Inn Istanbul City by IHG" at bounding box center [97, 172] width 153 height 21
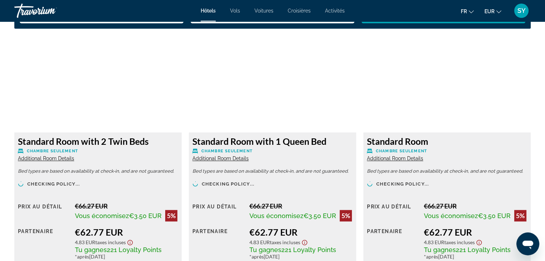
scroll to position [971, 0]
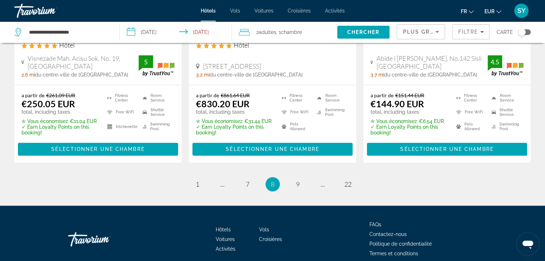
scroll to position [1026, 0]
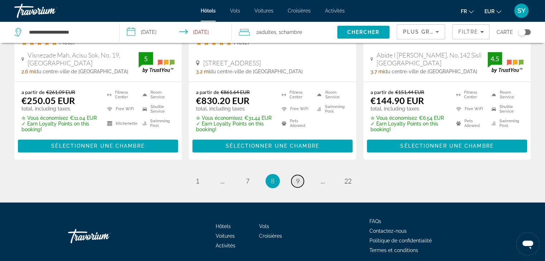
click at [295, 175] on link "page 9" at bounding box center [297, 181] width 13 height 13
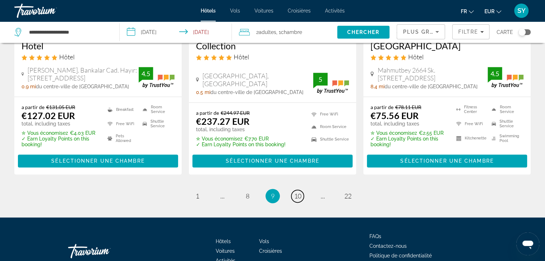
scroll to position [1014, 0]
click at [300, 192] on span "10" at bounding box center [297, 196] width 7 height 8
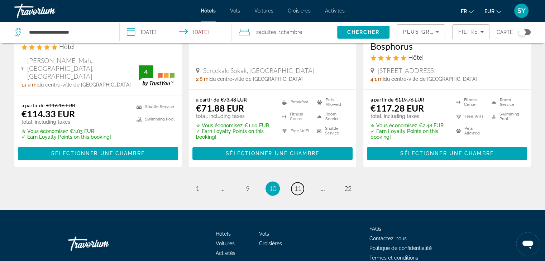
scroll to position [1023, 0]
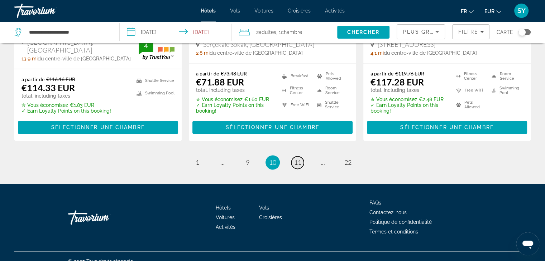
click at [294, 159] on span "11" at bounding box center [297, 163] width 7 height 8
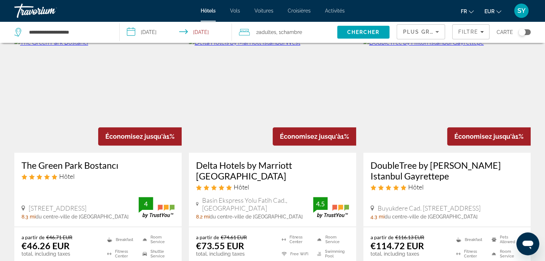
scroll to position [311, 0]
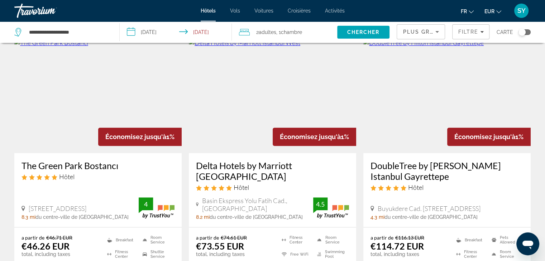
click at [294, 160] on h3 "Delta Hotels by Marriott Istanbul West" at bounding box center [272, 170] width 153 height 21
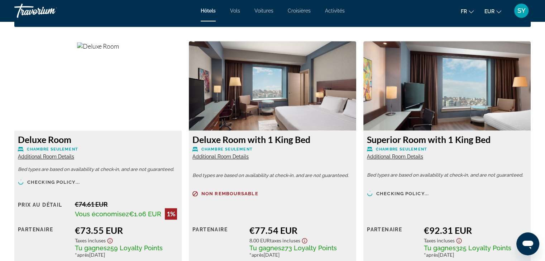
scroll to position [980, 0]
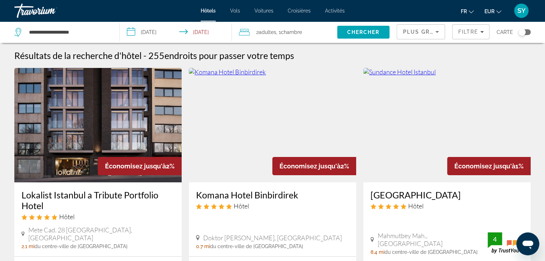
click at [441, 33] on icon "Sort by" at bounding box center [437, 32] width 9 height 9
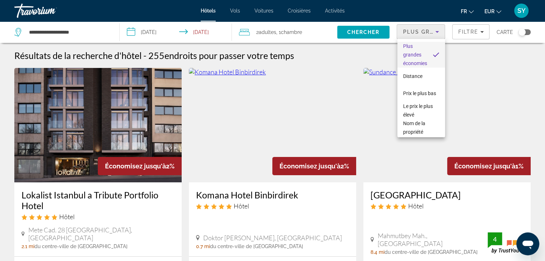
click at [441, 33] on div at bounding box center [272, 130] width 545 height 261
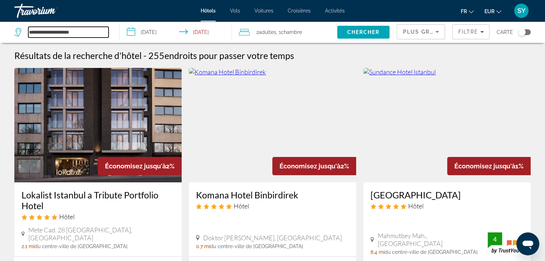
click at [89, 37] on input "**********" at bounding box center [68, 32] width 80 height 11
click at [354, 36] on span "Search" at bounding box center [363, 32] width 53 height 17
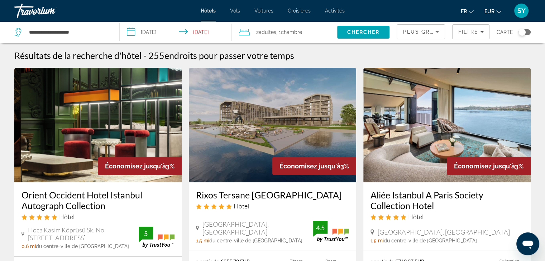
click at [34, 8] on div "Travorium" at bounding box center [50, 10] width 72 height 19
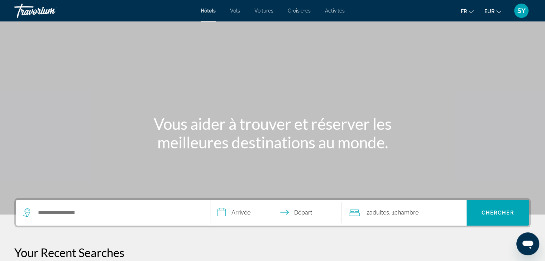
click at [113, 204] on div "Search widget" at bounding box center [112, 213] width 179 height 26
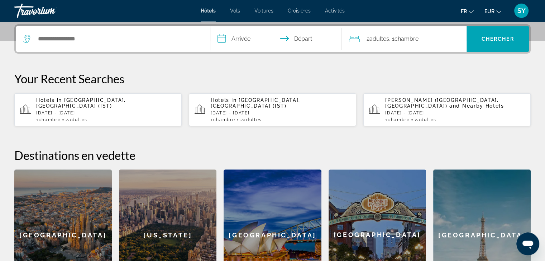
scroll to position [175, 0]
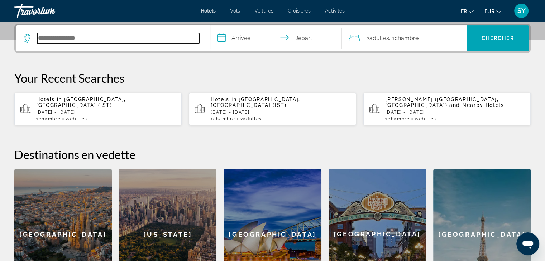
click at [176, 36] on input "Search hotel destination" at bounding box center [118, 38] width 162 height 11
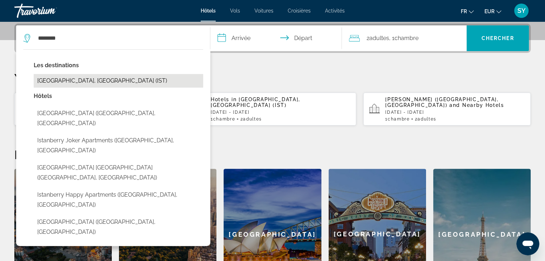
click at [143, 82] on button "Istanbul, Turkey (IST)" at bounding box center [118, 81] width 169 height 14
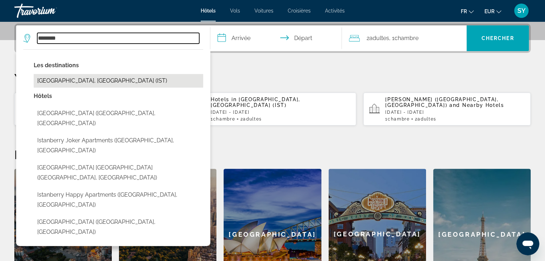
type input "**********"
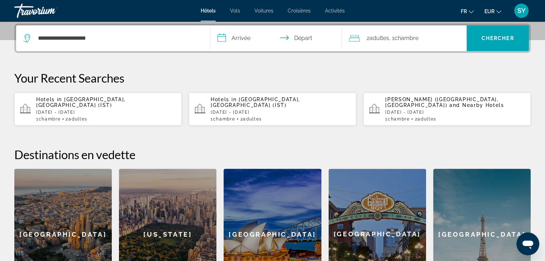
click at [237, 42] on input "**********" at bounding box center [277, 39] width 135 height 28
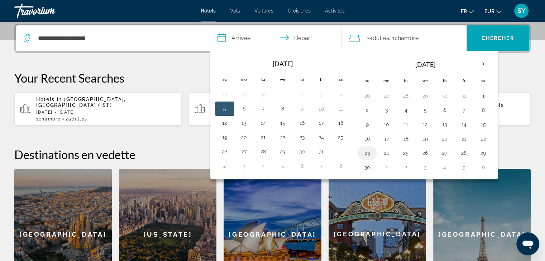
click at [367, 152] on button "23" at bounding box center [366, 153] width 11 height 10
click at [392, 151] on td "24" at bounding box center [386, 153] width 19 height 14
click at [390, 151] on button "24" at bounding box center [386, 153] width 11 height 10
type input "**********"
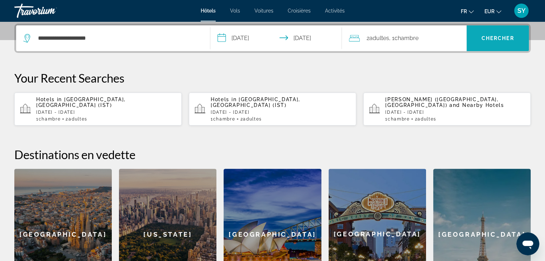
click at [498, 40] on span "Chercher" at bounding box center [497, 38] width 33 height 6
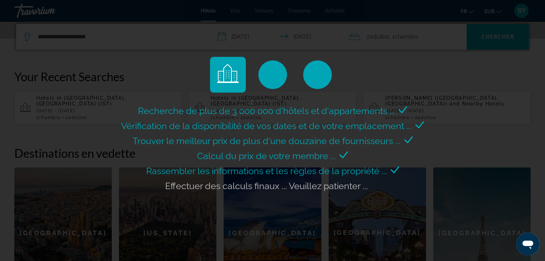
scroll to position [176, 0]
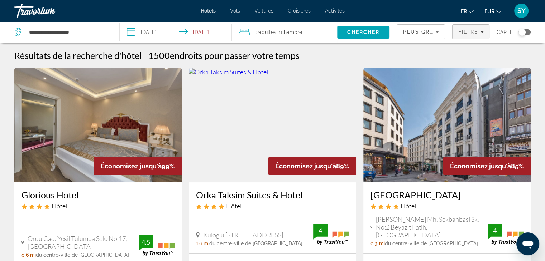
click at [464, 34] on span "Filtre" at bounding box center [468, 32] width 20 height 6
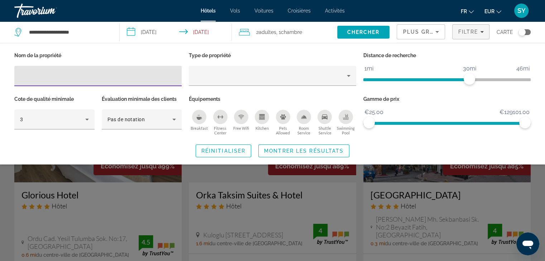
click at [438, 33] on icon "Sort by" at bounding box center [437, 32] width 9 height 9
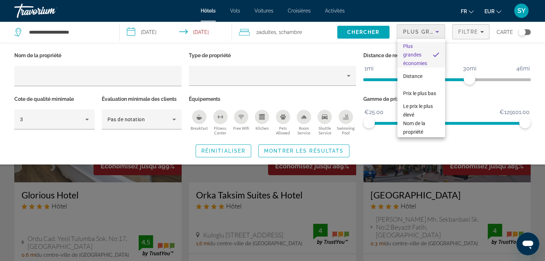
click at [460, 33] on div at bounding box center [272, 130] width 545 height 261
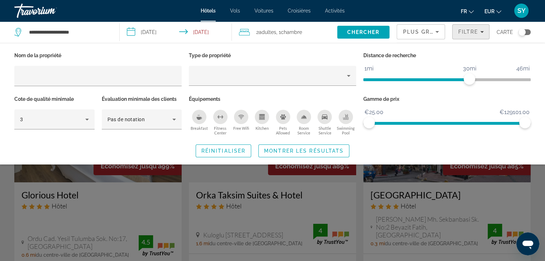
click at [467, 35] on span "Filters" at bounding box center [470, 31] width 37 height 17
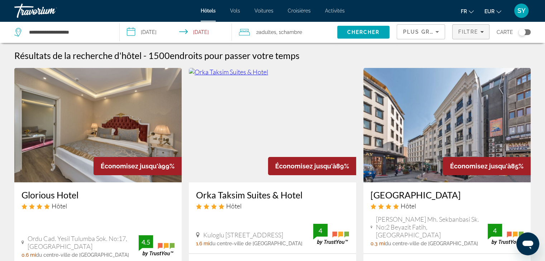
click at [467, 35] on span "Filters" at bounding box center [470, 31] width 37 height 17
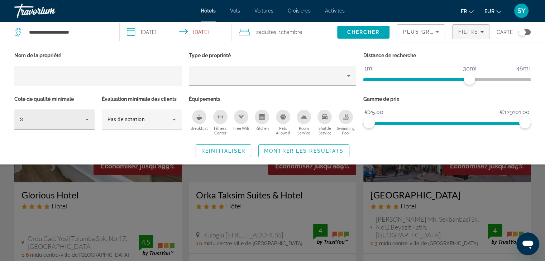
click at [85, 126] on div "3" at bounding box center [54, 120] width 69 height 20
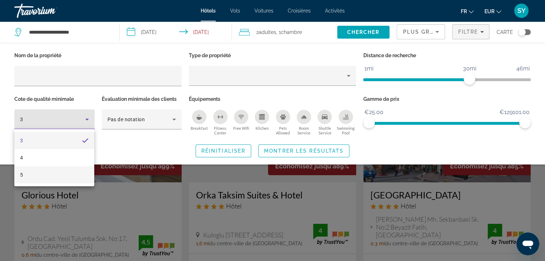
click at [75, 178] on mat-option "5" at bounding box center [54, 175] width 80 height 17
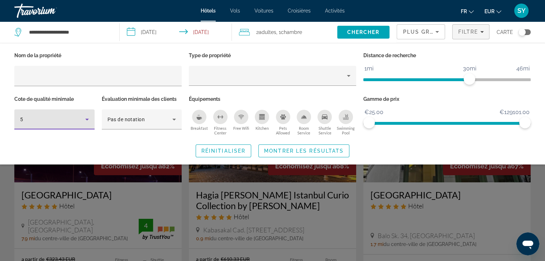
click at [374, 179] on div "Search widget" at bounding box center [272, 184] width 545 height 154
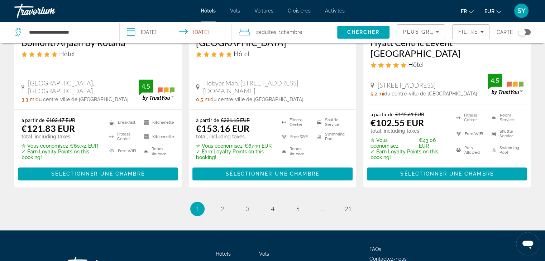
scroll to position [1010, 0]
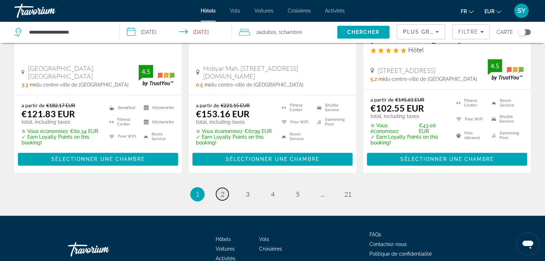
click at [221, 191] on span "2" at bounding box center [223, 195] width 4 height 8
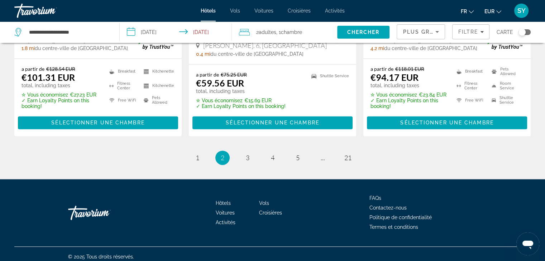
scroll to position [1015, 0]
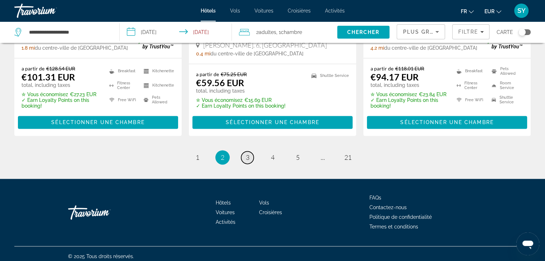
click at [246, 164] on link "page 3" at bounding box center [247, 158] width 13 height 13
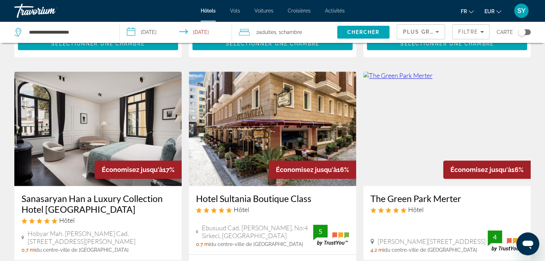
scroll to position [836, 0]
drag, startPoint x: 466, startPoint y: 204, endPoint x: 448, endPoint y: 180, distance: 30.0
click at [448, 187] on div "The Green Park Merter Hôtel Nazim Erten Sokak No:13, Istanbul 4.2 mi du centre-…" at bounding box center [446, 224] width 167 height 74
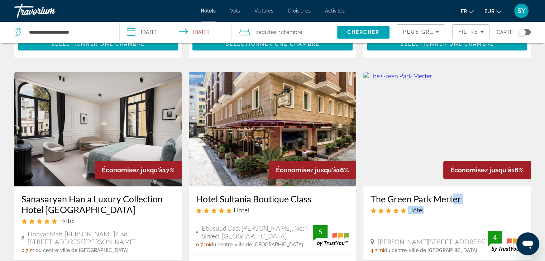
click at [448, 187] on div "The Green Park Merter Hôtel Nazim Erten Sokak No:13, Istanbul 4.2 mi du centre-…" at bounding box center [446, 224] width 167 height 74
click at [442, 194] on h3 "The Green Park Merter" at bounding box center [446, 199] width 153 height 11
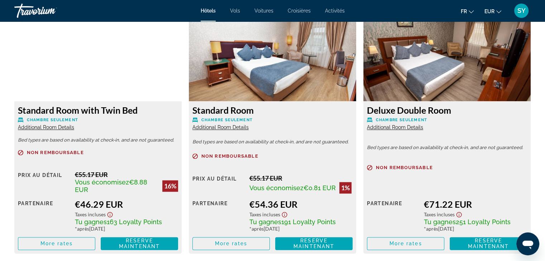
scroll to position [1003, 0]
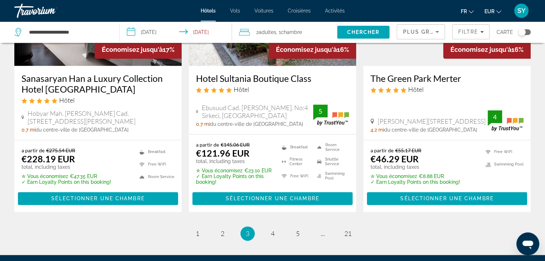
scroll to position [968, 0]
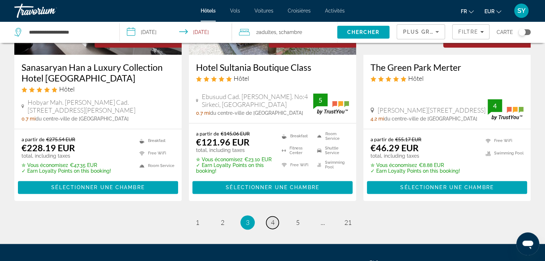
click at [276, 217] on link "page 4" at bounding box center [272, 223] width 13 height 13
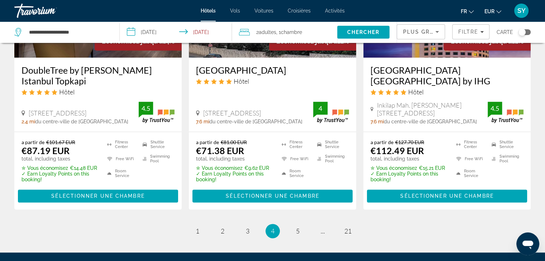
scroll to position [995, 0]
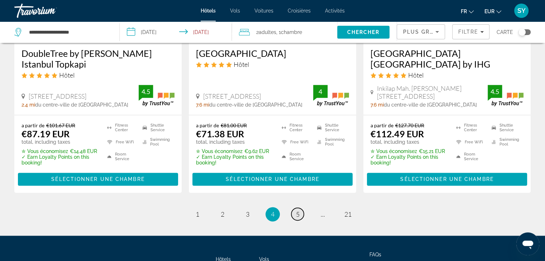
click at [298, 211] on span "5" at bounding box center [298, 215] width 4 height 8
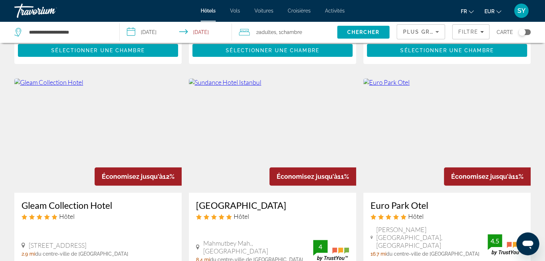
scroll to position [278, 0]
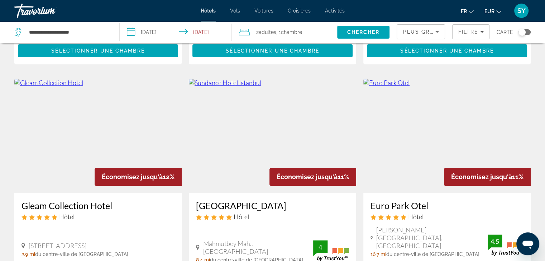
click at [390, 201] on h3 "Euro Park Otel" at bounding box center [446, 206] width 153 height 11
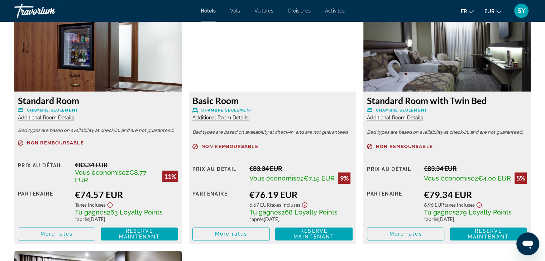
scroll to position [1013, 0]
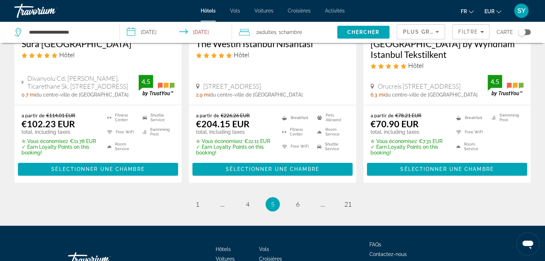
scroll to position [1025, 0]
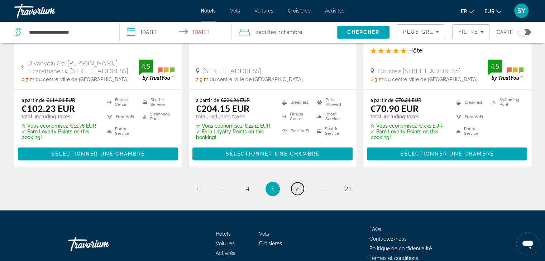
click at [296, 185] on span "6" at bounding box center [298, 189] width 4 height 8
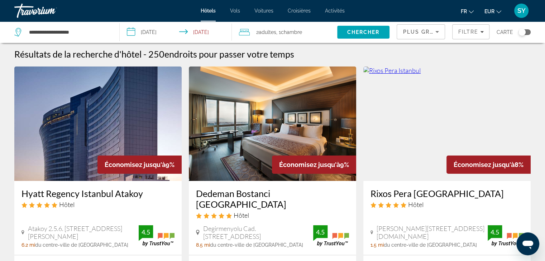
scroll to position [3, 0]
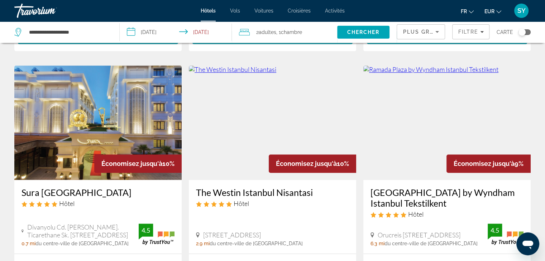
scroll to position [872, 0]
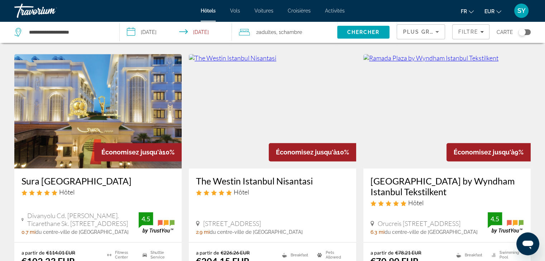
click at [420, 176] on h3 "Ramada Plaza by Wyndham Istanbul Tekstilkent" at bounding box center [446, 186] width 153 height 21
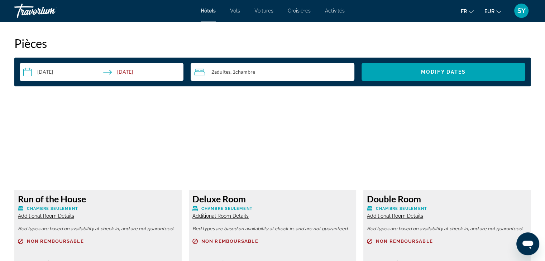
scroll to position [904, 0]
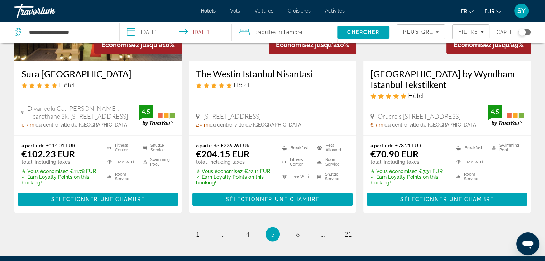
scroll to position [989, 0]
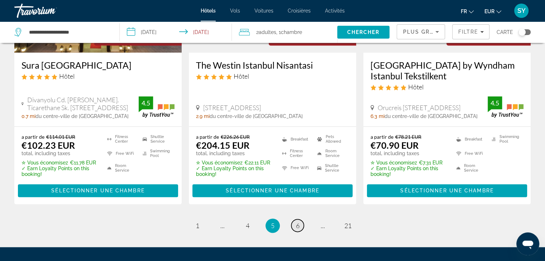
click at [298, 222] on span "6" at bounding box center [298, 226] width 4 height 8
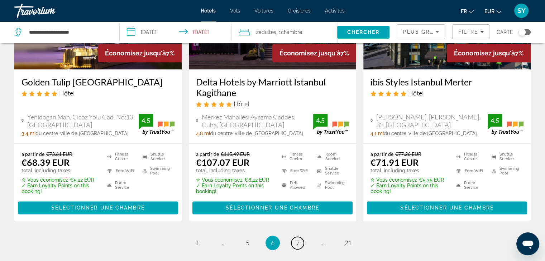
scroll to position [982, 0]
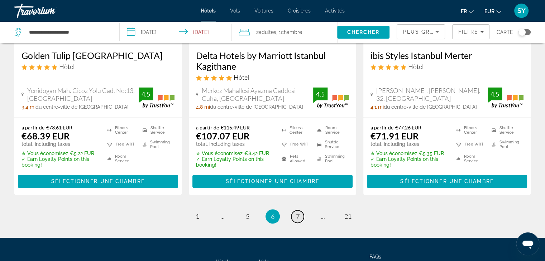
click at [298, 212] on link "page 7" at bounding box center [297, 217] width 13 height 13
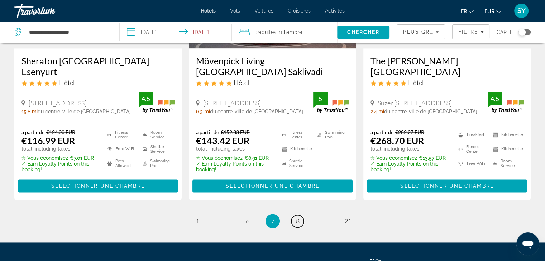
scroll to position [1017, 0]
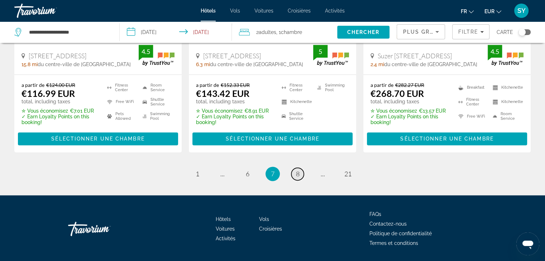
click at [296, 170] on span "8" at bounding box center [298, 174] width 4 height 8
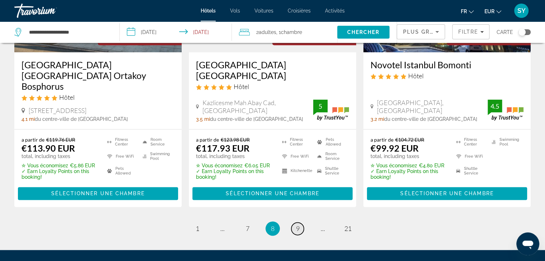
scroll to position [1002, 0]
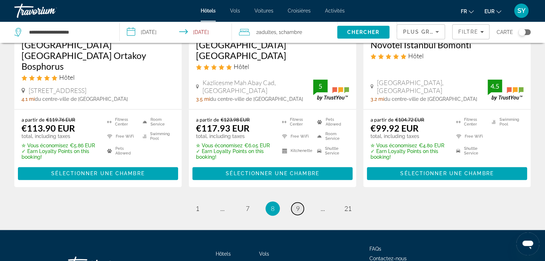
click at [292, 203] on link "page 9" at bounding box center [297, 209] width 13 height 13
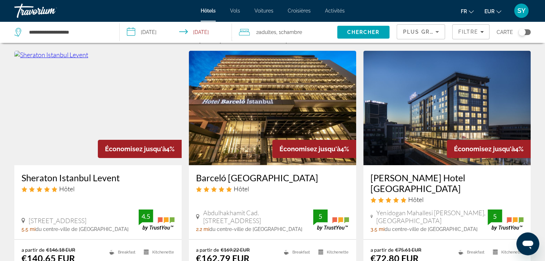
scroll to position [19, 0]
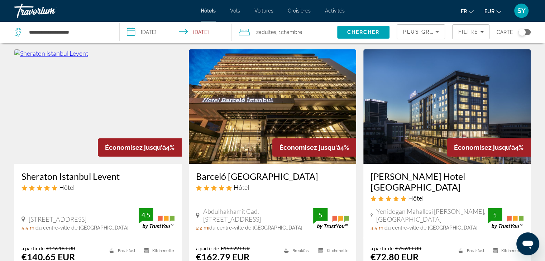
click at [400, 175] on h3 "Lionel Hotel Istanbul" at bounding box center [446, 181] width 153 height 21
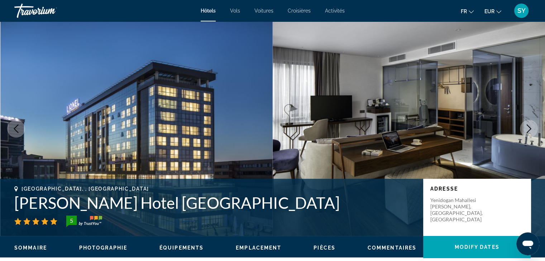
drag, startPoint x: 400, startPoint y: 175, endPoint x: 289, endPoint y: 138, distance: 116.3
click at [289, 138] on div "Passer au contenu principal Hôtels Vols Voitures Croisières Activités Hôtels Vo…" at bounding box center [272, 130] width 545 height 261
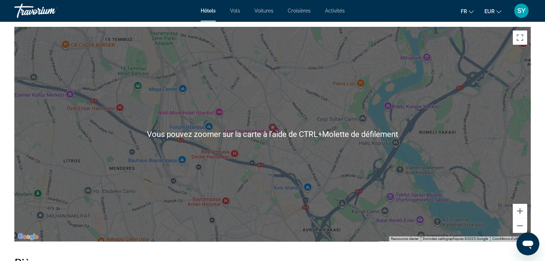
scroll to position [673, 0]
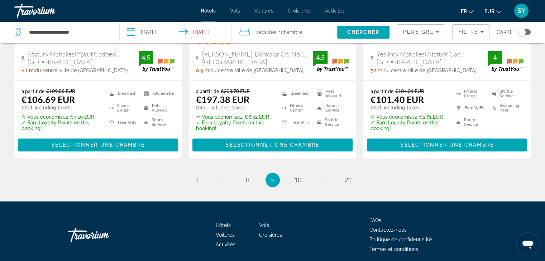
scroll to position [1033, 0]
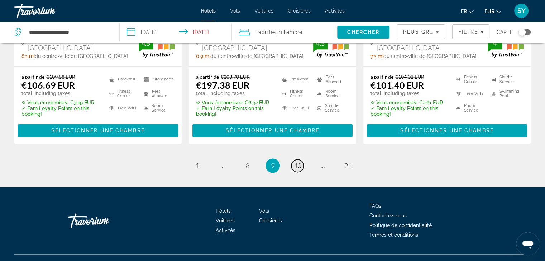
click at [298, 162] on span "10" at bounding box center [297, 166] width 7 height 8
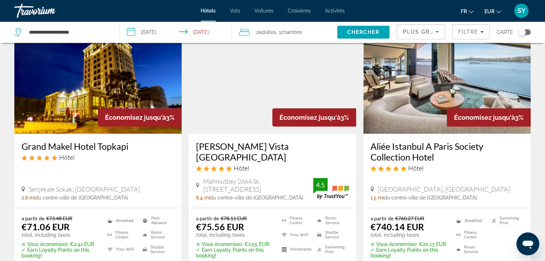
scroll to position [48, 0]
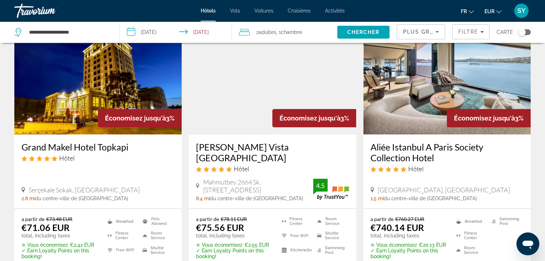
click at [272, 148] on h3 "Wanda Vista Istanbul" at bounding box center [272, 152] width 153 height 21
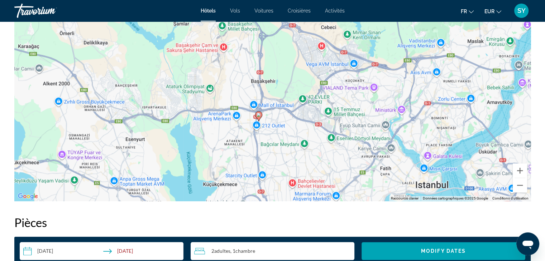
scroll to position [732, 0]
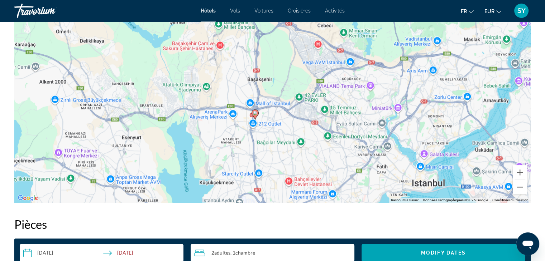
drag, startPoint x: 269, startPoint y: 146, endPoint x: 270, endPoint y: 88, distance: 57.7
click at [270, 88] on div "Pour activer le glissement avec le clavier, appuyez sur Alt+Entrée. Une fois ce…" at bounding box center [272, 95] width 516 height 215
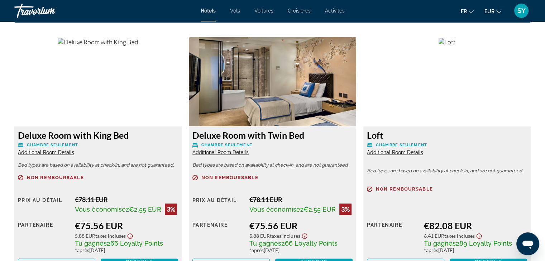
scroll to position [993, 0]
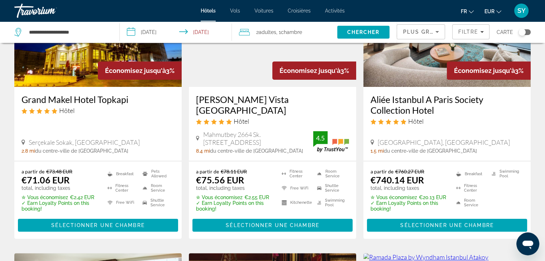
scroll to position [130, 0]
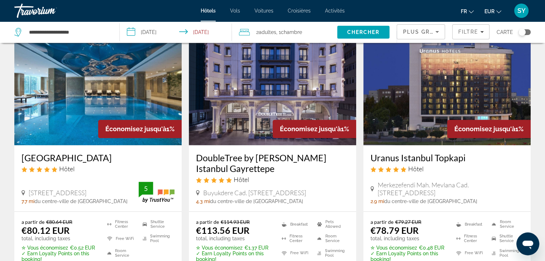
scroll to position [880, 0]
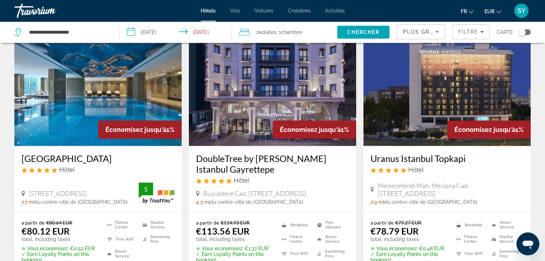
click at [72, 153] on h3 "[GEOGRAPHIC_DATA]" at bounding box center [97, 158] width 153 height 11
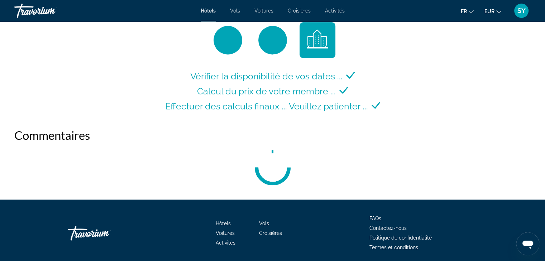
scroll to position [1000, 0]
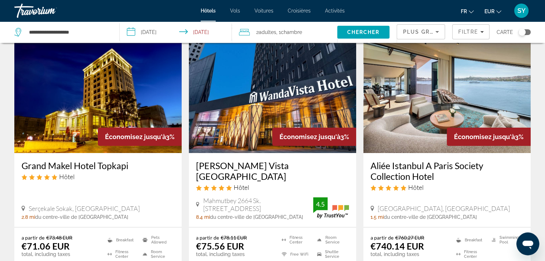
scroll to position [27, 0]
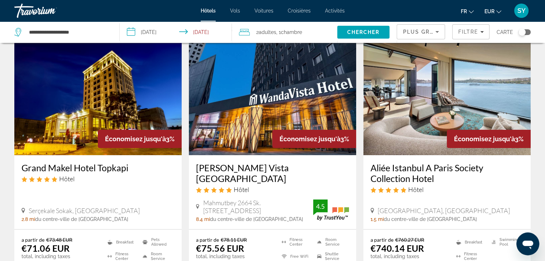
click at [93, 163] on h3 "Grand Makel Hotel Topkapi" at bounding box center [97, 168] width 153 height 11
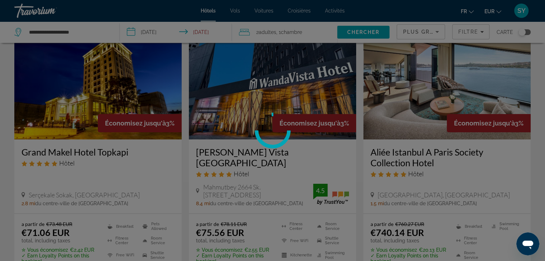
scroll to position [48, 0]
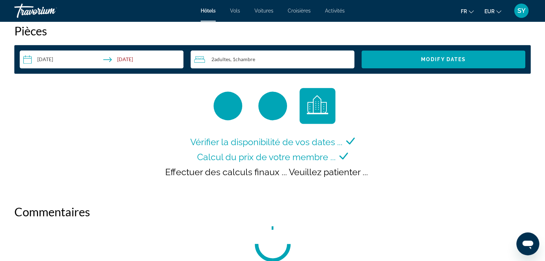
scroll to position [926, 0]
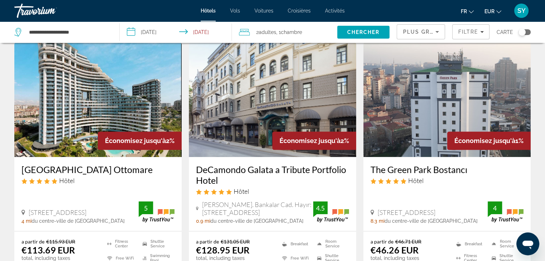
scroll to position [572, 0]
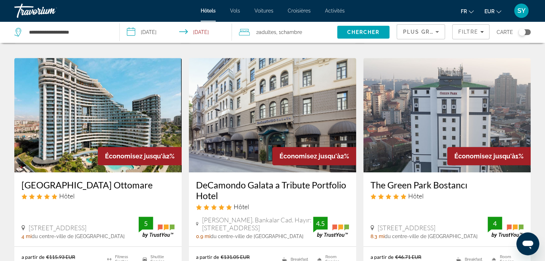
click at [448, 164] on img "Main content" at bounding box center [446, 115] width 167 height 115
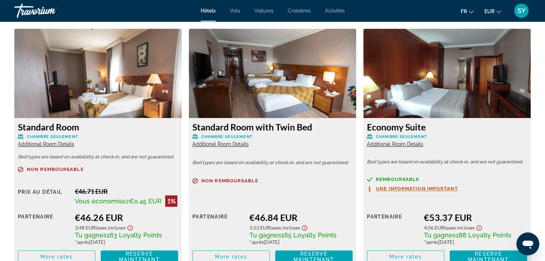
scroll to position [981, 0]
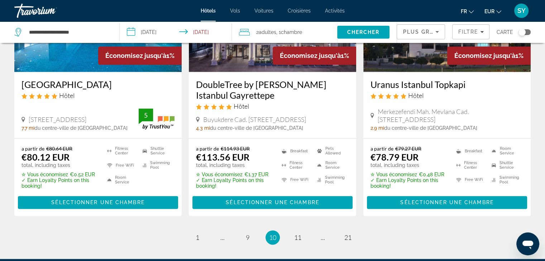
scroll to position [962, 0]
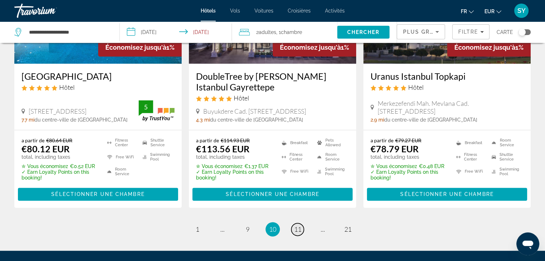
click at [299, 226] on span "11" at bounding box center [297, 230] width 7 height 8
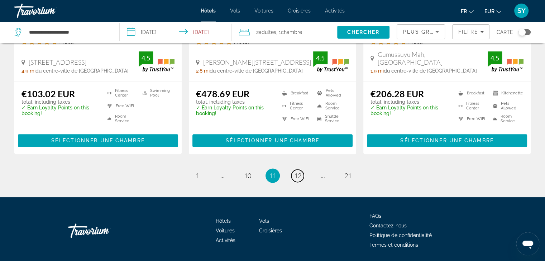
scroll to position [1010, 0]
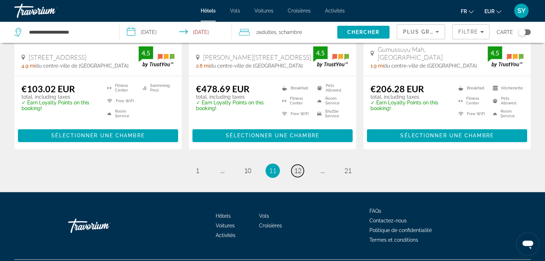
click at [298, 167] on span "12" at bounding box center [297, 171] width 7 height 8
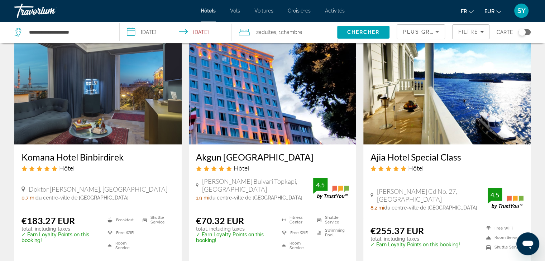
scroll to position [38, 0]
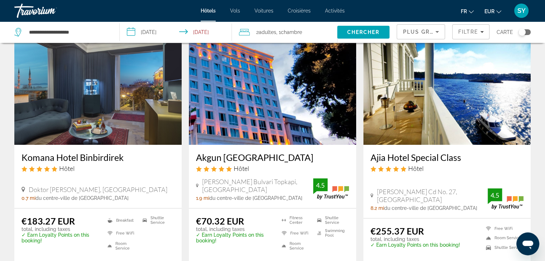
click at [269, 159] on h3 "Akgun Istanbul" at bounding box center [272, 157] width 153 height 11
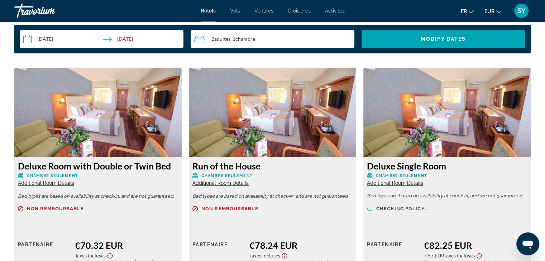
scroll to position [947, 0]
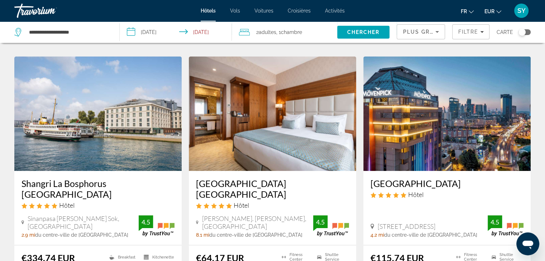
scroll to position [275, 0]
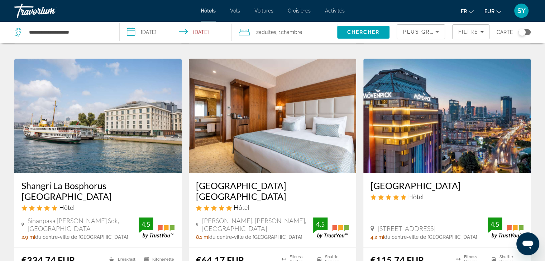
click at [254, 188] on h3 "Clarion Hotel Istanbul Mahmutbey" at bounding box center [272, 191] width 153 height 21
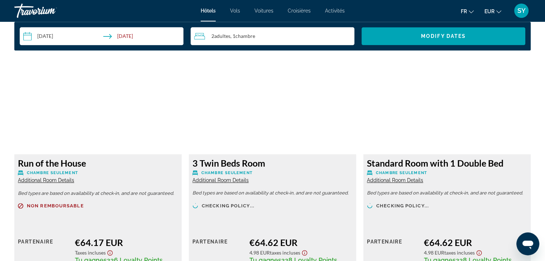
scroll to position [911, 0]
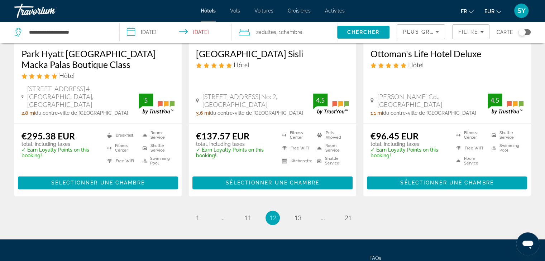
scroll to position [971, 0]
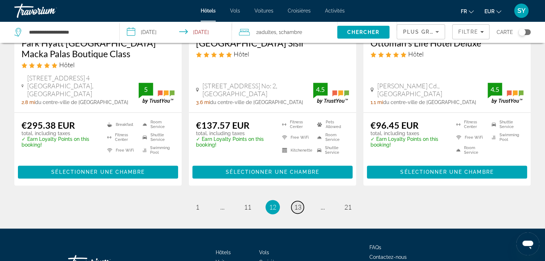
click at [298, 201] on link "page 13" at bounding box center [297, 207] width 13 height 13
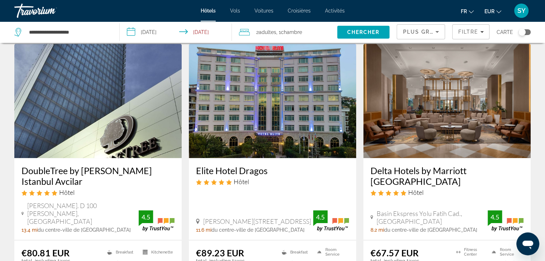
scroll to position [587, 0]
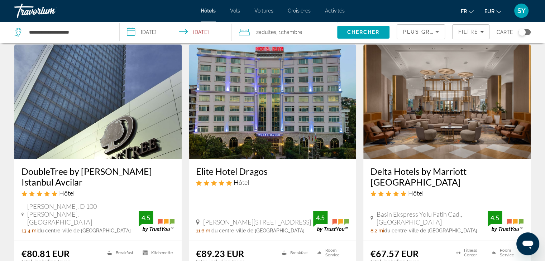
click at [401, 191] on icon "5 star Hotel" at bounding box center [403, 194] width 6 height 6
click at [409, 189] on span "Hôtel" at bounding box center [415, 193] width 15 height 8
click at [414, 166] on h3 "Delta Hotels by Marriott Istanbul West" at bounding box center [446, 176] width 153 height 21
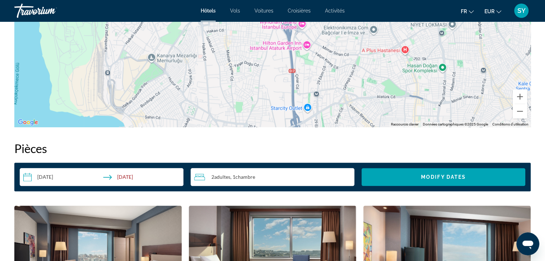
scroll to position [808, 0]
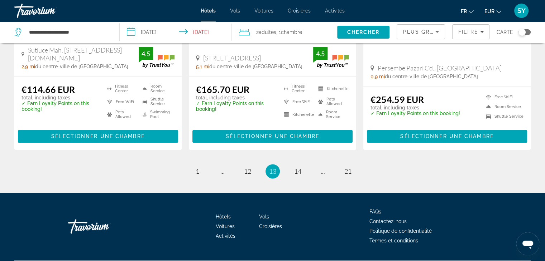
scroll to position [1017, 0]
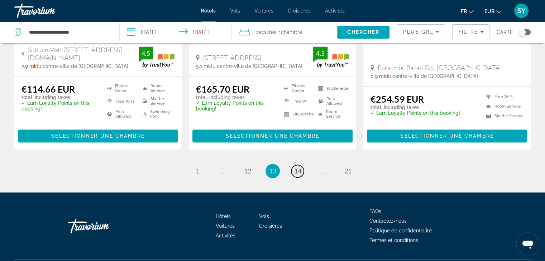
click at [297, 167] on span "14" at bounding box center [297, 171] width 7 height 8
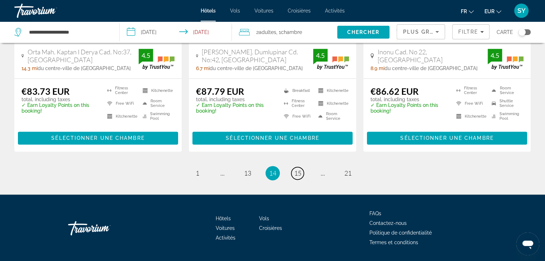
scroll to position [996, 0]
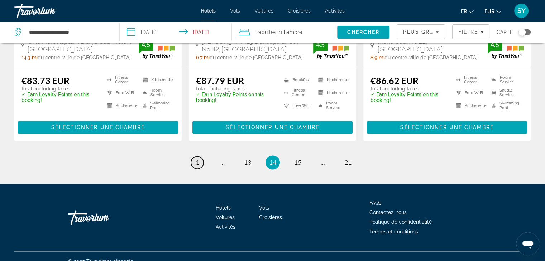
click at [198, 159] on span "1" at bounding box center [198, 163] width 4 height 8
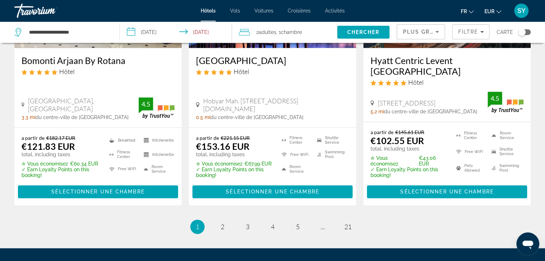
scroll to position [1026, 0]
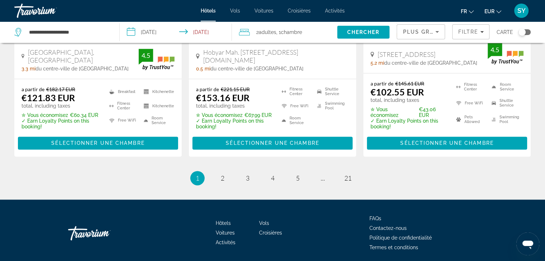
click at [218, 30] on input "**********" at bounding box center [177, 33] width 115 height 24
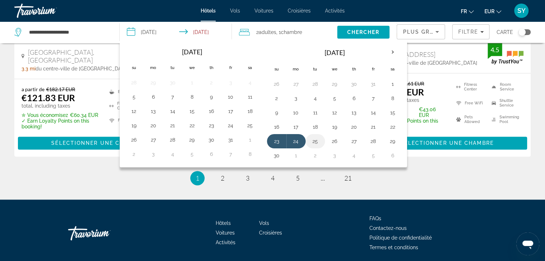
click at [318, 140] on button "25" at bounding box center [314, 141] width 11 height 10
click at [332, 141] on button "26" at bounding box center [334, 141] width 11 height 10
type input "**********"
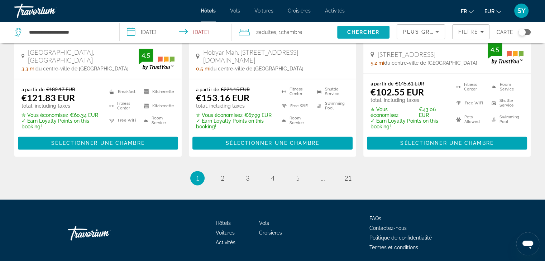
click at [365, 38] on span "Search" at bounding box center [363, 32] width 53 height 17
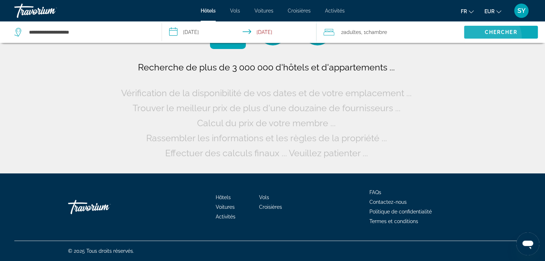
scroll to position [0, 0]
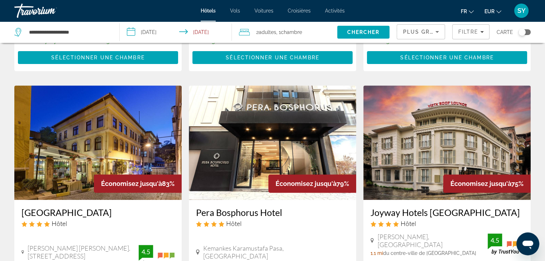
scroll to position [259, 0]
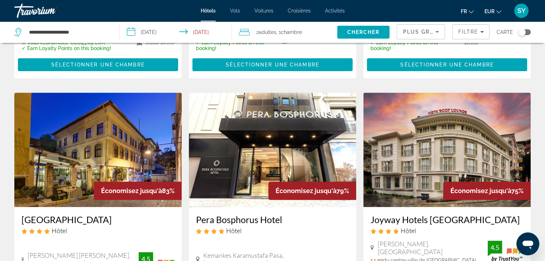
click at [407, 33] on span "Plus grandes économies" at bounding box center [446, 32] width 86 height 6
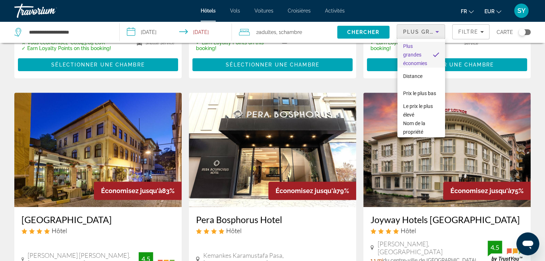
click at [467, 35] on div at bounding box center [272, 130] width 545 height 261
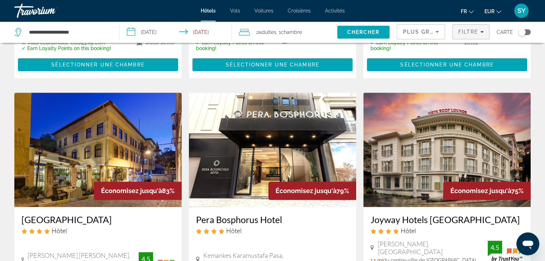
click at [473, 34] on span "Filtre" at bounding box center [468, 32] width 20 height 6
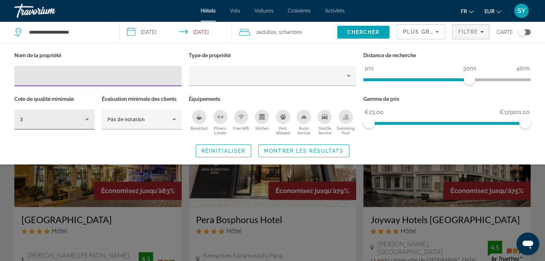
click at [79, 118] on div "3" at bounding box center [52, 119] width 65 height 9
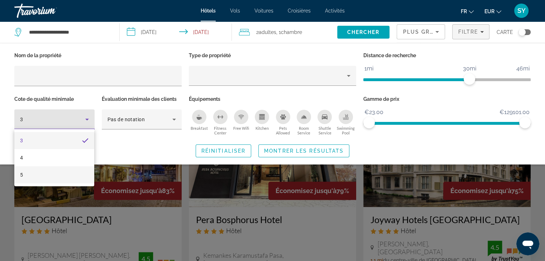
click at [58, 172] on mat-option "5" at bounding box center [54, 175] width 80 height 17
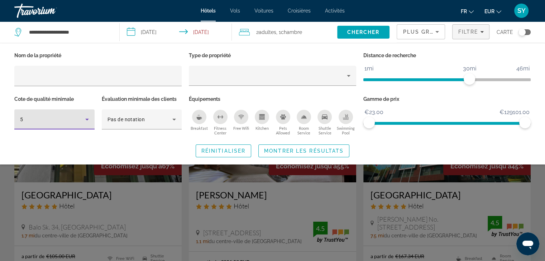
click at [205, 123] on button "Breakfast" at bounding box center [199, 123] width 21 height 26
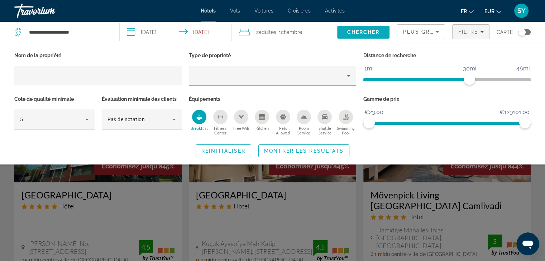
click at [354, 25] on span "Search" at bounding box center [363, 32] width 53 height 17
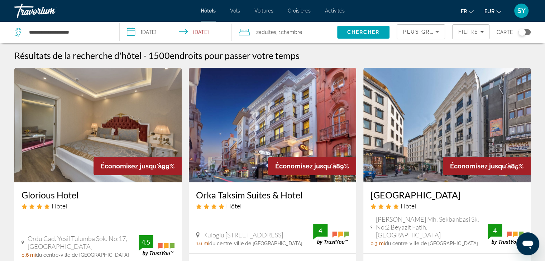
click at [414, 30] on span "Plus grandes économies" at bounding box center [446, 32] width 86 height 6
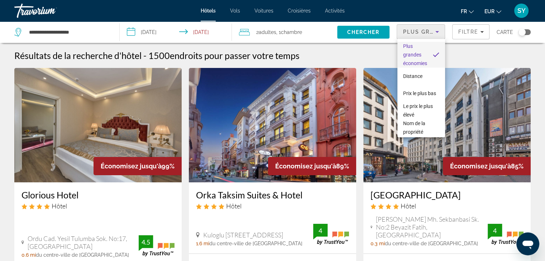
click at [467, 29] on div at bounding box center [272, 130] width 545 height 261
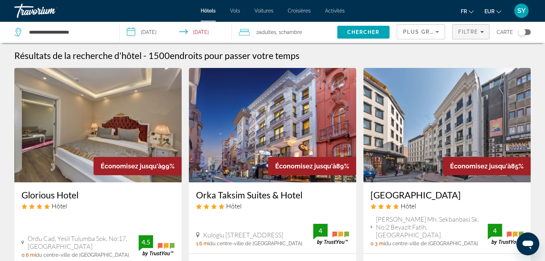
click at [474, 33] on span "Filtre" at bounding box center [468, 32] width 20 height 6
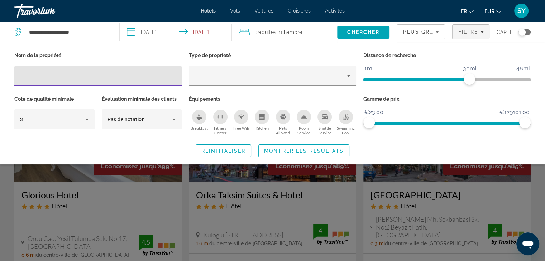
click at [141, 86] on div "Hotel Filters" at bounding box center [97, 90] width 167 height 8
click at [163, 81] on div "Hotel Filters" at bounding box center [98, 76] width 156 height 20
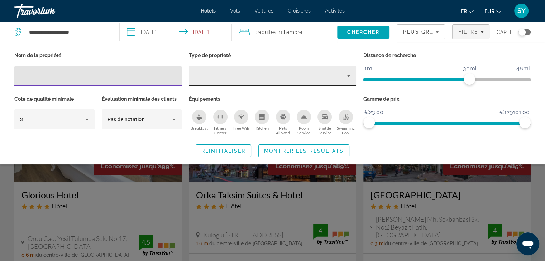
click at [225, 76] on div "Property type" at bounding box center [270, 76] width 152 height 9
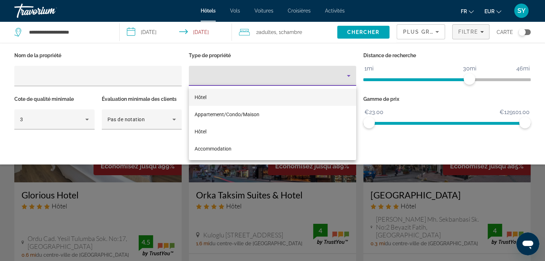
click at [85, 124] on div at bounding box center [272, 130] width 545 height 261
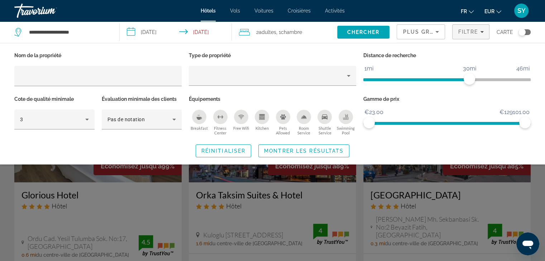
click at [85, 124] on div "3" at bounding box center [54, 120] width 69 height 20
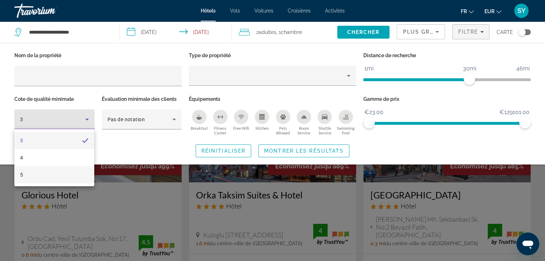
click at [70, 169] on mat-option "5" at bounding box center [54, 175] width 80 height 17
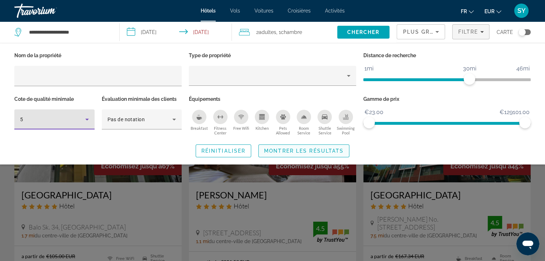
click at [282, 146] on span "Search widget" at bounding box center [304, 151] width 90 height 17
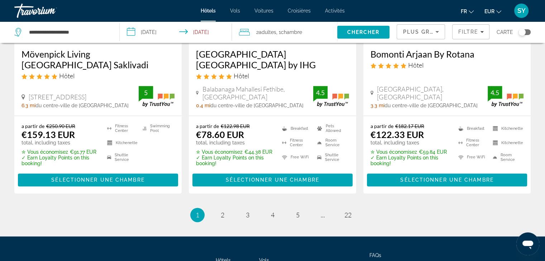
scroll to position [1015, 0]
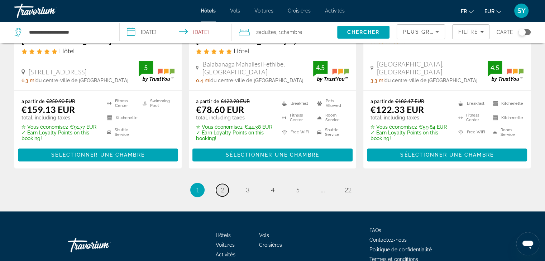
click at [225, 184] on link "page 2" at bounding box center [222, 190] width 13 height 13
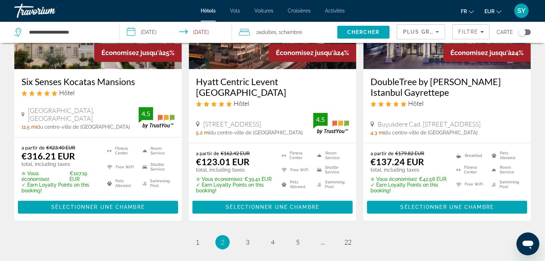
scroll to position [946, 0]
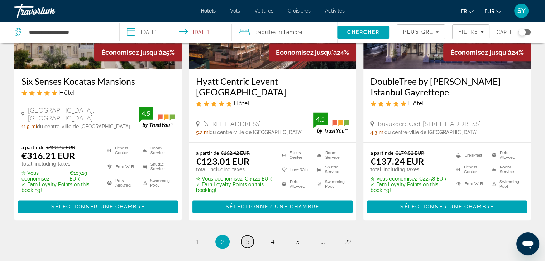
click at [246, 238] on span "3" at bounding box center [248, 242] width 4 height 8
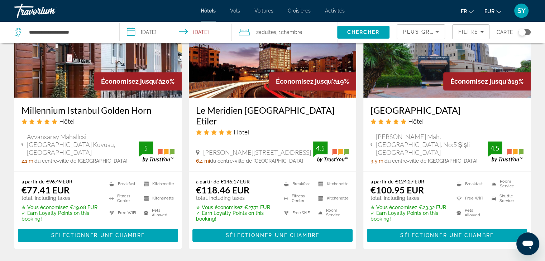
scroll to position [917, 0]
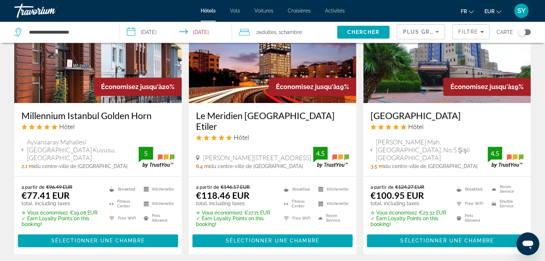
click at [112, 116] on h3 "Millennium Istanbul Golden Horn" at bounding box center [97, 115] width 153 height 11
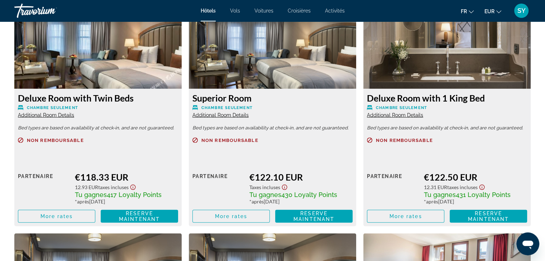
scroll to position [1504, 0]
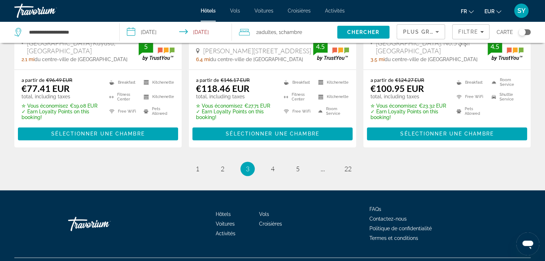
scroll to position [1044, 0]
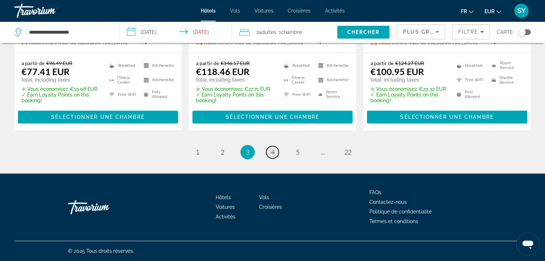
click at [273, 152] on span "4" at bounding box center [273, 152] width 4 height 8
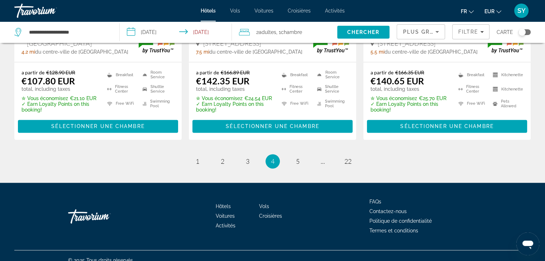
scroll to position [1026, 0]
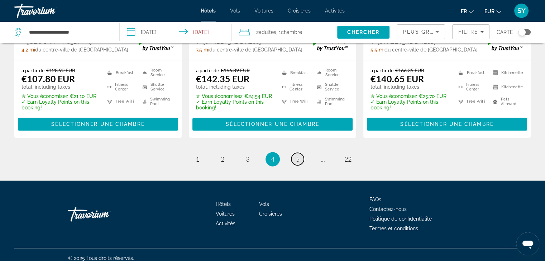
click at [299, 153] on link "page 5" at bounding box center [297, 159] width 13 height 13
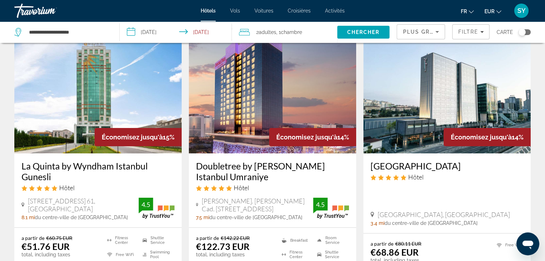
scroll to position [29, 0]
click at [422, 168] on h3 "Radisson Hotel Istanbul Merter" at bounding box center [446, 165] width 153 height 11
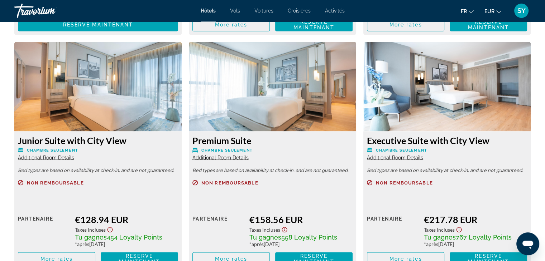
scroll to position [1382, 0]
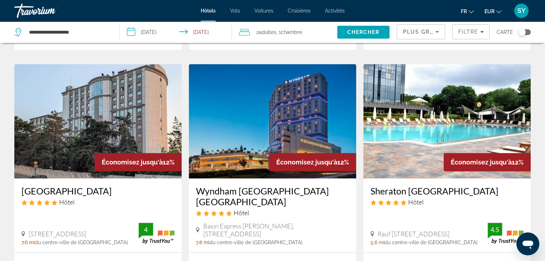
scroll to position [593, 0]
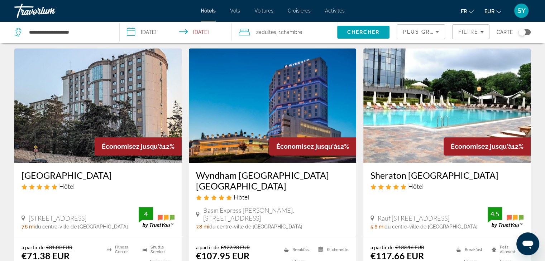
click at [92, 170] on h3 "[GEOGRAPHIC_DATA]" at bounding box center [97, 175] width 153 height 11
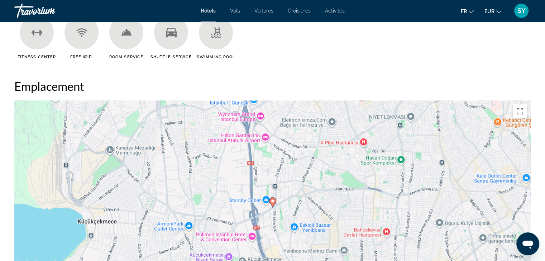
scroll to position [620, 0]
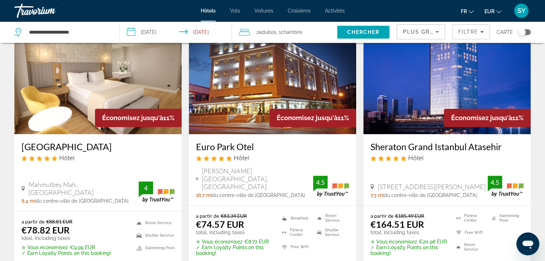
scroll to position [977, 0]
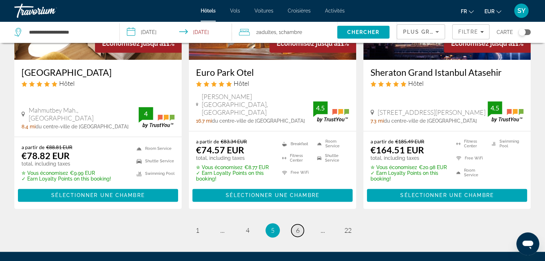
click at [293, 225] on link "page 6" at bounding box center [297, 231] width 13 height 13
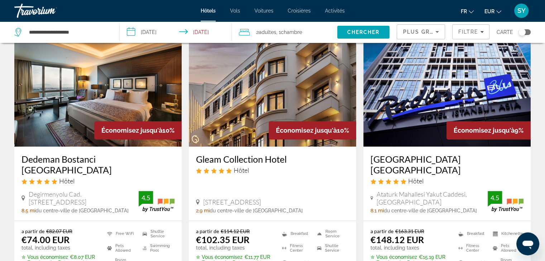
scroll to position [328, 0]
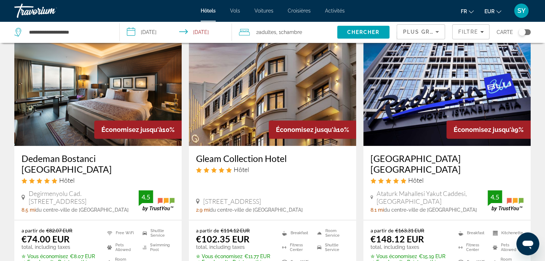
click at [117, 153] on h3 "Dedeman Bostanci [GEOGRAPHIC_DATA]" at bounding box center [97, 163] width 153 height 21
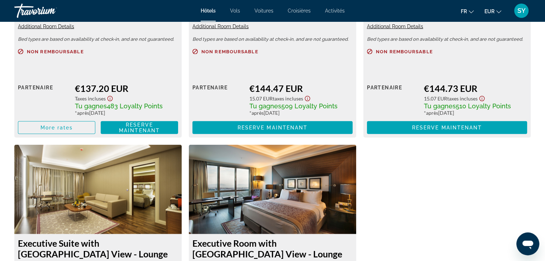
scroll to position [1580, 0]
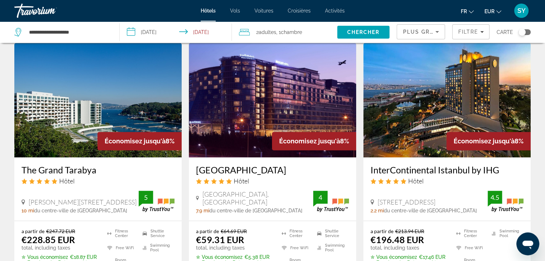
scroll to position [872, 0]
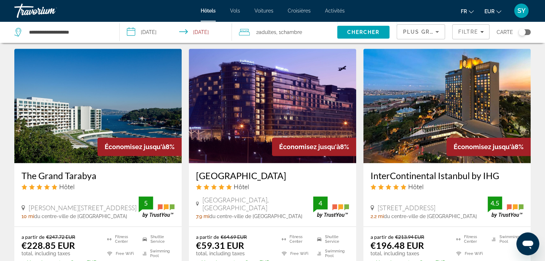
click at [240, 170] on h3 "[GEOGRAPHIC_DATA]" at bounding box center [272, 175] width 153 height 11
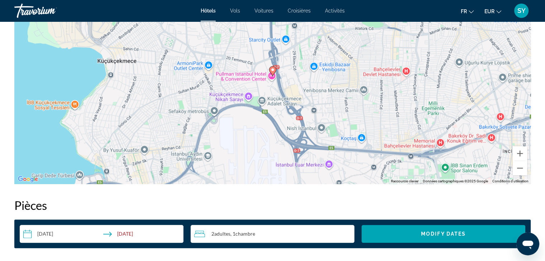
scroll to position [752, 0]
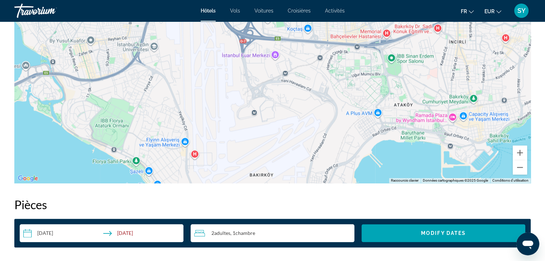
drag, startPoint x: 207, startPoint y: 104, endPoint x: 98, endPoint y: 33, distance: 129.4
click at [98, 33] on div "Pour activer le glissement avec le clavier, appuyez sur Alt+Entrée. Une fois ce…" at bounding box center [272, 75] width 516 height 215
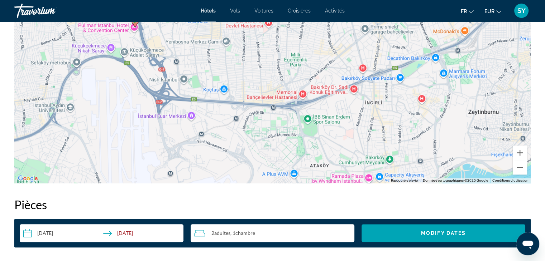
drag, startPoint x: 251, startPoint y: 113, endPoint x: 150, endPoint y: 157, distance: 110.0
click at [150, 157] on div "Pour activer le glissement avec le clavier, appuyez sur Alt+Entrée. Une fois ce…" at bounding box center [272, 75] width 516 height 215
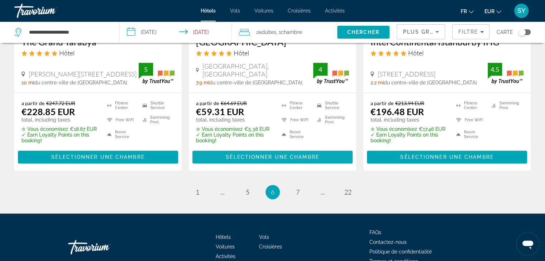
scroll to position [1011, 0]
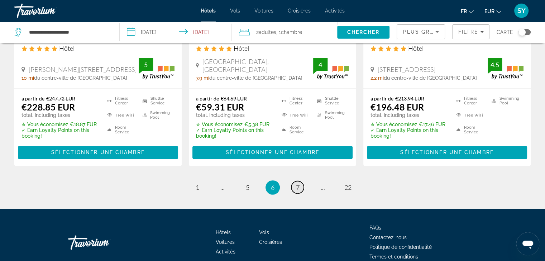
click at [300, 189] on link "page 7" at bounding box center [297, 187] width 13 height 13
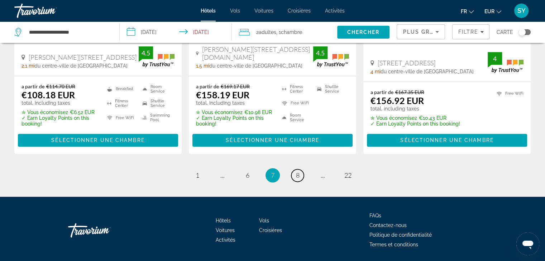
scroll to position [1014, 0]
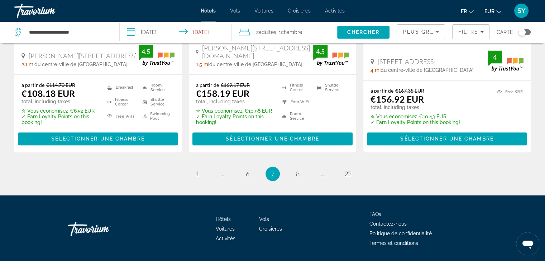
click at [302, 167] on ul "7 / 22 page 1 page ... page 6 You're on page 7 page 8 page ... page 22" at bounding box center [272, 174] width 516 height 14
click at [299, 170] on span "8" at bounding box center [298, 174] width 4 height 8
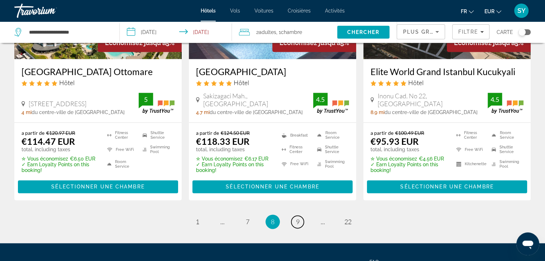
scroll to position [986, 0]
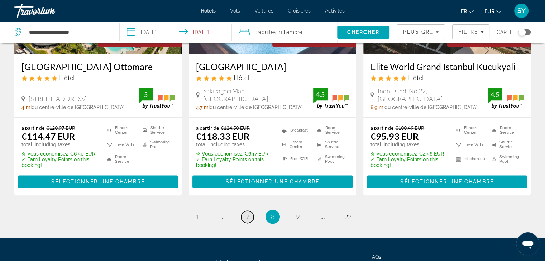
click at [250, 211] on link "page 7" at bounding box center [247, 217] width 13 height 13
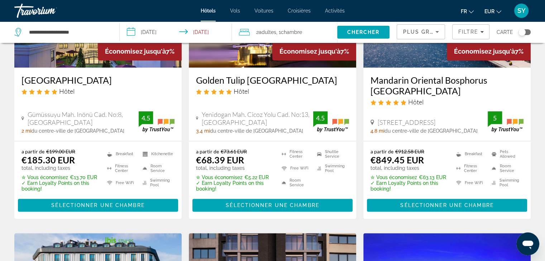
scroll to position [401, 0]
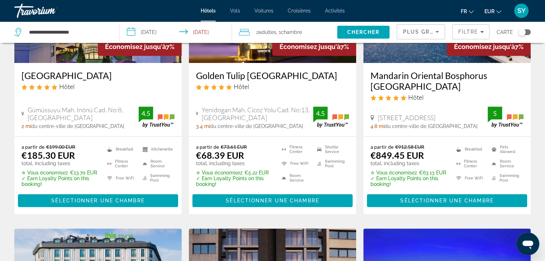
click at [268, 77] on h3 "Golden Tulip [GEOGRAPHIC_DATA]" at bounding box center [272, 75] width 153 height 11
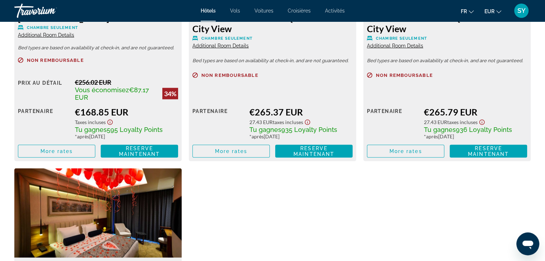
scroll to position [1940, 0]
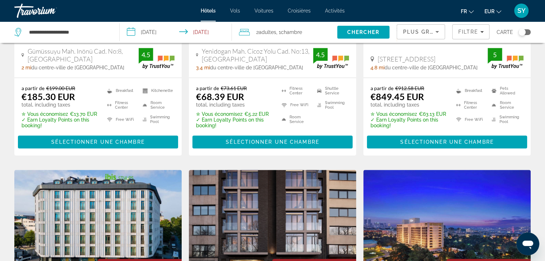
scroll to position [461, 0]
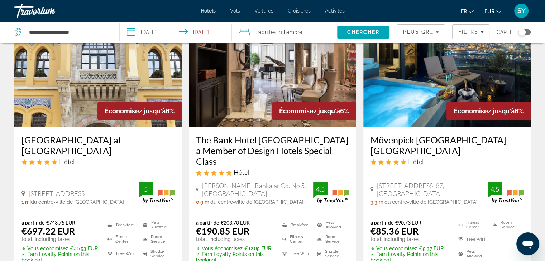
scroll to position [55, 0]
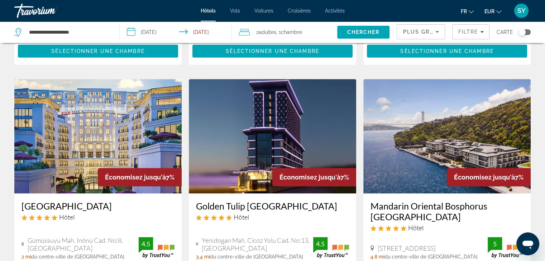
scroll to position [269, 0]
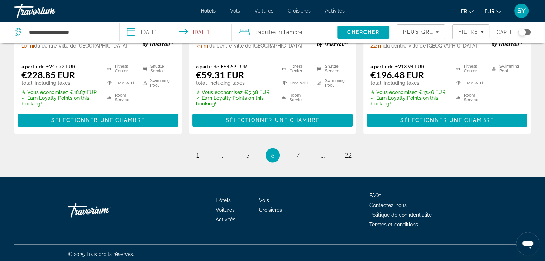
scroll to position [1047, 0]
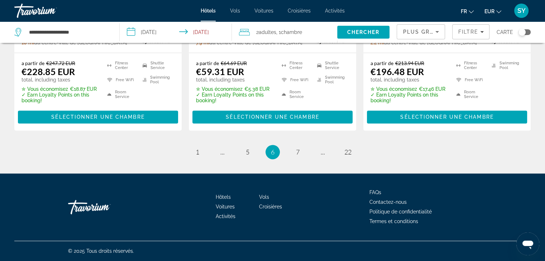
click at [288, 158] on ul "6 / 22 page 1 page ... page 5 You're on page 6 page 7 page ... page 22" at bounding box center [272, 152] width 516 height 14
click at [298, 153] on span "7" at bounding box center [298, 152] width 4 height 8
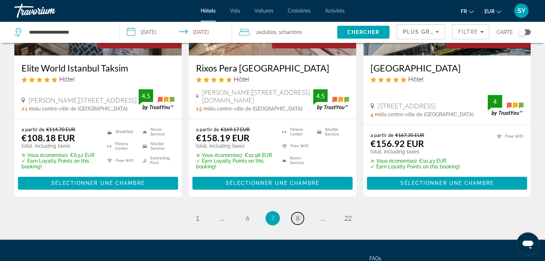
scroll to position [978, 0]
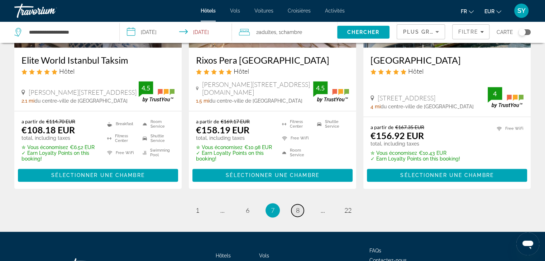
click at [297, 205] on link "page 8" at bounding box center [297, 211] width 13 height 13
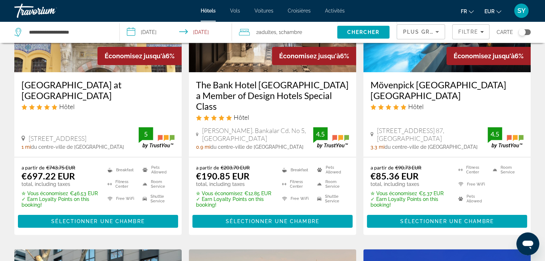
scroll to position [85, 0]
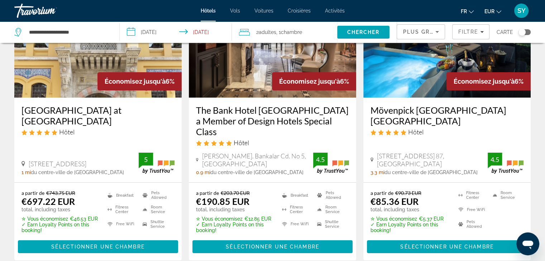
click at [446, 109] on h3 "Mövenpick [GEOGRAPHIC_DATA] [GEOGRAPHIC_DATA]" at bounding box center [446, 115] width 153 height 21
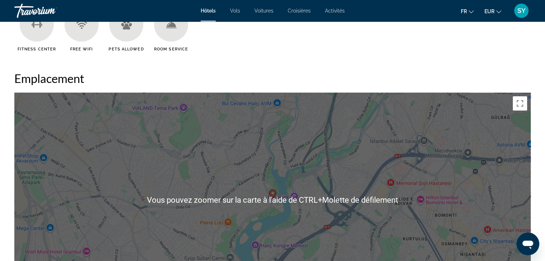
scroll to position [735, 0]
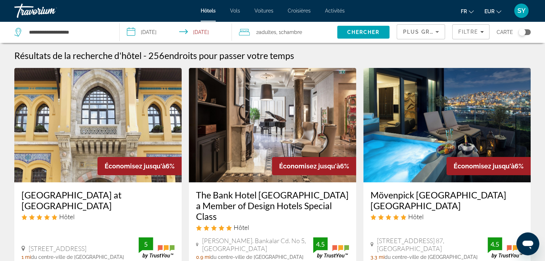
click at [155, 36] on input "**********" at bounding box center [177, 33] width 115 height 24
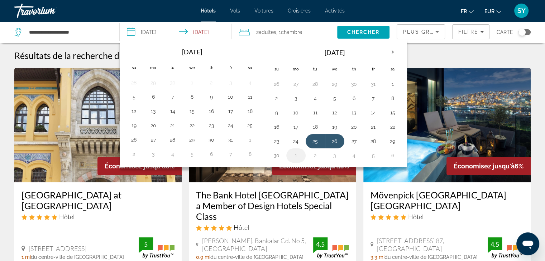
click at [291, 153] on button "1" at bounding box center [295, 156] width 11 height 10
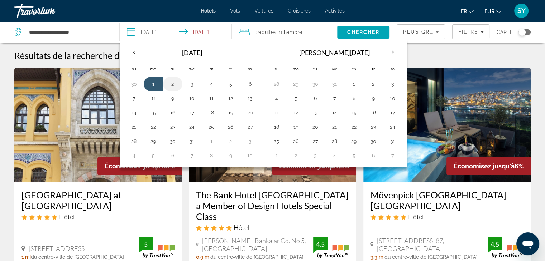
click at [168, 85] on button "2" at bounding box center [172, 84] width 11 height 10
type input "**********"
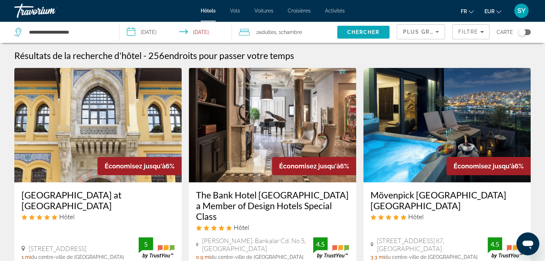
click at [354, 34] on span "Chercher" at bounding box center [363, 32] width 33 height 6
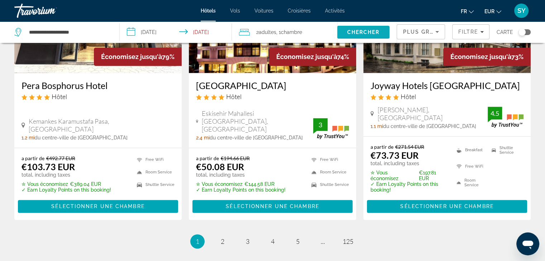
scroll to position [970, 0]
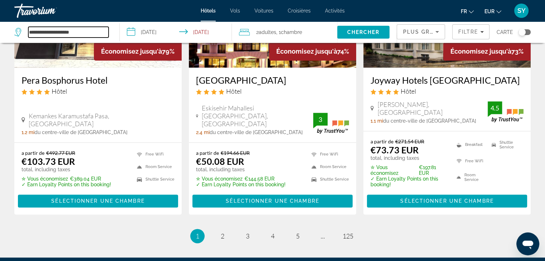
click at [73, 34] on input "**********" at bounding box center [68, 32] width 80 height 11
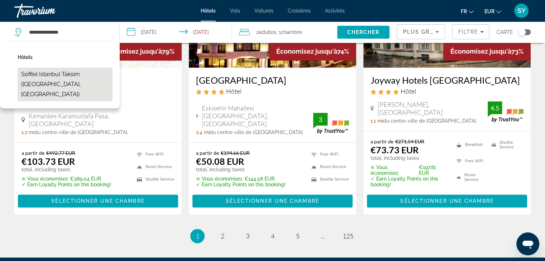
click at [77, 76] on button "Sofitel Istanbul Taksim (Istanbul, TR)" at bounding box center [65, 85] width 95 height 34
type input "**********"
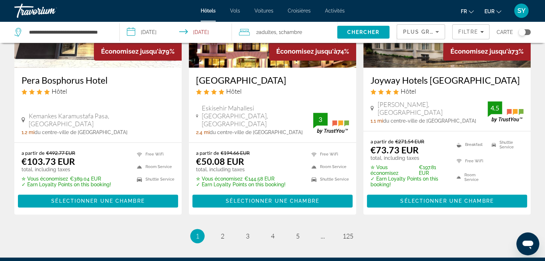
click at [167, 40] on input "**********" at bounding box center [177, 33] width 115 height 24
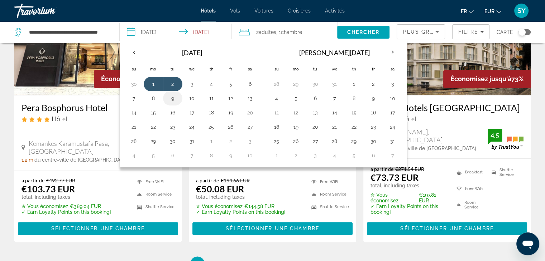
scroll to position [938, 0]
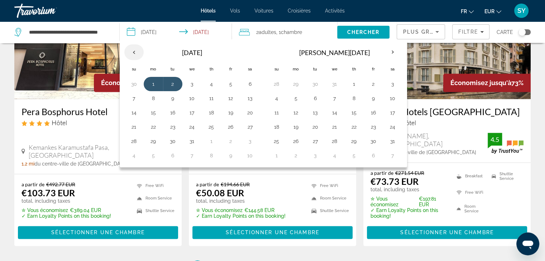
click at [135, 51] on th "Previous month" at bounding box center [133, 52] width 19 height 16
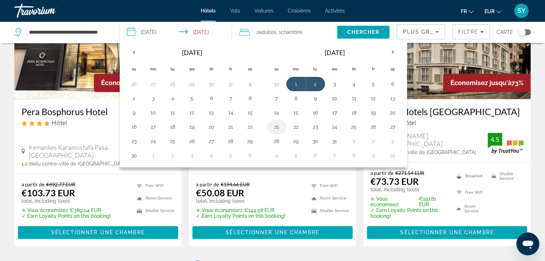
click at [275, 128] on button "21" at bounding box center [276, 127] width 11 height 10
click at [293, 125] on button "22" at bounding box center [295, 127] width 11 height 10
type input "**********"
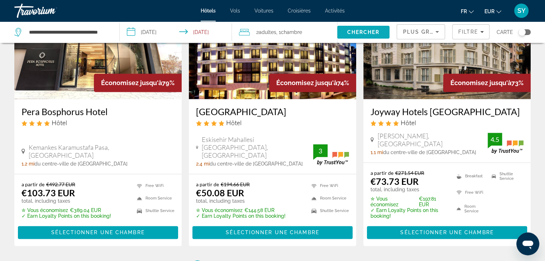
click at [351, 27] on span "Search" at bounding box center [363, 32] width 53 height 17
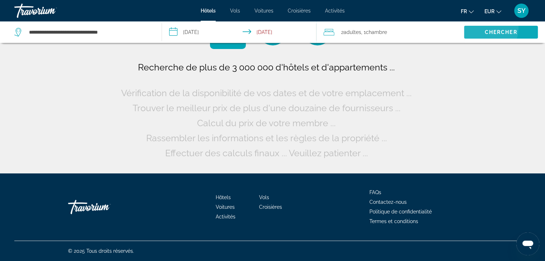
scroll to position [0, 0]
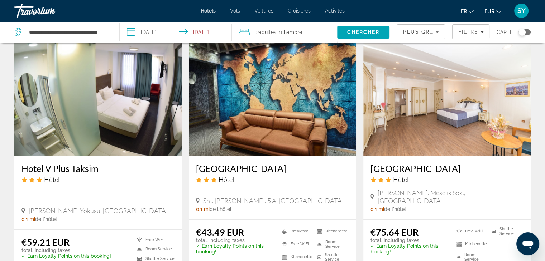
scroll to position [830, 0]
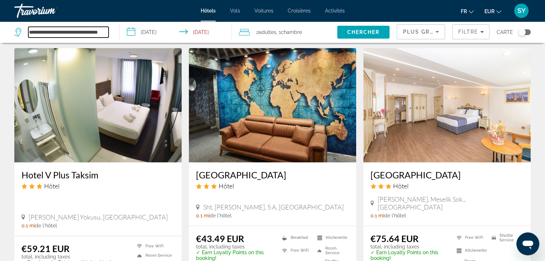
click at [88, 33] on input "**********" at bounding box center [68, 32] width 80 height 11
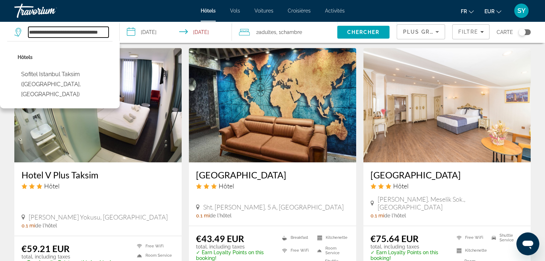
click at [88, 33] on input "**********" at bounding box center [68, 32] width 80 height 11
type input "*"
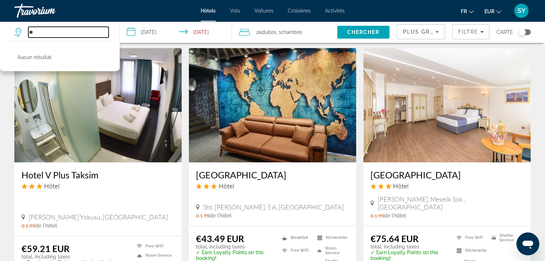
type input "*"
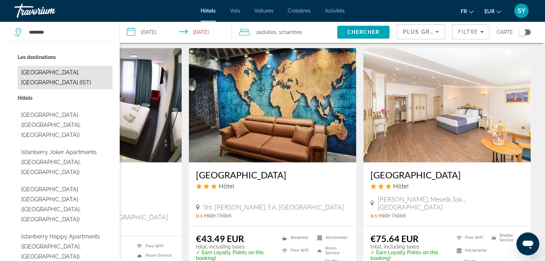
click at [73, 70] on button "[GEOGRAPHIC_DATA], [GEOGRAPHIC_DATA] (IST)" at bounding box center [65, 78] width 95 height 24
type input "**********"
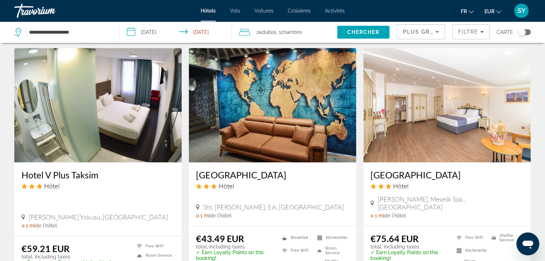
click at [163, 28] on input "**********" at bounding box center [177, 33] width 115 height 24
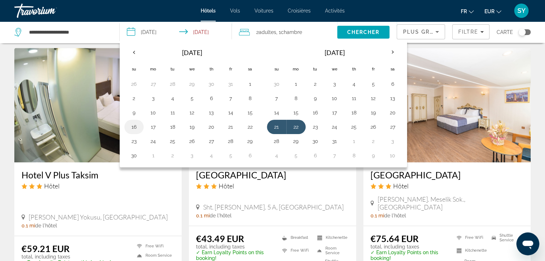
click at [135, 126] on button "16" at bounding box center [133, 127] width 11 height 10
click at [152, 128] on button "17" at bounding box center [153, 127] width 11 height 10
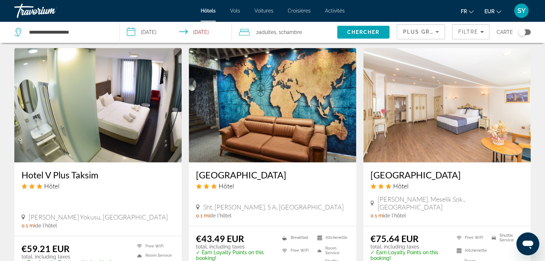
click at [161, 32] on input "**********" at bounding box center [177, 33] width 115 height 24
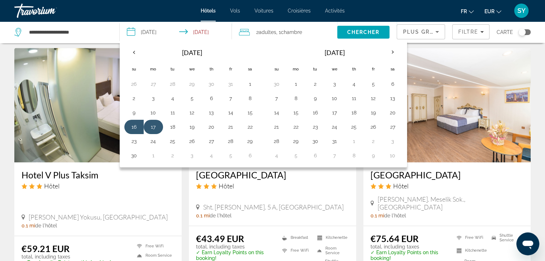
click at [153, 129] on button "17" at bounding box center [153, 127] width 11 height 10
click at [166, 129] on td "18" at bounding box center [172, 127] width 19 height 14
click at [170, 129] on button "18" at bounding box center [172, 127] width 11 height 10
type input "**********"
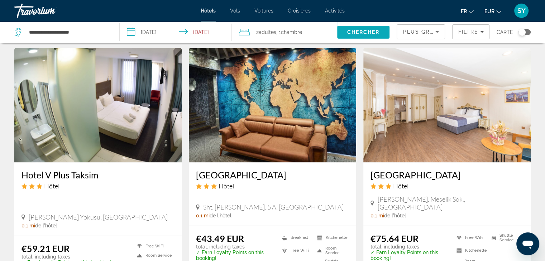
click at [343, 32] on span "Search" at bounding box center [363, 32] width 53 height 17
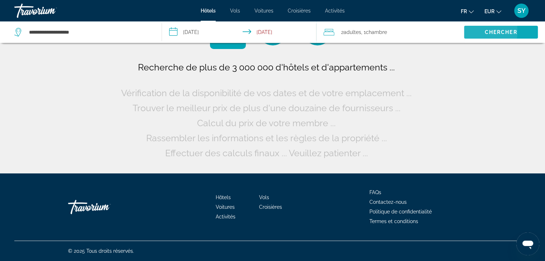
scroll to position [0, 0]
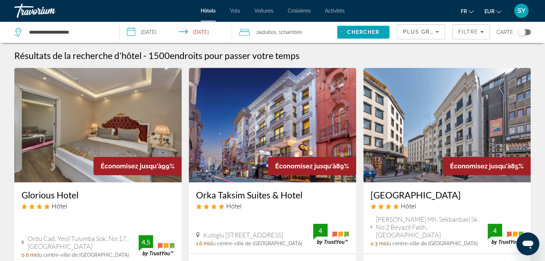
click at [437, 33] on icon "Sort by" at bounding box center [437, 32] width 9 height 9
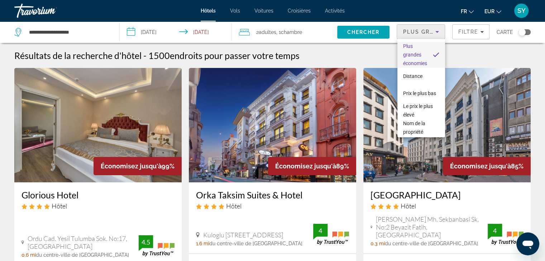
click at [476, 33] on div at bounding box center [272, 130] width 545 height 261
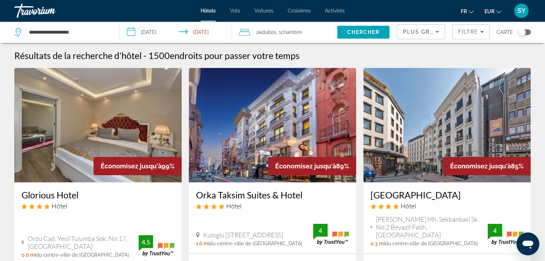
click at [476, 33] on span "Filtre" at bounding box center [468, 32] width 20 height 6
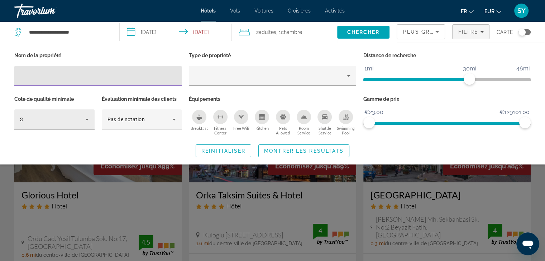
click at [86, 120] on icon "Hotel Filters" at bounding box center [87, 119] width 9 height 9
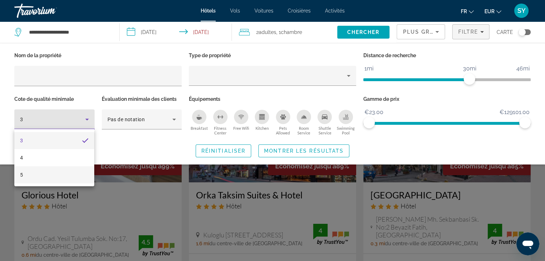
click at [66, 174] on mat-option "5" at bounding box center [54, 175] width 80 height 17
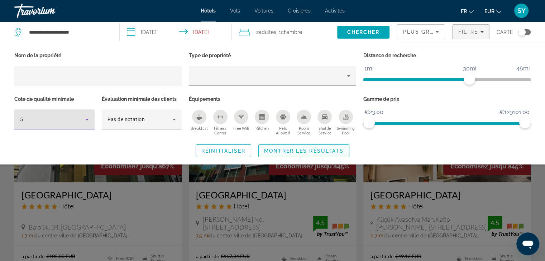
click at [289, 154] on span "Search widget" at bounding box center [304, 151] width 90 height 17
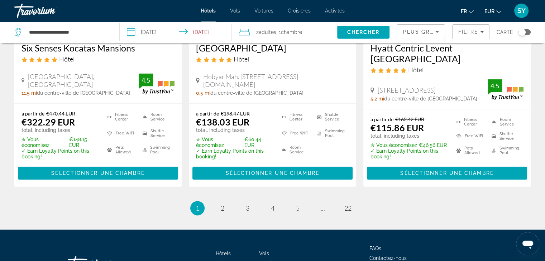
scroll to position [997, 0]
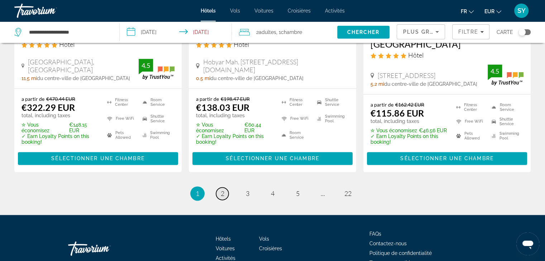
click at [221, 190] on span "2" at bounding box center [223, 194] width 4 height 8
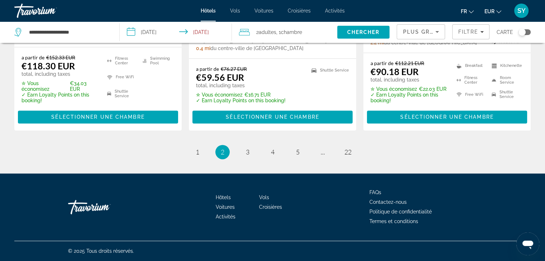
scroll to position [1031, 0]
click at [246, 146] on link "page 3" at bounding box center [247, 152] width 13 height 13
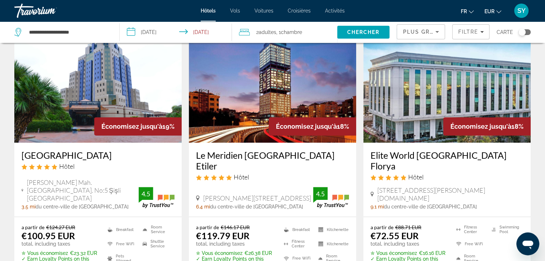
scroll to position [324, 0]
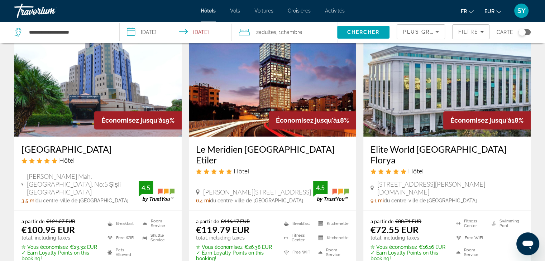
click at [427, 144] on h3 "Elite World [GEOGRAPHIC_DATA] Florya" at bounding box center [446, 154] width 153 height 21
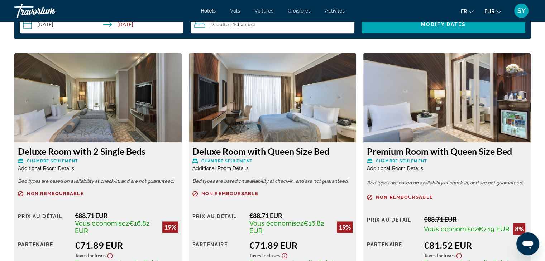
scroll to position [937, 0]
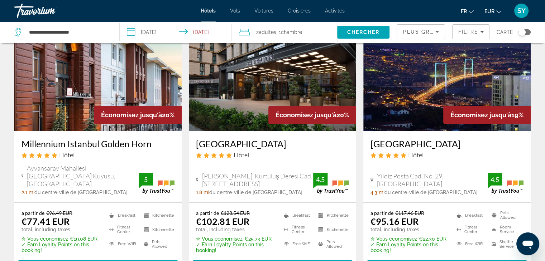
scroll to position [49, 0]
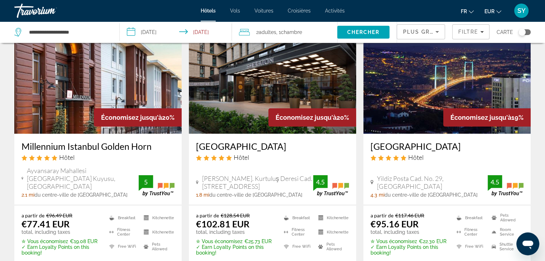
click at [241, 148] on h3 "[GEOGRAPHIC_DATA]" at bounding box center [272, 146] width 153 height 11
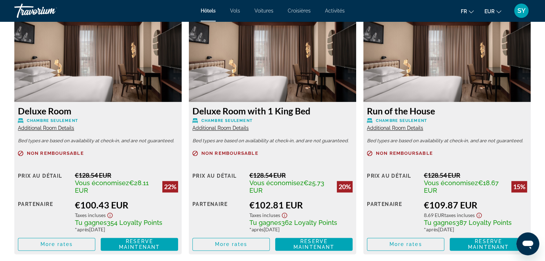
scroll to position [1027, 0]
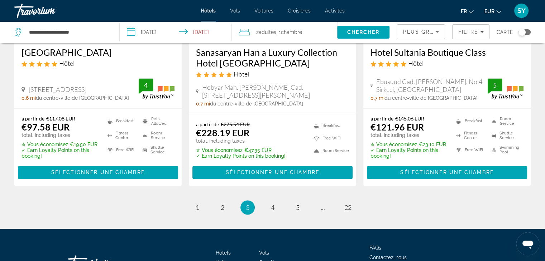
scroll to position [989, 0]
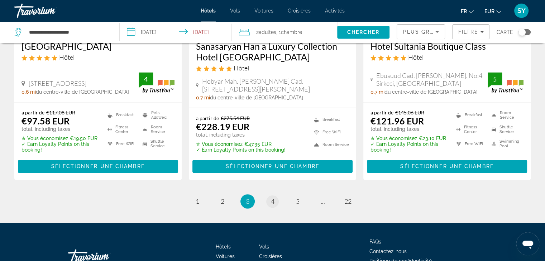
drag, startPoint x: 265, startPoint y: 186, endPoint x: 269, endPoint y: 186, distance: 4.3
click at [269, 194] on ul "3 / 22 page 1 page 2 You're on page 3 page 4 page 5 page ... page 22" at bounding box center [272, 201] width 516 height 14
click at [269, 196] on link "page 4" at bounding box center [272, 202] width 13 height 13
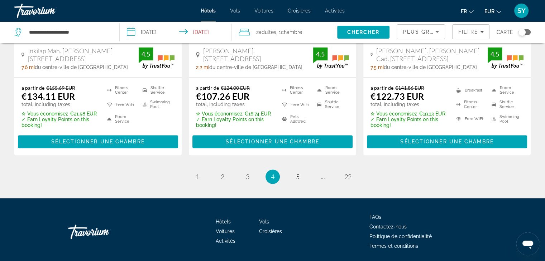
scroll to position [1047, 0]
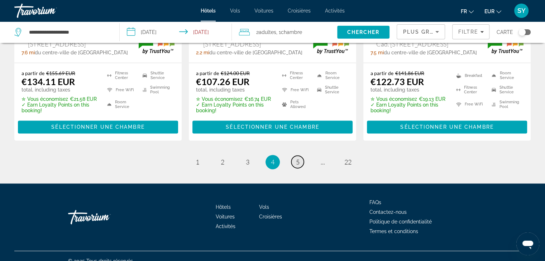
click at [297, 157] on link "page 5" at bounding box center [297, 162] width 13 height 13
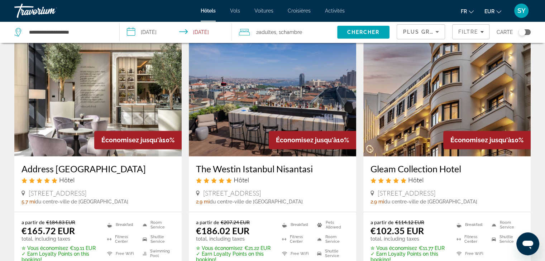
scroll to position [877, 0]
click at [410, 164] on h3 "Gleam Collection Hotel" at bounding box center [446, 169] width 153 height 11
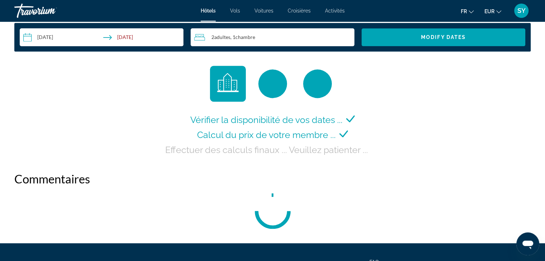
scroll to position [947, 0]
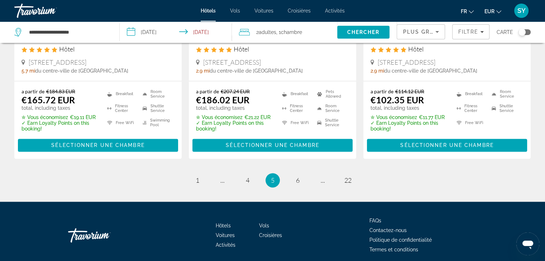
scroll to position [1015, 0]
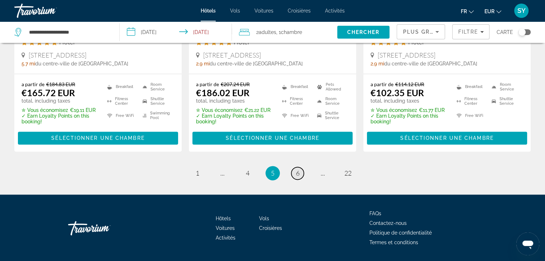
click at [297, 167] on link "page 6" at bounding box center [297, 173] width 13 height 13
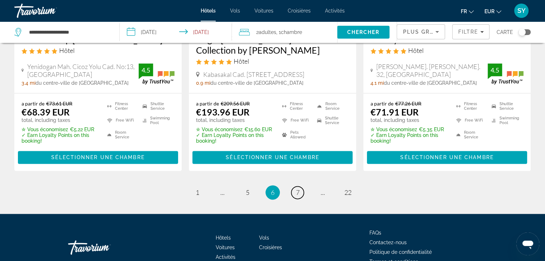
scroll to position [1039, 0]
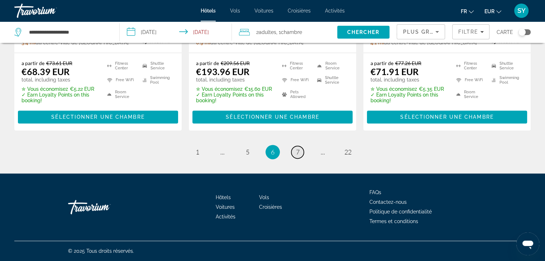
click at [298, 154] on span "7" at bounding box center [298, 152] width 4 height 8
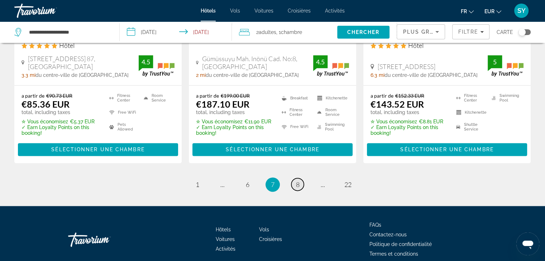
scroll to position [1025, 0]
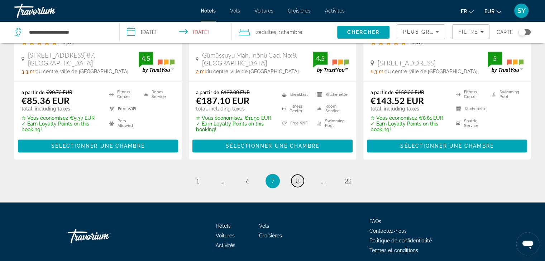
click at [299, 177] on span "8" at bounding box center [298, 181] width 4 height 8
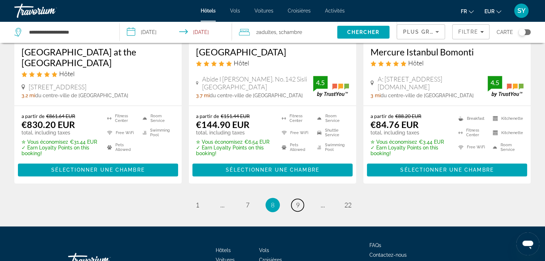
scroll to position [1028, 0]
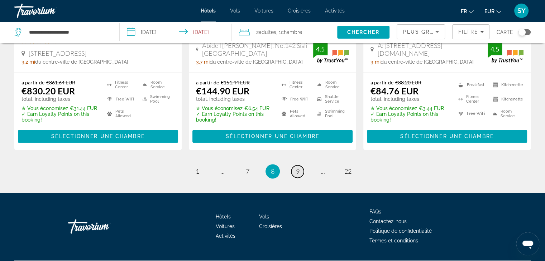
click at [301, 165] on link "page 9" at bounding box center [297, 171] width 13 height 13
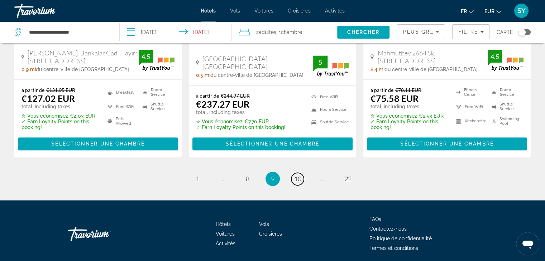
scroll to position [1036, 0]
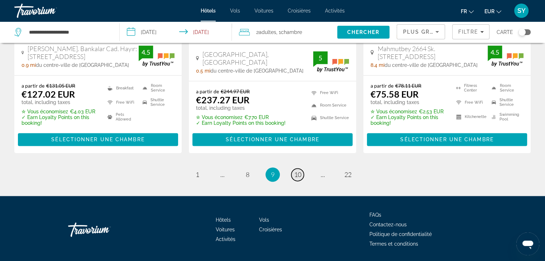
click at [300, 171] on span "10" at bounding box center [297, 175] width 7 height 8
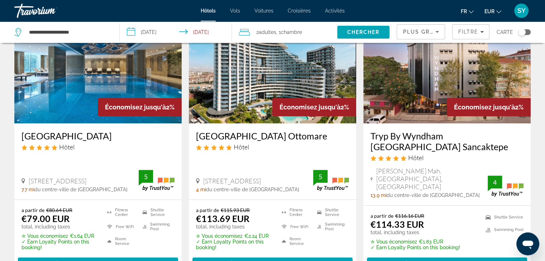
scroll to position [616, 0]
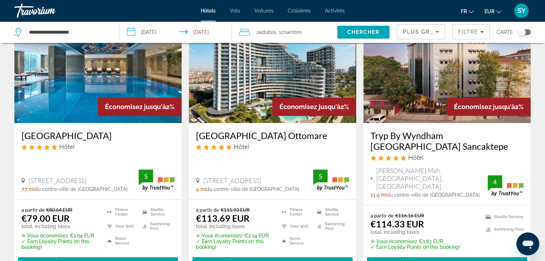
click at [73, 136] on h3 "Rotta Hotel İstanbul" at bounding box center [97, 135] width 153 height 11
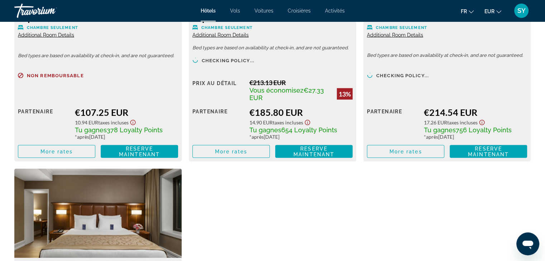
scroll to position [1354, 0]
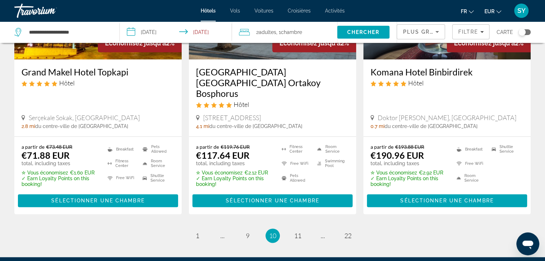
scroll to position [1023, 0]
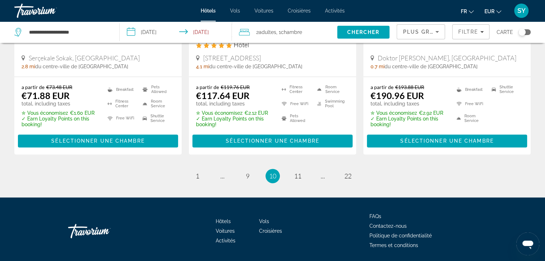
click at [289, 169] on ul "10 / 22 page 1 page ... page 9 You're on page 10 page 11 page ... page 22" at bounding box center [272, 176] width 516 height 14
click at [297, 172] on span "11" at bounding box center [297, 176] width 7 height 8
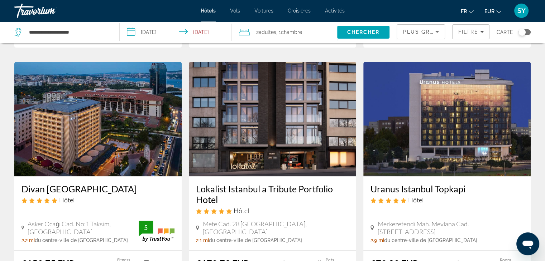
scroll to position [1009, 0]
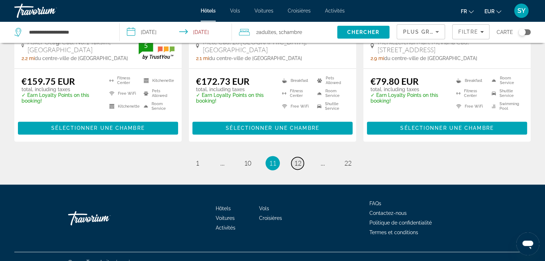
click at [301, 157] on link "page 12" at bounding box center [297, 163] width 13 height 13
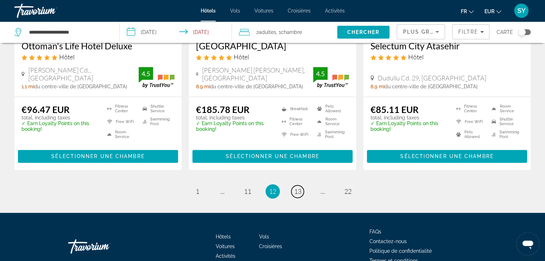
scroll to position [987, 0]
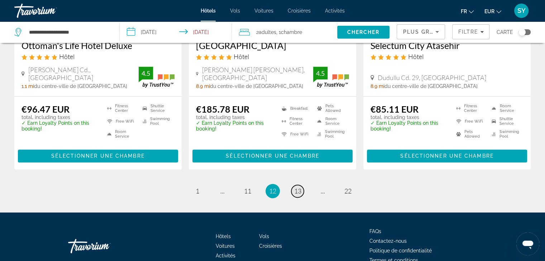
click at [300, 187] on span "13" at bounding box center [297, 191] width 7 height 8
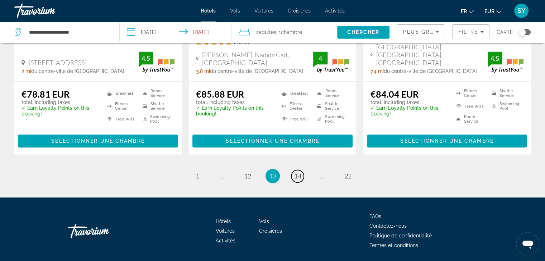
scroll to position [1006, 0]
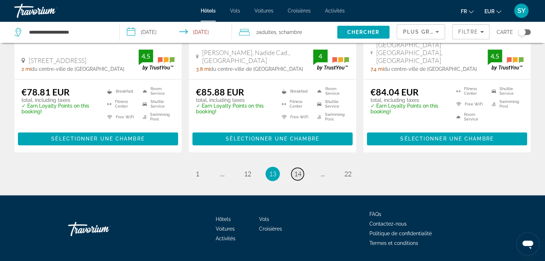
click at [297, 170] on span "14" at bounding box center [297, 174] width 7 height 8
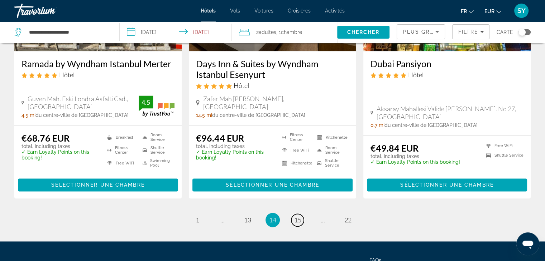
scroll to position [947, 0]
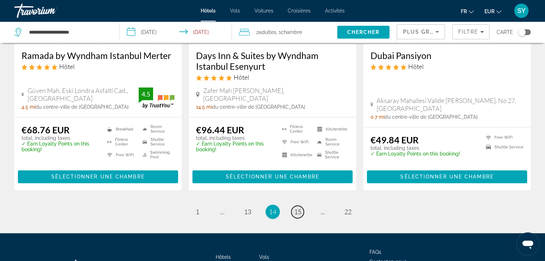
click at [299, 208] on span "15" at bounding box center [297, 212] width 7 height 8
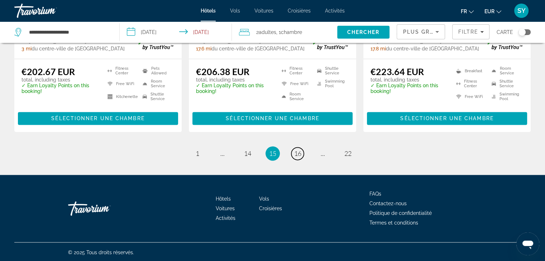
scroll to position [978, 0]
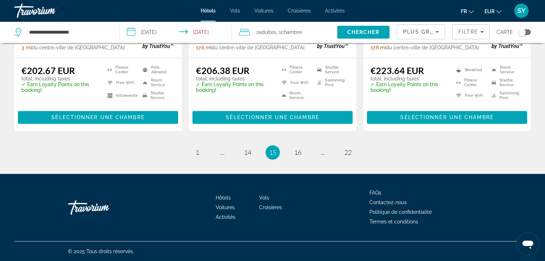
click at [197, 159] on li "page 1" at bounding box center [197, 152] width 14 height 14
click at [167, 32] on input "**********" at bounding box center [177, 33] width 115 height 24
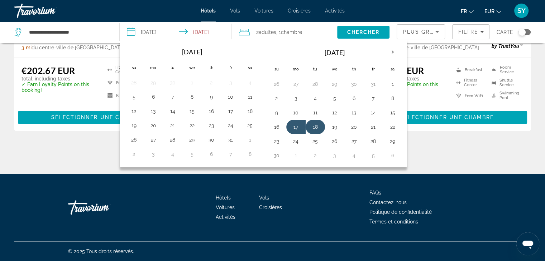
click at [314, 128] on button "18" at bounding box center [314, 127] width 11 height 10
click at [329, 127] on button "19" at bounding box center [334, 127] width 11 height 10
type input "**********"
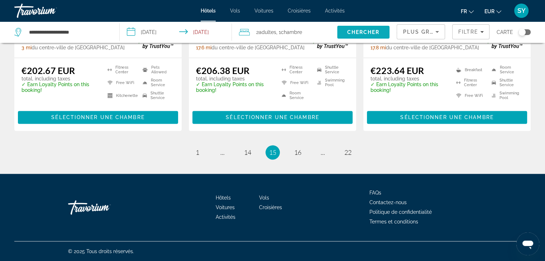
click at [359, 28] on span "Search" at bounding box center [363, 32] width 53 height 17
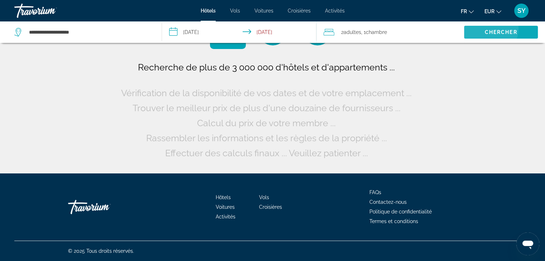
scroll to position [0, 0]
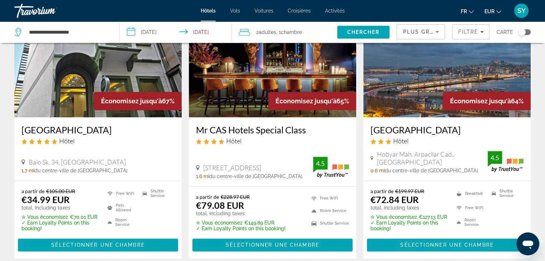
scroll to position [894, 0]
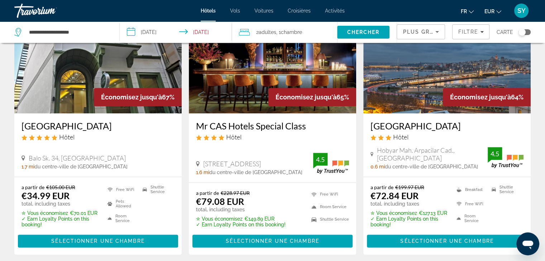
click at [440, 33] on icon "Sort by" at bounding box center [437, 32] width 9 height 9
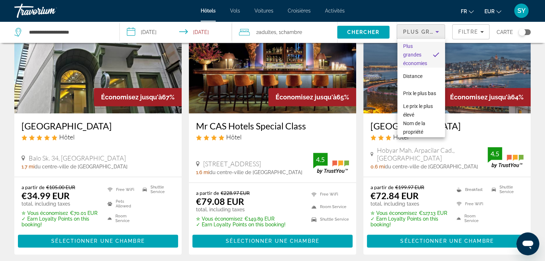
click at [460, 33] on div at bounding box center [272, 130] width 545 height 261
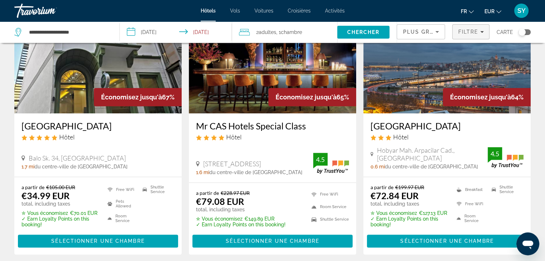
click at [476, 33] on span "Filtre" at bounding box center [468, 32] width 20 height 6
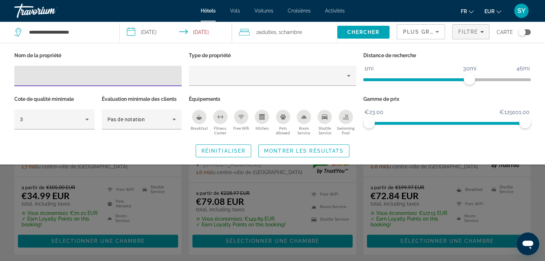
click at [96, 117] on div "Cote de qualité minimale 3" at bounding box center [54, 115] width 87 height 43
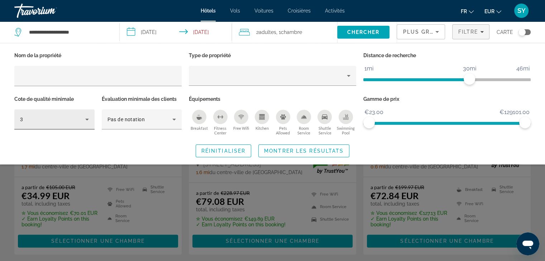
click at [86, 124] on icon "Hotel Filters" at bounding box center [87, 119] width 9 height 9
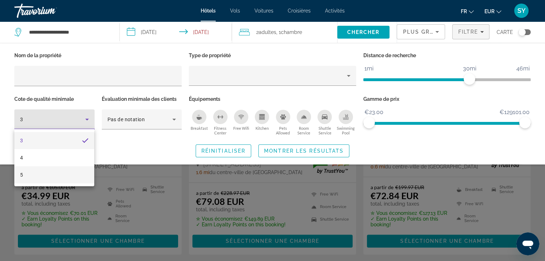
click at [76, 171] on mat-option "5" at bounding box center [54, 175] width 80 height 17
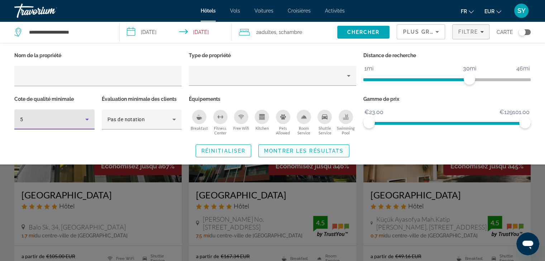
click at [272, 153] on span "Montrer les résultats" at bounding box center [304, 151] width 80 height 6
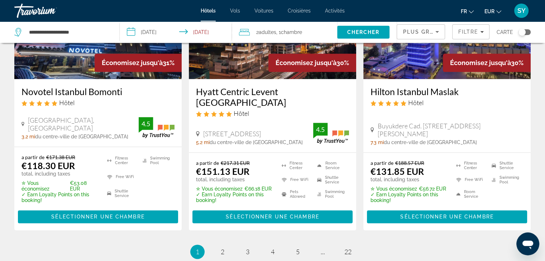
scroll to position [937, 0]
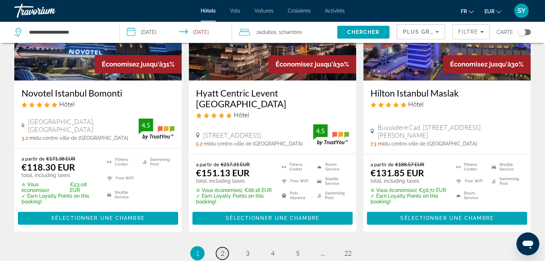
click at [219, 247] on link "page 2" at bounding box center [222, 253] width 13 height 13
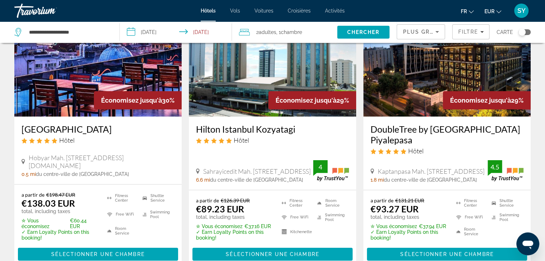
scroll to position [66, 0]
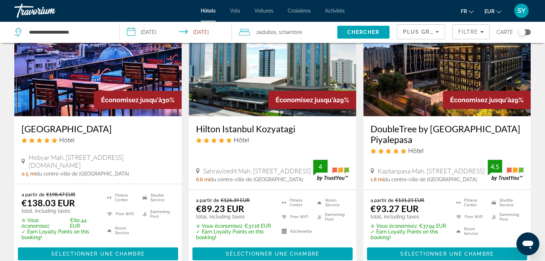
click at [455, 128] on h3 "DoubleTree by Hilton Hotel Istanbul Piyalepasa" at bounding box center [446, 134] width 153 height 21
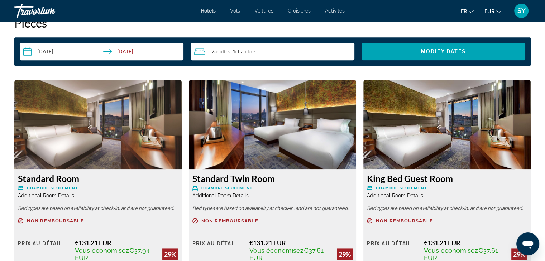
scroll to position [927, 0]
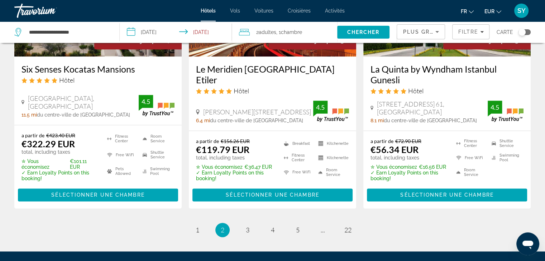
scroll to position [962, 0]
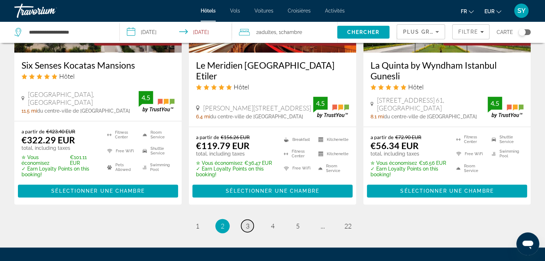
click at [249, 231] on link "page 3" at bounding box center [247, 226] width 13 height 13
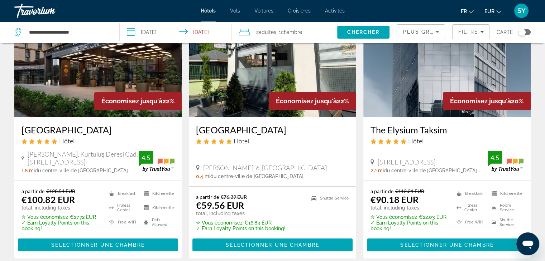
scroll to position [63, 0]
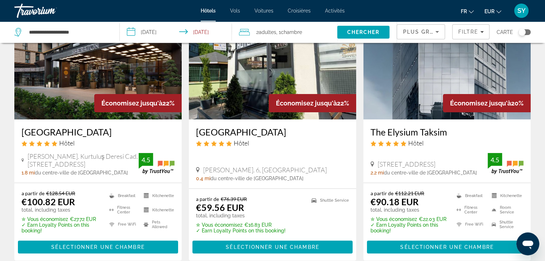
click at [106, 129] on h3 "Sheraton Istanbul City Center" at bounding box center [97, 132] width 153 height 11
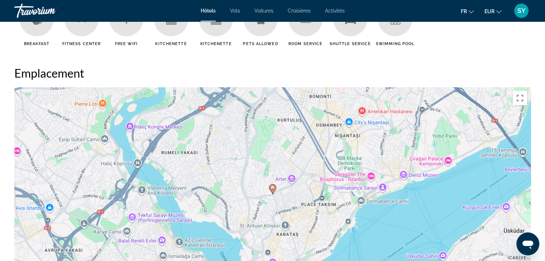
scroll to position [678, 0]
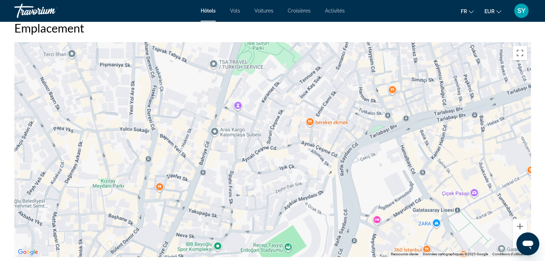
drag, startPoint x: 269, startPoint y: 105, endPoint x: 201, endPoint y: 174, distance: 96.7
click at [201, 174] on div "Pour activer le glissement avec le clavier, appuyez sur Alt+Entrée. Une fois ce…" at bounding box center [272, 149] width 516 height 215
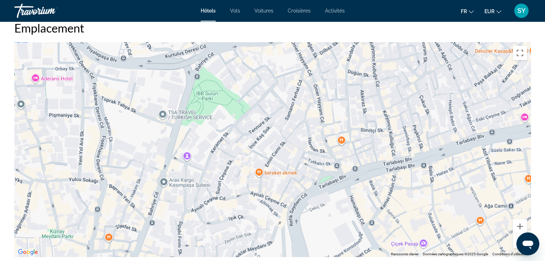
drag, startPoint x: 257, startPoint y: 138, endPoint x: 224, endPoint y: 184, distance: 56.3
click at [224, 184] on div "Pour activer le glissement avec le clavier, appuyez sur Alt+Entrée. Une fois ce…" at bounding box center [272, 149] width 516 height 215
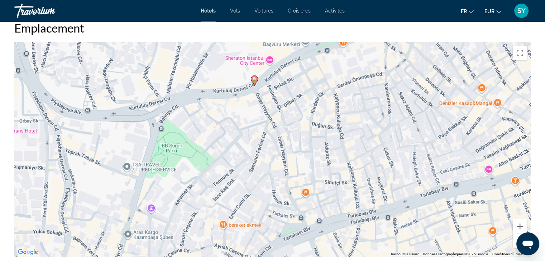
drag, startPoint x: 307, startPoint y: 112, endPoint x: 264, endPoint y: 172, distance: 73.6
click at [264, 172] on div "Pour activer le glissement avec le clavier, appuyez sur Alt+Entrée. Une fois ce…" at bounding box center [272, 149] width 516 height 215
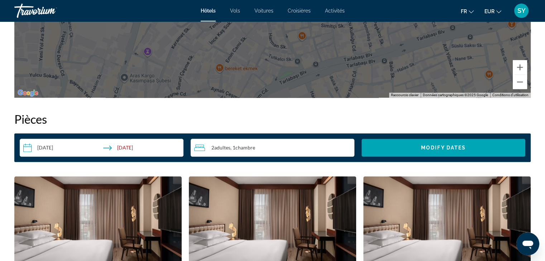
scroll to position [941, 0]
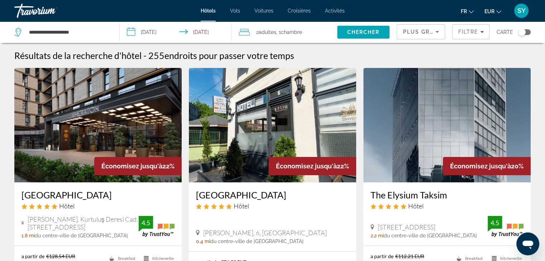
click at [159, 39] on input "**********" at bounding box center [177, 33] width 115 height 24
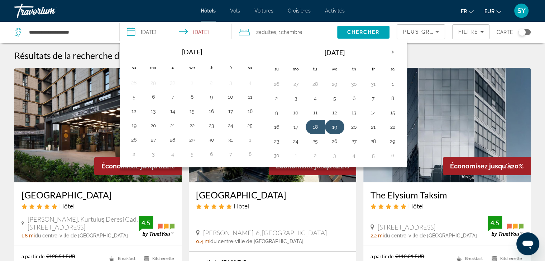
click at [335, 122] on button "19" at bounding box center [334, 127] width 11 height 10
click at [351, 127] on button "20" at bounding box center [353, 127] width 11 height 10
type input "**********"
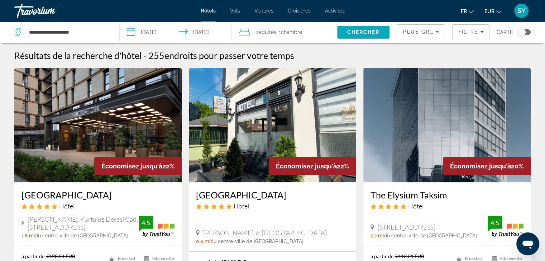
click at [362, 29] on span "Search" at bounding box center [363, 32] width 53 height 17
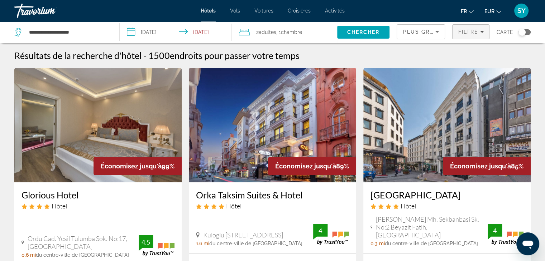
drag, startPoint x: 477, startPoint y: 42, endPoint x: 477, endPoint y: 35, distance: 7.2
click at [477, 35] on div "Filtre" at bounding box center [470, 31] width 37 height 21
click at [477, 35] on span "Filters" at bounding box center [470, 31] width 37 height 17
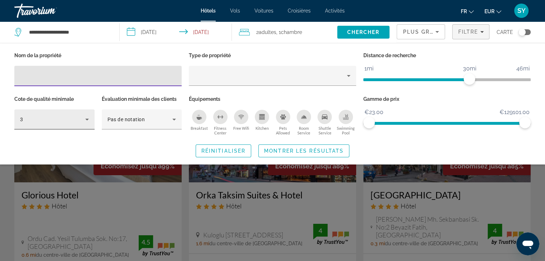
click at [88, 118] on icon "Hotel Filters" at bounding box center [87, 119] width 9 height 9
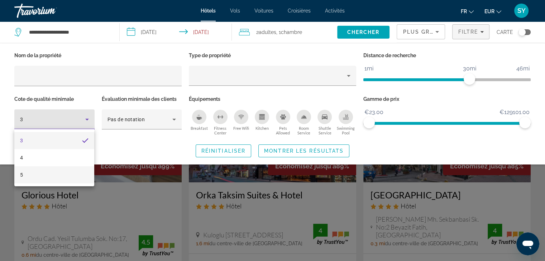
click at [75, 175] on mat-option "5" at bounding box center [54, 175] width 80 height 17
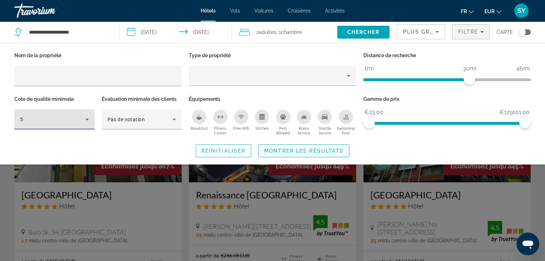
click at [282, 151] on span "Montrer les résultats" at bounding box center [304, 151] width 80 height 6
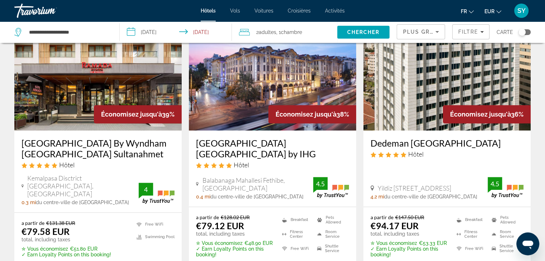
scroll to position [600, 0]
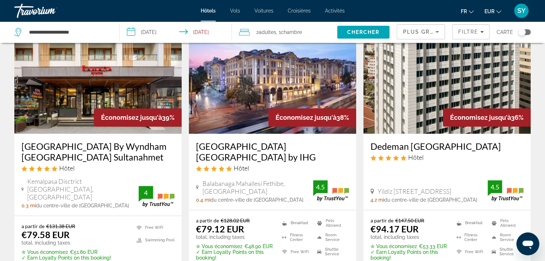
click at [275, 158] on h3 "Crowne Plaza Istanbul Old City by IHG" at bounding box center [272, 151] width 153 height 21
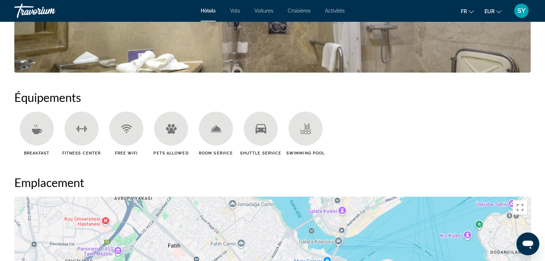
scroll to position [466, 0]
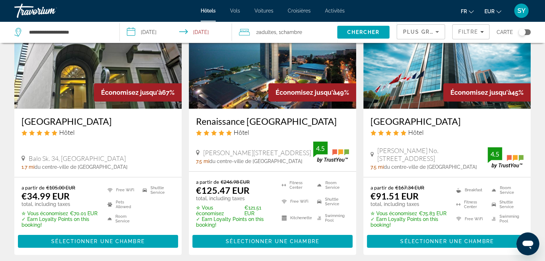
scroll to position [74, 0]
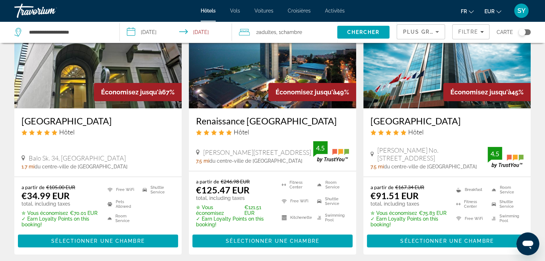
click at [453, 124] on h3 "ByOtell Hotel Istanbul" at bounding box center [446, 121] width 153 height 11
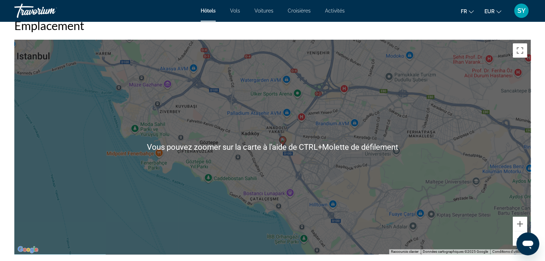
scroll to position [688, 0]
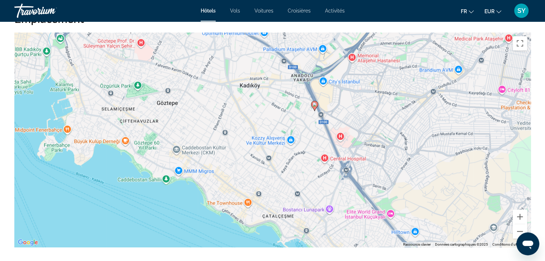
drag, startPoint x: 261, startPoint y: 89, endPoint x: 264, endPoint y: 140, distance: 50.9
click at [264, 140] on div "Pour activer le glissement avec le clavier, appuyez sur Alt+Entrée. Une fois ce…" at bounding box center [272, 140] width 516 height 215
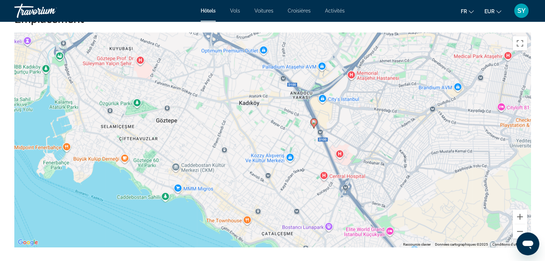
drag, startPoint x: 265, startPoint y: 120, endPoint x: 264, endPoint y: 152, distance: 32.3
click at [264, 152] on div "Pour activer le glissement avec le clavier, appuyez sur Alt+Entrée. Une fois ce…" at bounding box center [272, 140] width 516 height 215
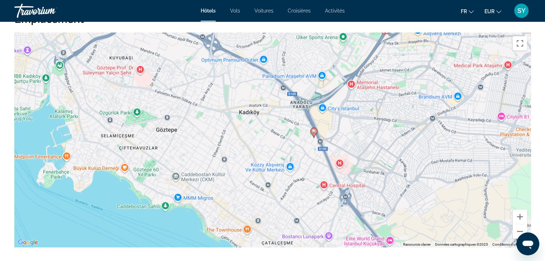
click at [268, 139] on div "Pour activer le glissement avec le clavier, appuyez sur Alt+Entrée. Une fois ce…" at bounding box center [272, 140] width 516 height 215
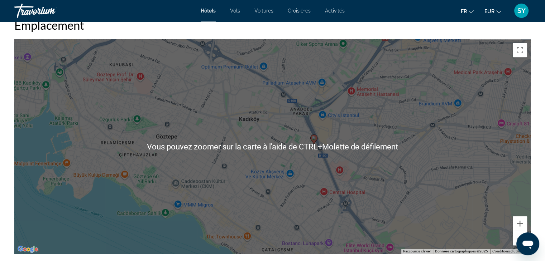
scroll to position [671, 0]
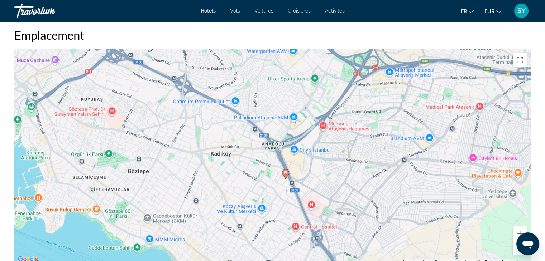
drag, startPoint x: 218, startPoint y: 121, endPoint x: 191, endPoint y: 148, distance: 38.5
click at [191, 148] on div "Pour activer le glissement avec le clavier, appuyez sur Alt+Entrée. Une fois ce…" at bounding box center [272, 156] width 516 height 215
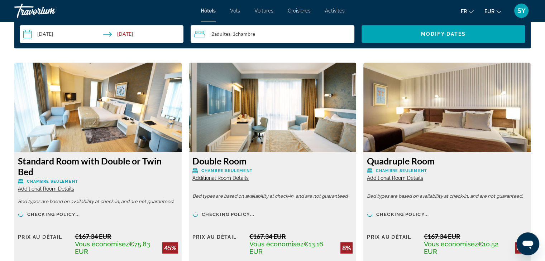
scroll to position [1005, 0]
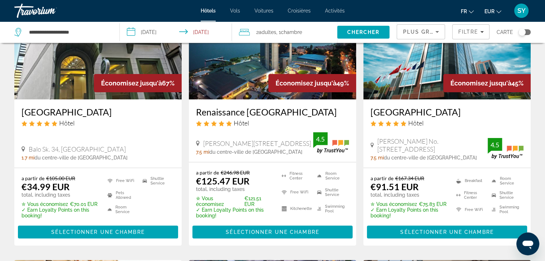
scroll to position [82, 0]
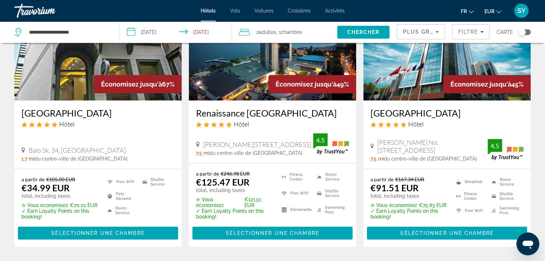
click at [528, 30] on div "Toggle map" at bounding box center [524, 32] width 12 height 6
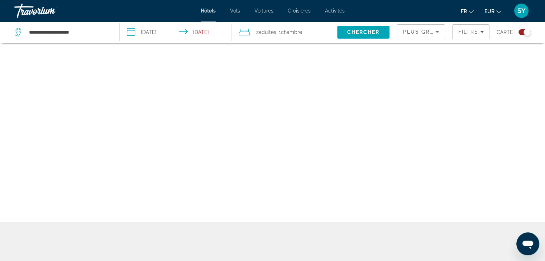
scroll to position [43, 0]
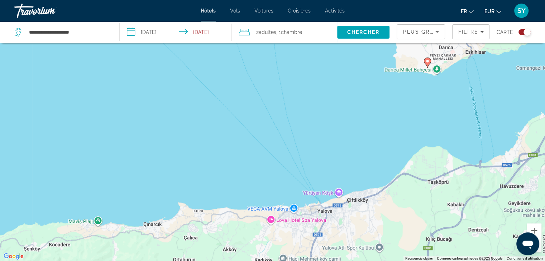
drag, startPoint x: 285, startPoint y: 142, endPoint x: 266, endPoint y: 226, distance: 86.2
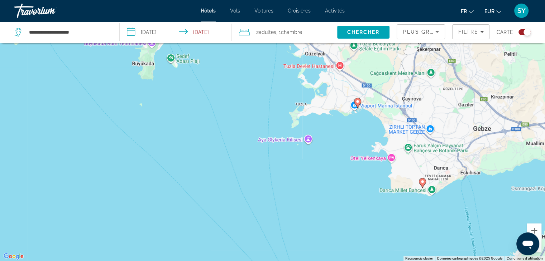
drag, startPoint x: 317, startPoint y: 116, endPoint x: 319, endPoint y: 225, distance: 108.9
click at [319, 225] on div "Pour activer le glissement avec le clavier, appuyez sur Alt+Entrée. Une fois ce…" at bounding box center [272, 130] width 545 height 261
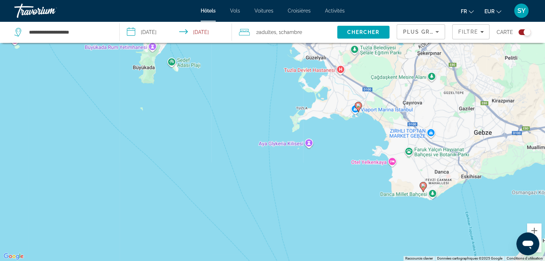
drag, startPoint x: 292, startPoint y: 136, endPoint x: 315, endPoint y: 261, distance: 127.4
click at [315, 218] on html "**********" at bounding box center [272, 87] width 545 height 261
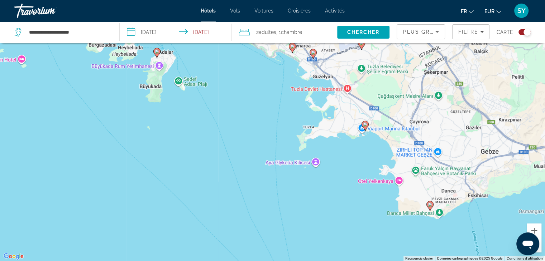
drag, startPoint x: 268, startPoint y: 105, endPoint x: 272, endPoint y: 174, distance: 69.2
click at [272, 174] on div "Pour activer le glissement avec le clavier, appuyez sur Alt+Entrée. Une fois ce…" at bounding box center [272, 130] width 545 height 261
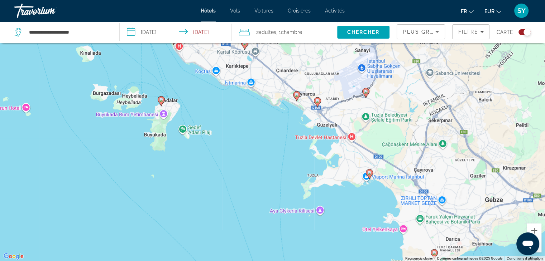
drag, startPoint x: 232, startPoint y: 102, endPoint x: 247, endPoint y: 192, distance: 91.1
click at [247, 192] on div "Pour activer le glissement avec le clavier, appuyez sur Alt+Entrée. Une fois ce…" at bounding box center [272, 130] width 545 height 261
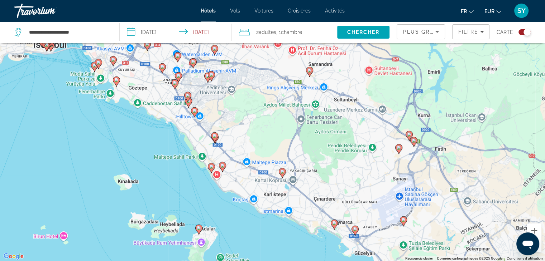
drag, startPoint x: 249, startPoint y: 116, endPoint x: 282, endPoint y: 193, distance: 84.6
click at [282, 193] on div "Pour activer le glissement avec le clavier, appuyez sur Alt+Entrée. Une fois ce…" at bounding box center [272, 130] width 545 height 261
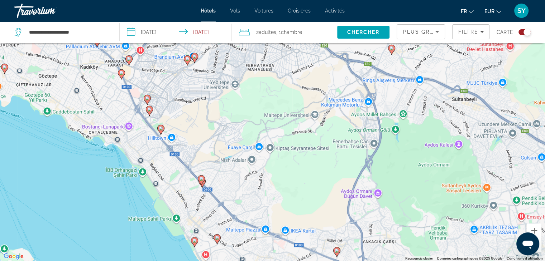
drag, startPoint x: 170, startPoint y: 68, endPoint x: 230, endPoint y: 175, distance: 122.5
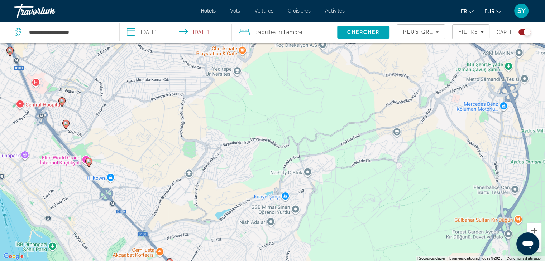
drag, startPoint x: 169, startPoint y: 98, endPoint x: 255, endPoint y: 235, distance: 161.9
click at [255, 235] on div "Pour activer le glissement avec le clavier, appuyez sur Alt+Entrée. Une fois ce…" at bounding box center [272, 130] width 545 height 261
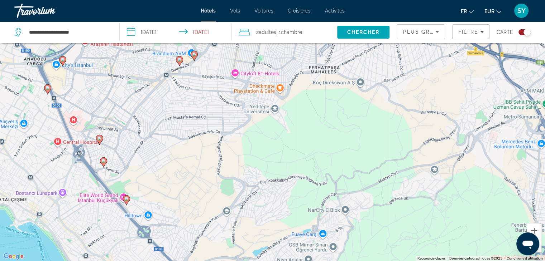
drag, startPoint x: 206, startPoint y: 118, endPoint x: 210, endPoint y: 136, distance: 19.0
click at [210, 136] on div "Pour activer le glissement avec le clavier, appuyez sur Alt+Entrée. Une fois ce…" at bounding box center [272, 130] width 545 height 261
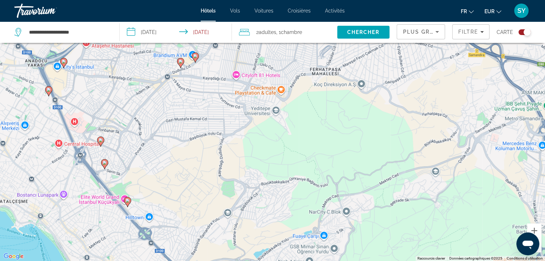
click at [180, 63] on image "Main content" at bounding box center [180, 61] width 4 height 4
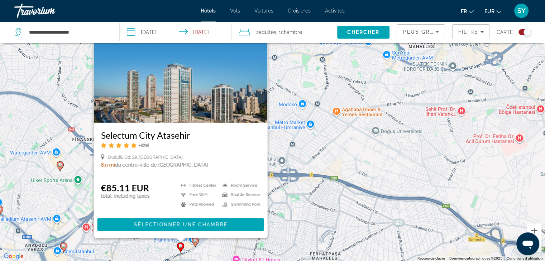
click at [180, 63] on img "Main content" at bounding box center [180, 65] width 174 height 115
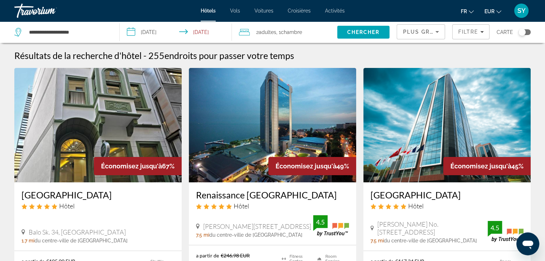
click at [527, 36] on div "Carte" at bounding box center [513, 31] width 34 height 21
click at [525, 34] on div "Toggle map" at bounding box center [524, 32] width 12 height 6
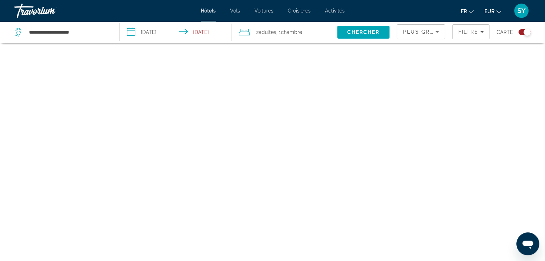
scroll to position [43, 0]
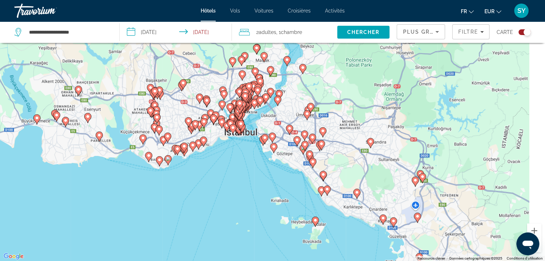
drag, startPoint x: 367, startPoint y: 167, endPoint x: 326, endPoint y: 159, distance: 41.8
click at [326, 159] on div "Pour activer le glissement avec le clavier, appuyez sur Alt+Entrée. Une fois ce…" at bounding box center [272, 130] width 545 height 261
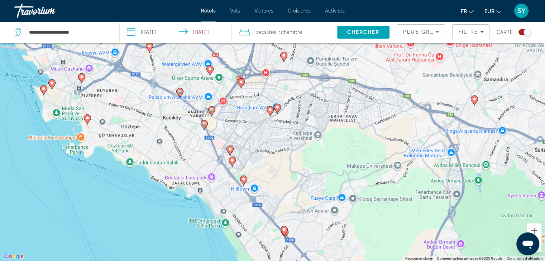
drag, startPoint x: 226, startPoint y: 153, endPoint x: 276, endPoint y: 206, distance: 72.5
click at [276, 206] on div "Pour activer le glissement avec le clavier, appuyez sur Alt+Entrée. Une fois ce…" at bounding box center [272, 130] width 545 height 261
click at [212, 111] on image "Main content" at bounding box center [212, 110] width 4 height 4
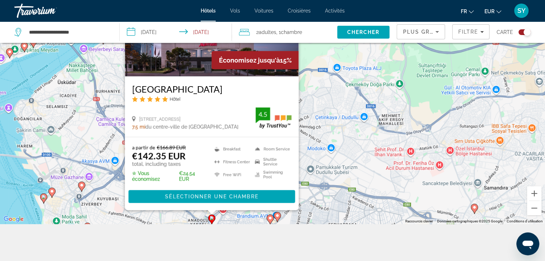
scroll to position [86, 0]
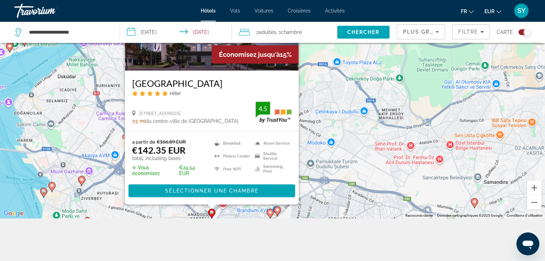
click at [270, 215] on icon "Main content" at bounding box center [269, 214] width 6 height 9
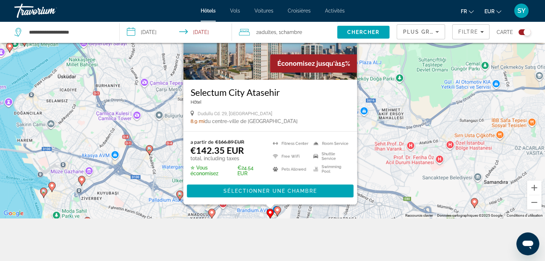
scroll to position [0, 0]
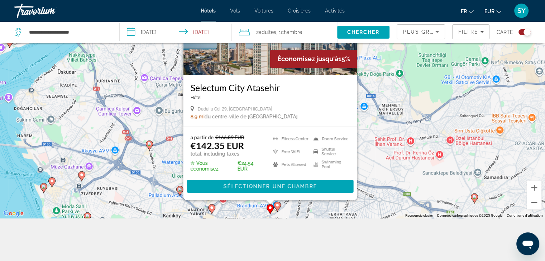
click at [249, 213] on div "Pour activer le glissement avec le clavier, appuyez sur Alt+Entrée. Une fois ce…" at bounding box center [272, 87] width 545 height 261
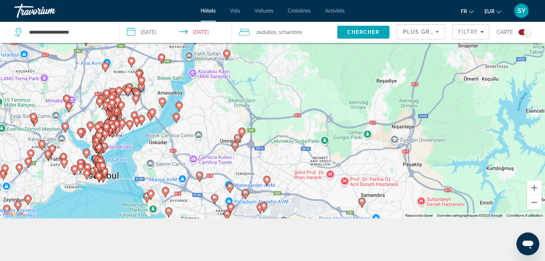
click at [226, 216] on icon "Main content" at bounding box center [226, 215] width 6 height 9
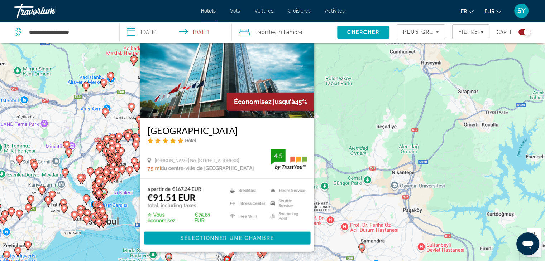
scroll to position [38, 0]
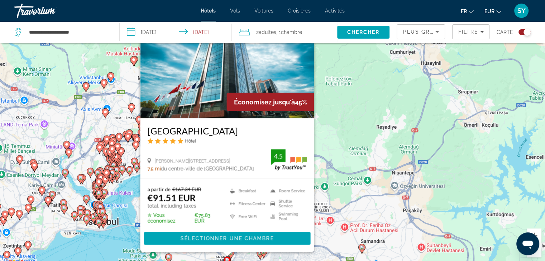
click at [201, 134] on h3 "[GEOGRAPHIC_DATA]" at bounding box center [226, 131] width 159 height 11
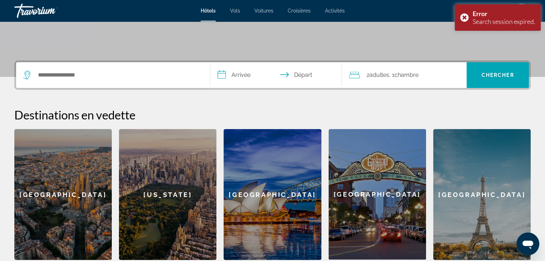
scroll to position [155, 0]
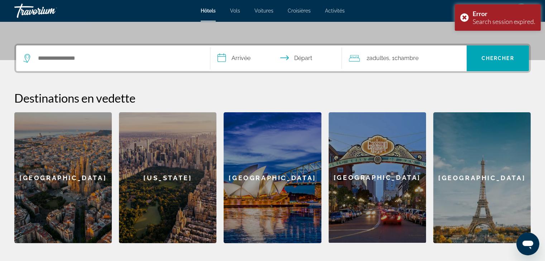
click at [116, 51] on div "Search widget" at bounding box center [112, 58] width 179 height 26
click at [116, 58] on input "Search hotel destination" at bounding box center [118, 58] width 162 height 11
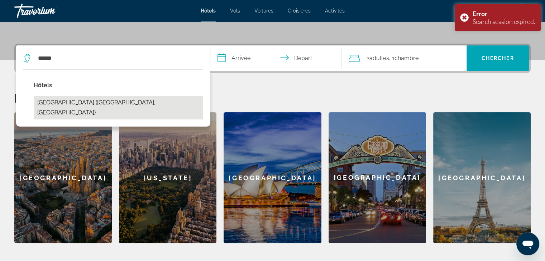
click at [119, 96] on button "ByOtell Hotel Istanbul (Istanbul, TR)" at bounding box center [118, 108] width 169 height 24
type input "**********"
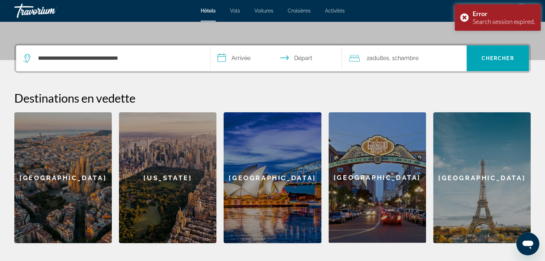
click at [247, 56] on input "**********" at bounding box center [277, 59] width 135 height 28
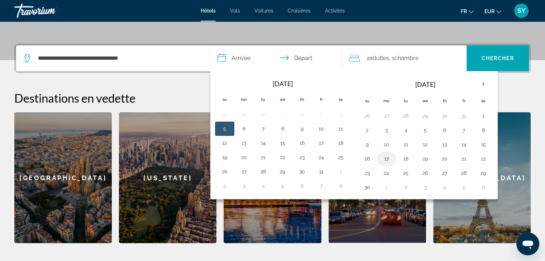
click at [382, 161] on button "17" at bounding box center [386, 159] width 11 height 10
click at [403, 155] on button "18" at bounding box center [405, 159] width 11 height 10
type input "**********"
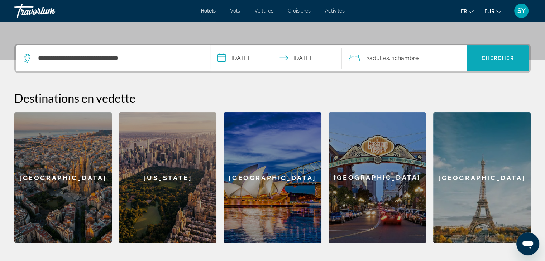
click at [475, 51] on span "Search" at bounding box center [497, 58] width 62 height 17
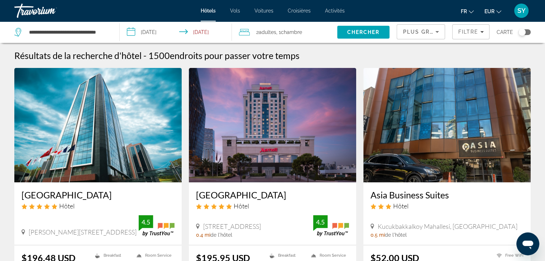
click at [158, 153] on img "Main content" at bounding box center [97, 125] width 167 height 115
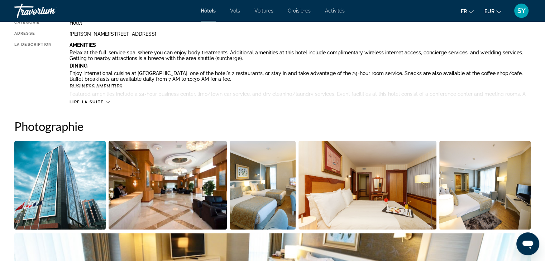
scroll to position [272, 0]
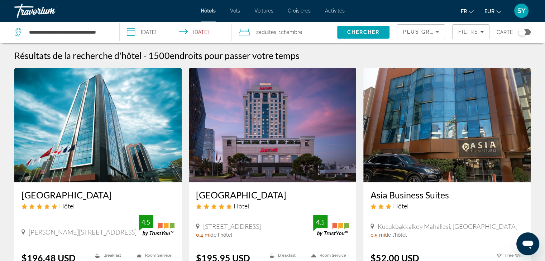
click at [167, 36] on input "**********" at bounding box center [177, 33] width 115 height 24
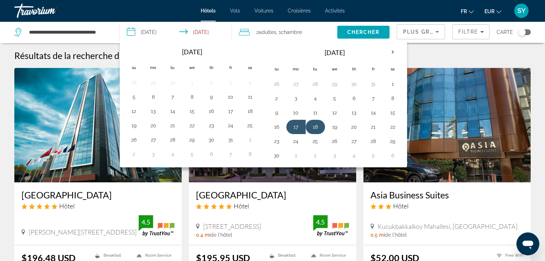
click at [317, 129] on button "18" at bounding box center [314, 127] width 11 height 10
click at [330, 128] on button "19" at bounding box center [334, 127] width 11 height 10
type input "**********"
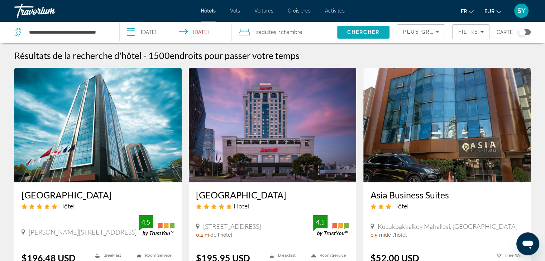
click at [364, 35] on span "Chercher" at bounding box center [363, 32] width 33 height 6
click at [159, 35] on input "**********" at bounding box center [177, 33] width 115 height 24
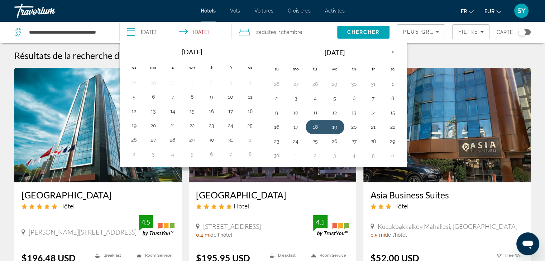
click at [83, 39] on div "**********" at bounding box center [63, 31] width 98 height 21
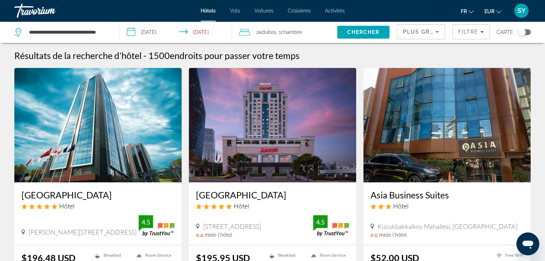
click at [83, 39] on div "**********" at bounding box center [63, 31] width 98 height 21
click at [83, 33] on input "**********" at bounding box center [68, 32] width 80 height 11
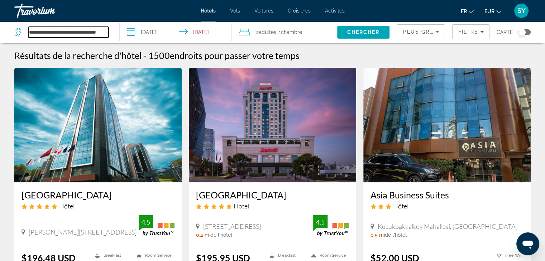
click at [83, 33] on input "**********" at bounding box center [68, 32] width 80 height 11
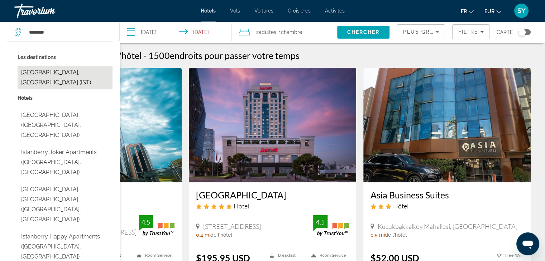
click at [62, 71] on button "[GEOGRAPHIC_DATA], [GEOGRAPHIC_DATA] (IST)" at bounding box center [65, 78] width 95 height 24
type input "**********"
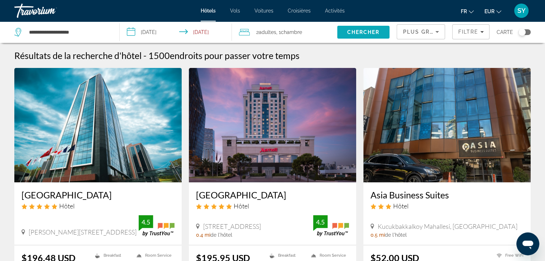
click at [367, 33] on span "Chercher" at bounding box center [363, 32] width 33 height 6
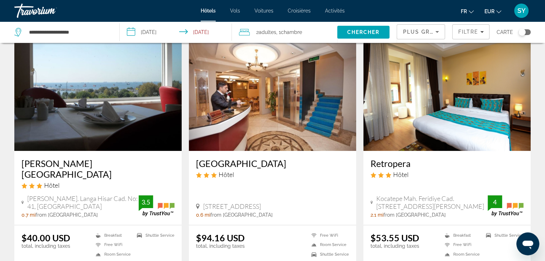
scroll to position [288, 0]
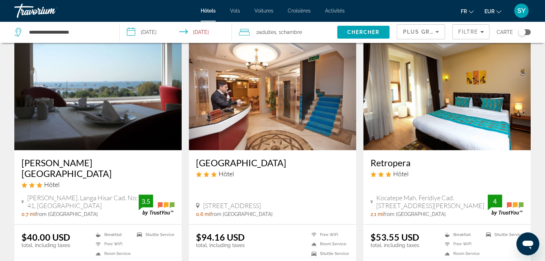
click at [337, 26] on button "Chercher" at bounding box center [363, 32] width 53 height 13
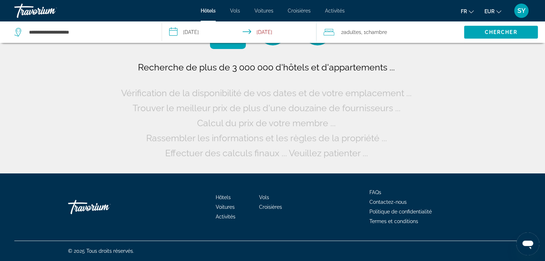
scroll to position [0, 0]
